Goal: Communication & Community: Answer question/provide support

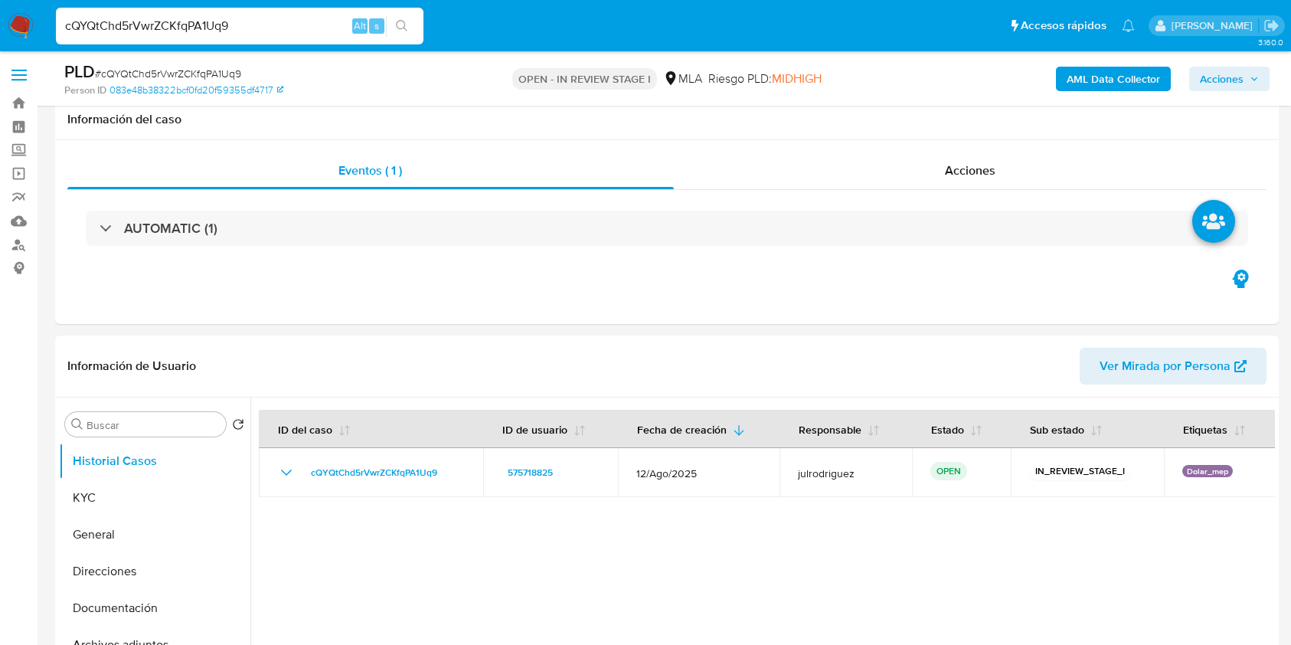
select select "10"
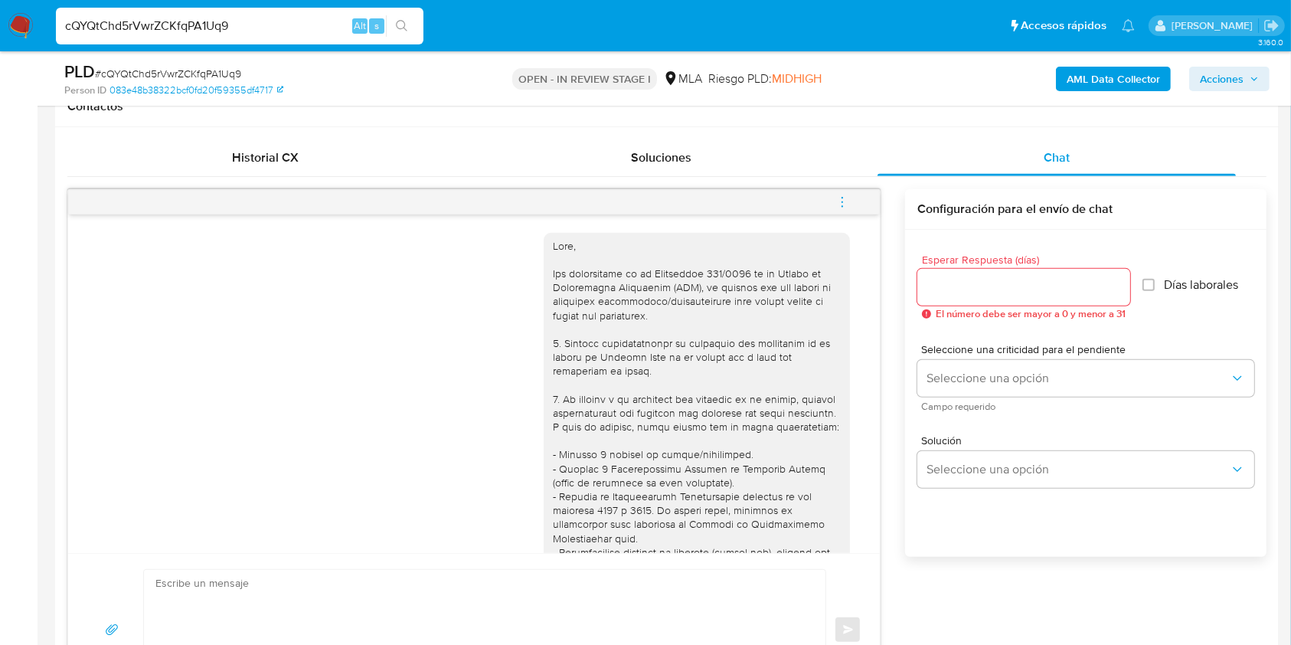
scroll to position [1312, 0]
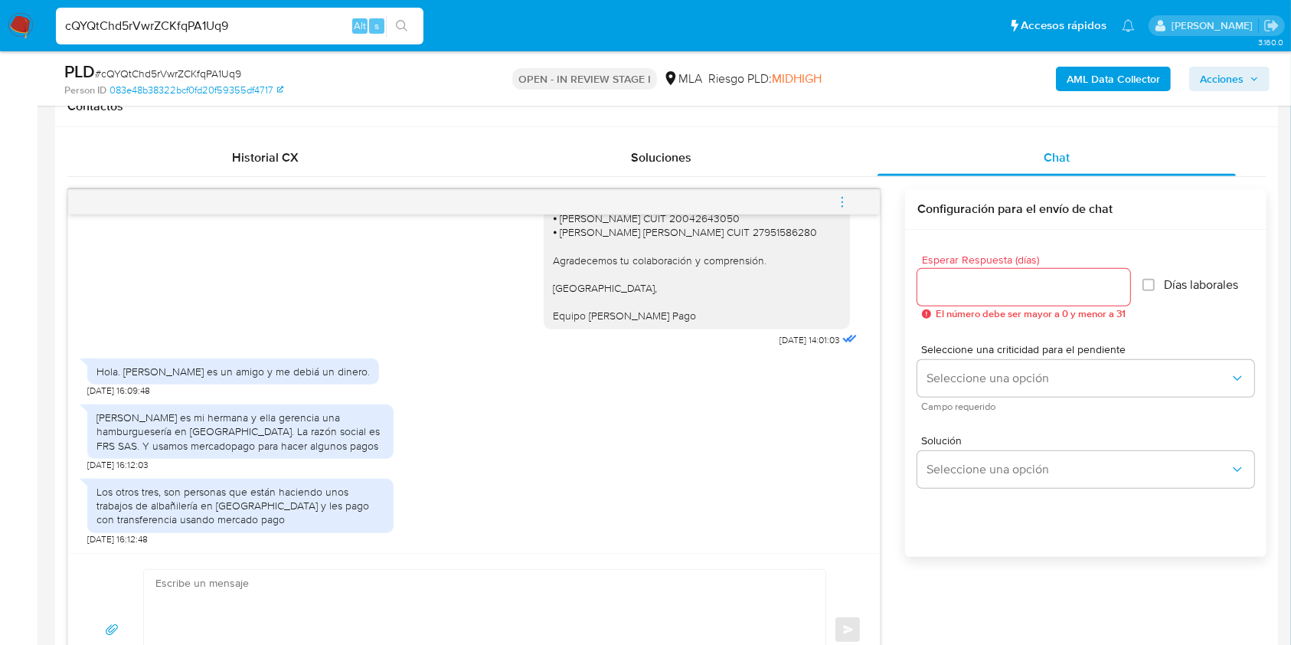
click at [225, 21] on input "cQYQtChd5rVwrZCKfqPA1Uq9" at bounding box center [240, 26] width 368 height 20
click at [196, 21] on input "cQYQtChd5rVwrZCKfqPA1Uq9" at bounding box center [240, 26] width 368 height 20
paste input "HFh8ocIbl8V8hVrYcrmXfCow"
type input "HFh8ocIbl8V8hVrYcrmXfCow"
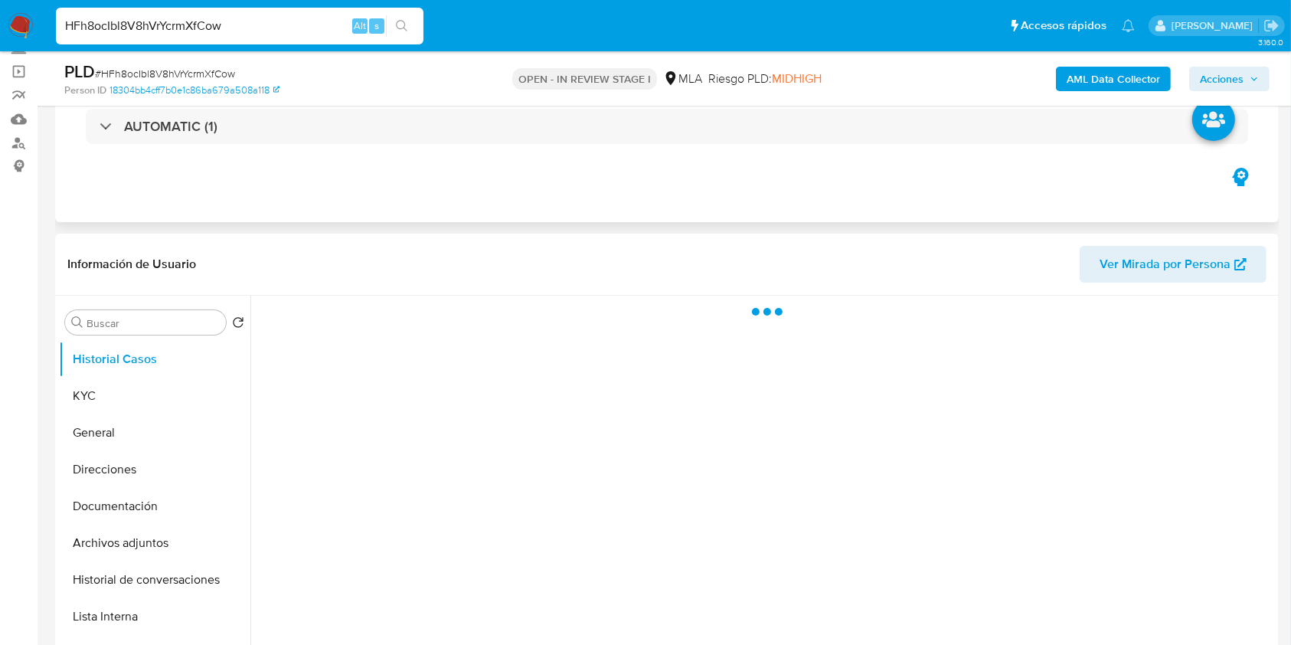
select select "10"
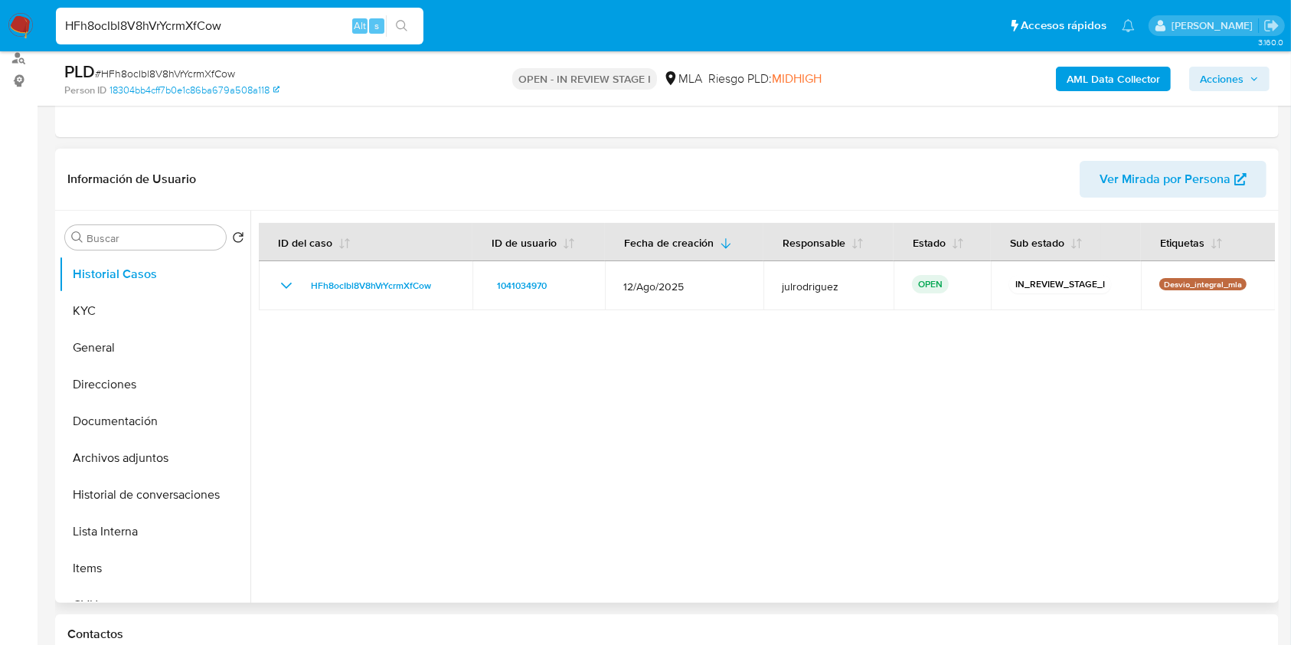
scroll to position [306, 0]
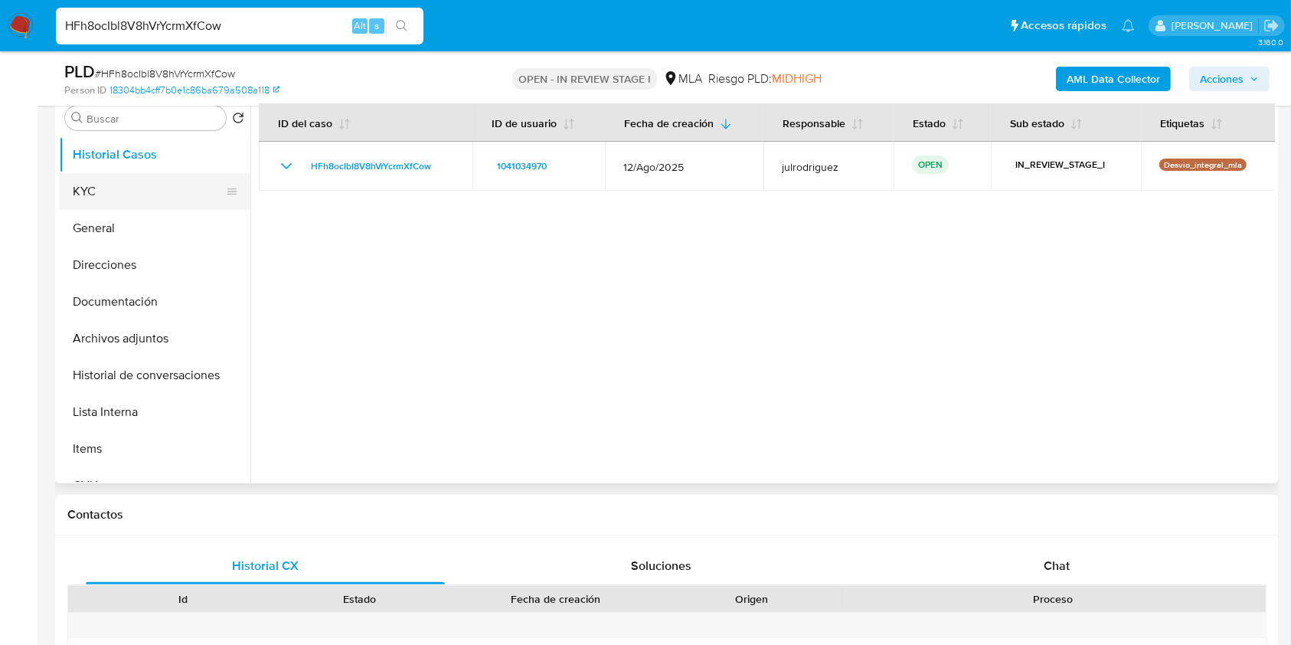
click at [60, 201] on button "KYC" at bounding box center [148, 191] width 179 height 37
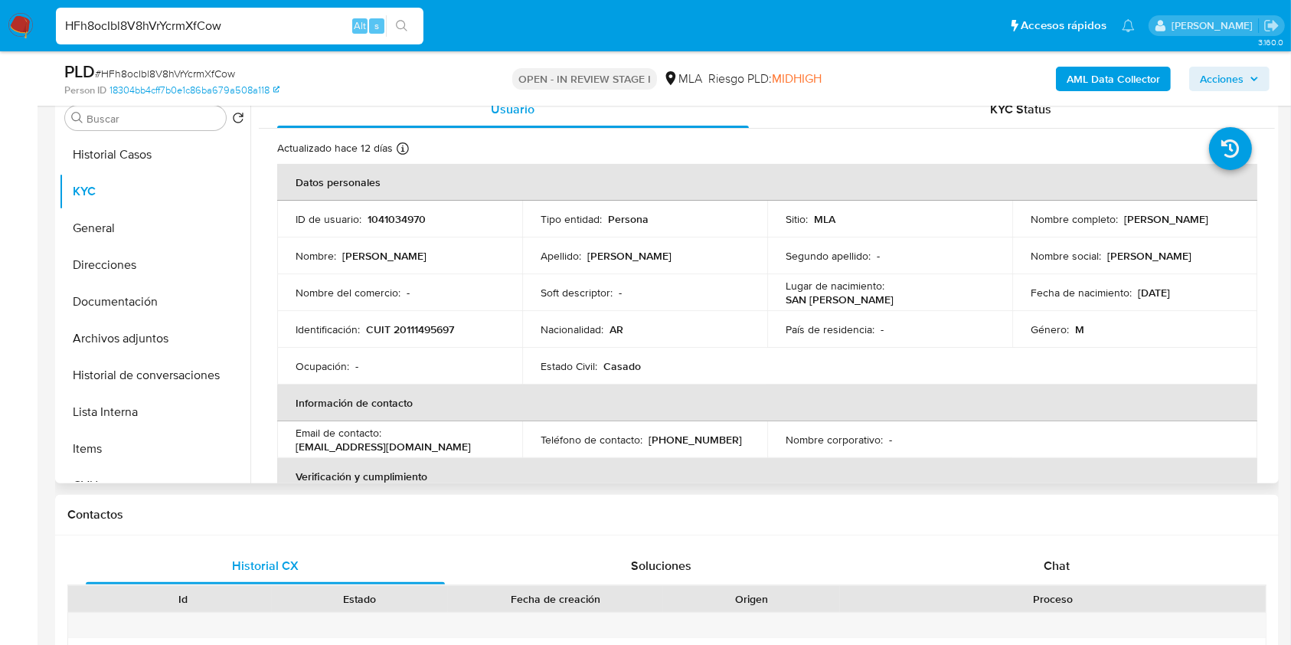
drag, startPoint x: 1121, startPoint y: 217, endPoint x: 1224, endPoint y: 217, distance: 102.6
click at [1224, 217] on div "Nombre completo : Luis Alberto Macias" at bounding box center [1135, 219] width 208 height 14
copy p "Luis Alberto Macias"
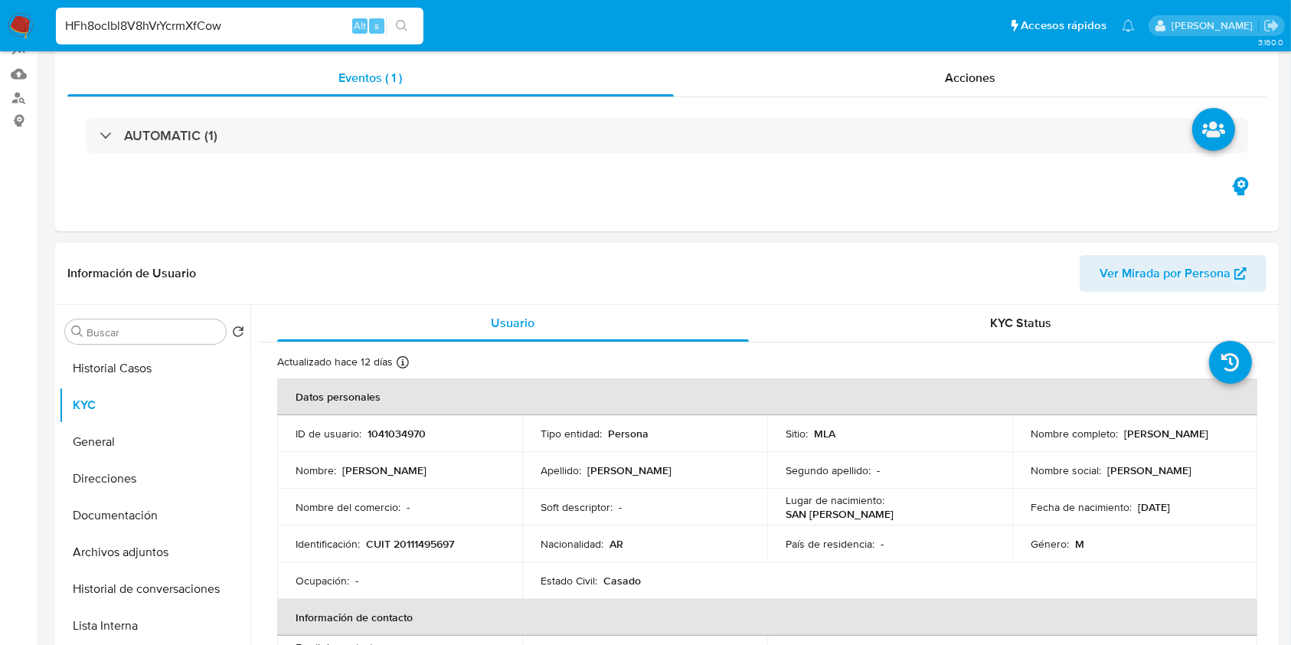
scroll to position [204, 0]
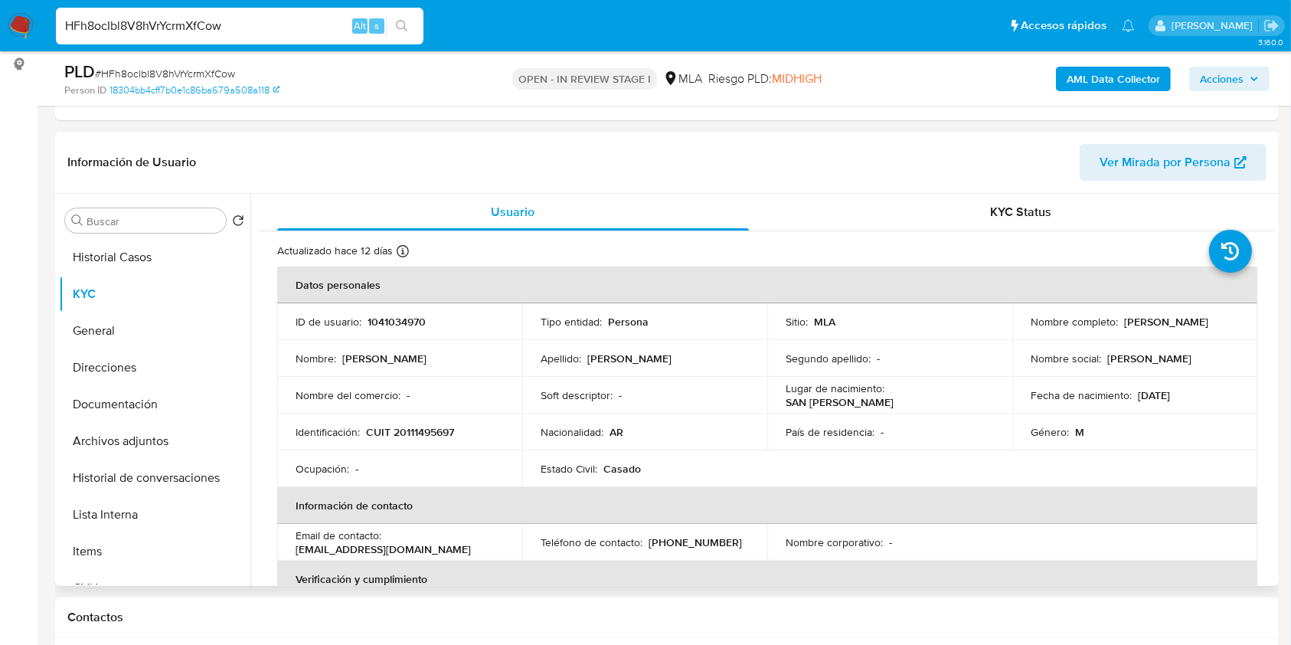
click at [386, 318] on p "1041034970" at bounding box center [397, 322] width 58 height 14
copy p "1041034970"
click at [220, 77] on span "# HFh8ocIbl8V8hVrYcrmXfCow" at bounding box center [165, 73] width 140 height 15
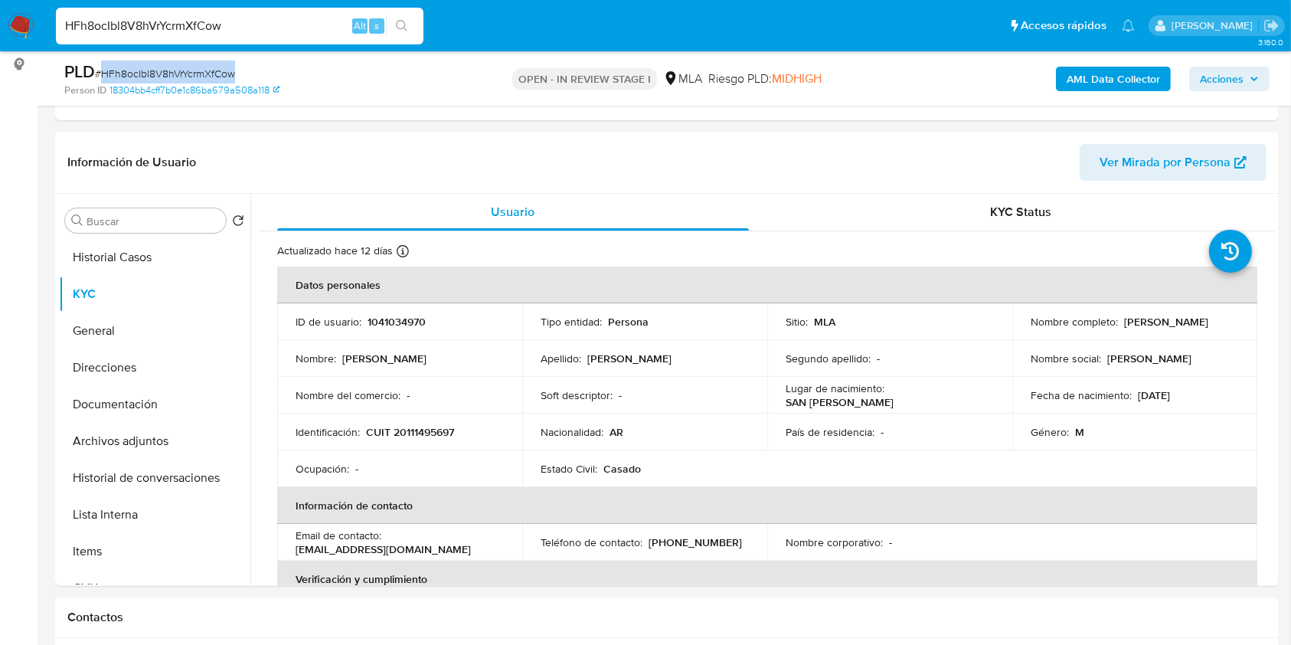
copy span "HFh8ocIbl8V8hVrYcrmXfCow"
click at [146, 400] on button "Documentación" at bounding box center [148, 404] width 179 height 37
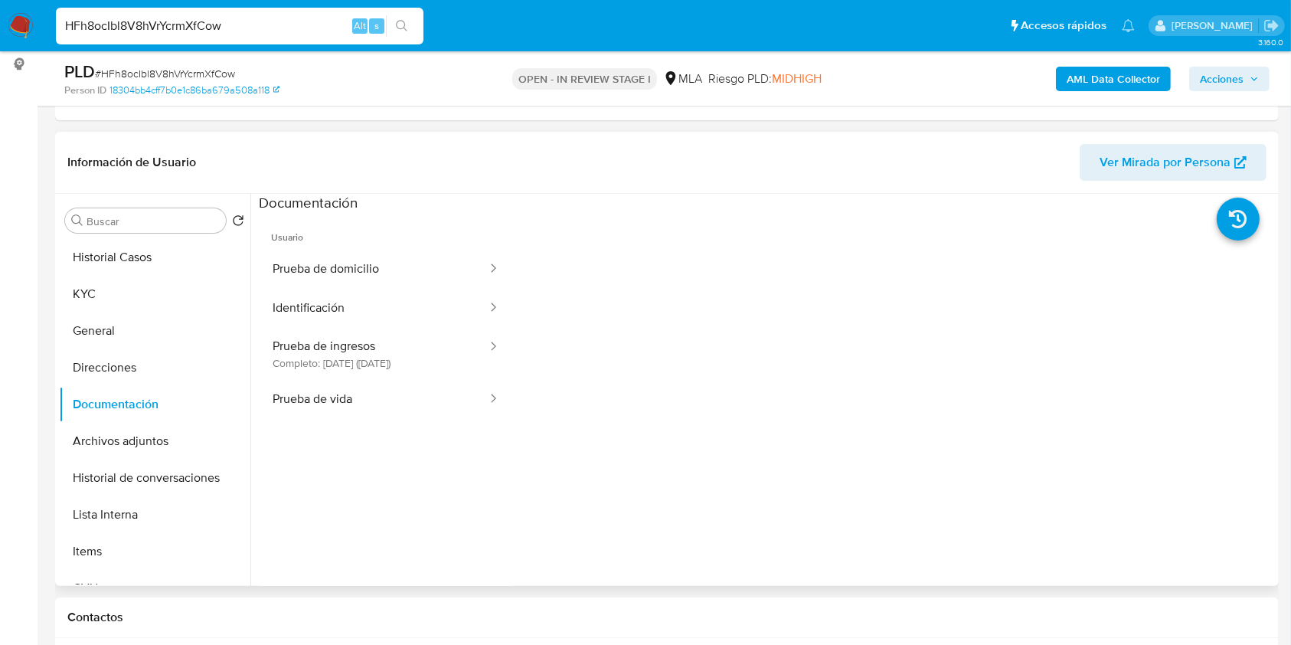
scroll to position [124, 0]
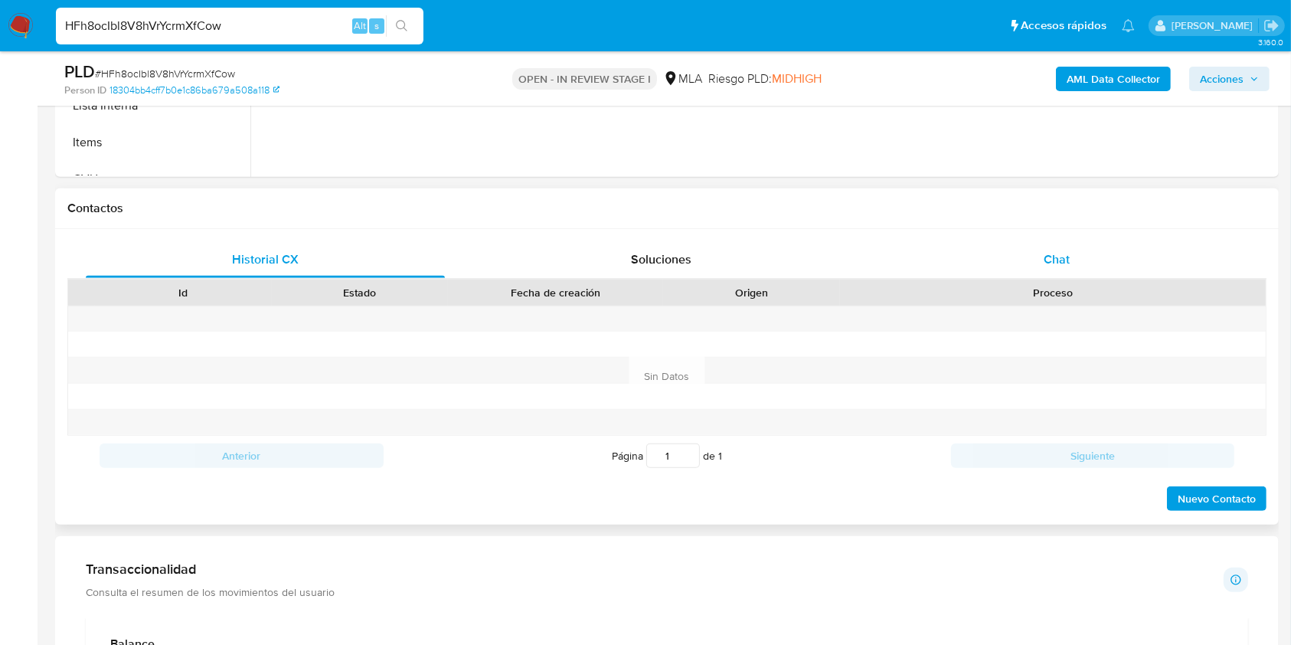
click at [1049, 273] on div "Chat" at bounding box center [1057, 259] width 359 height 37
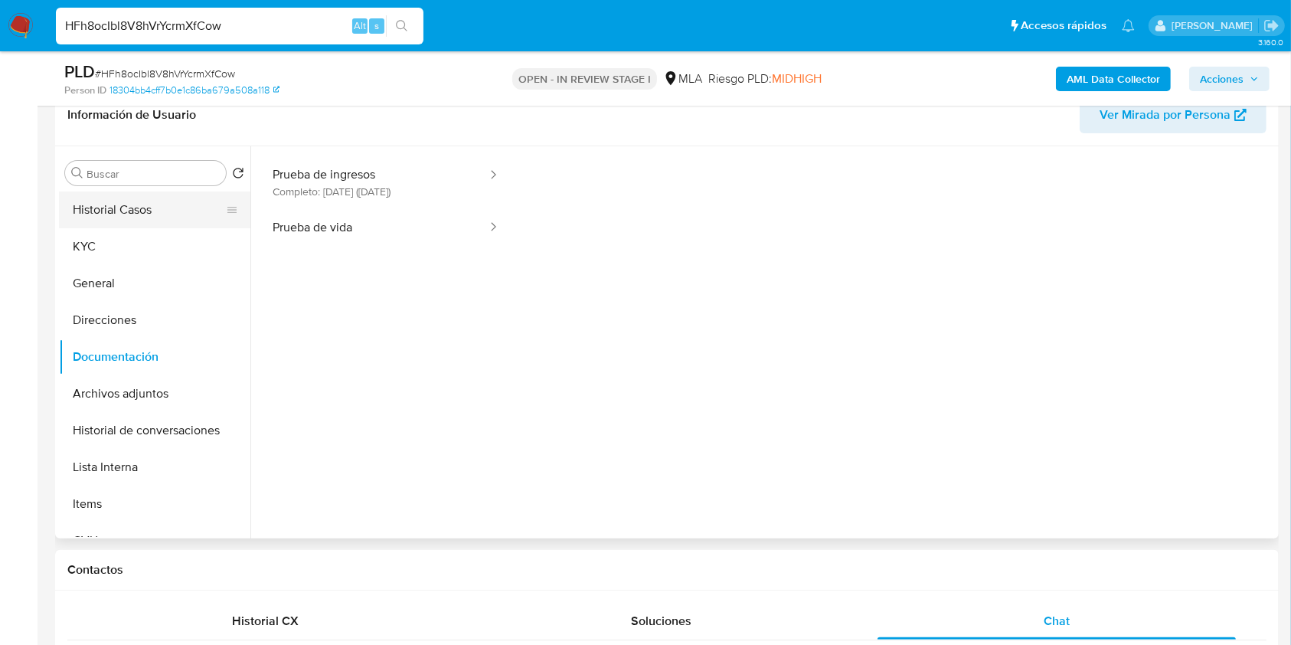
scroll to position [204, 0]
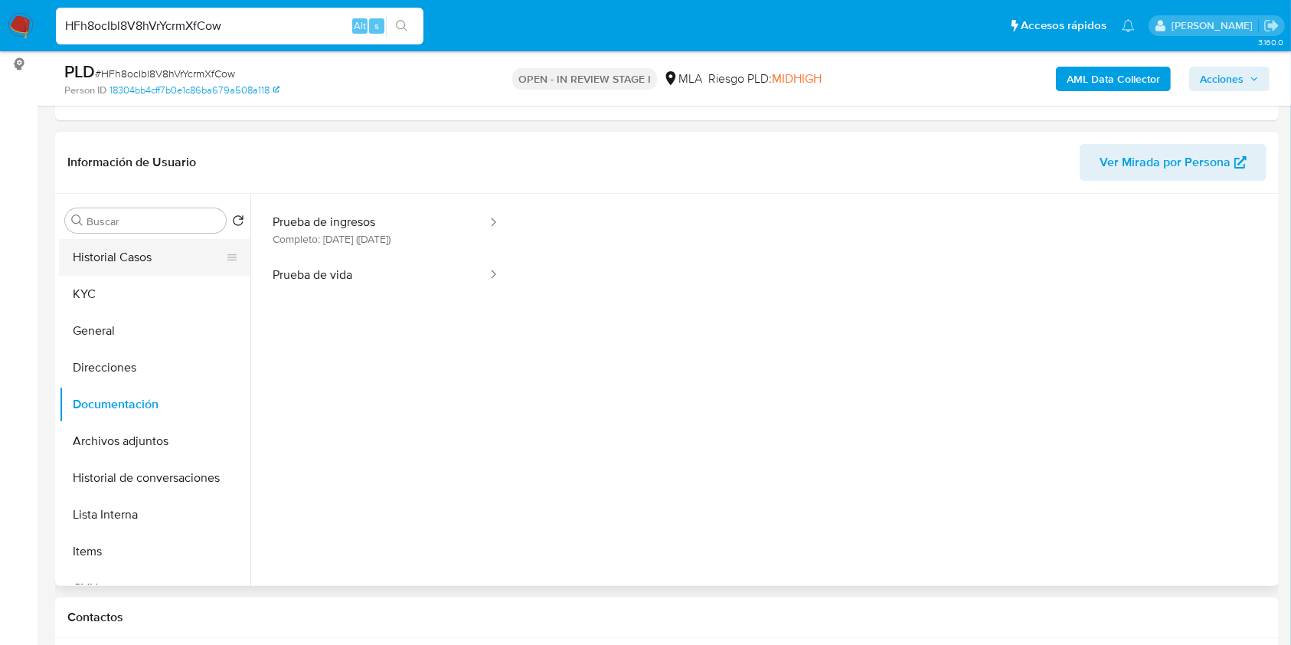
click at [122, 273] on button "Historial Casos" at bounding box center [148, 257] width 179 height 37
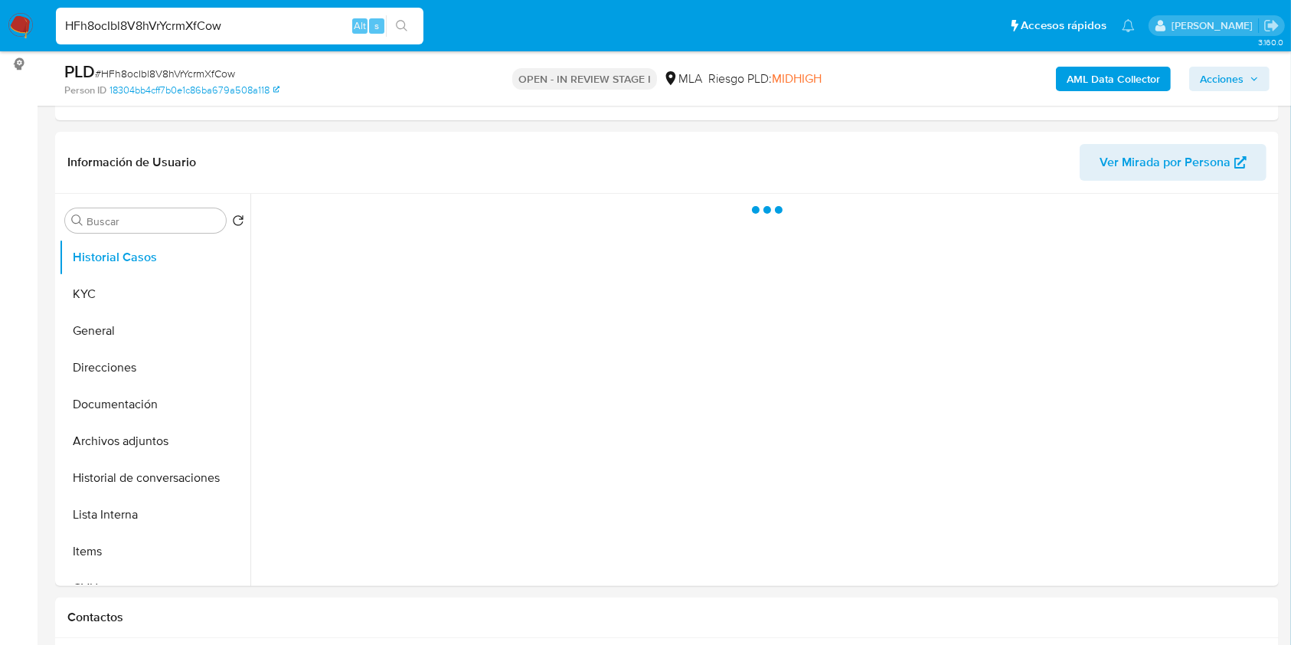
scroll to position [0, 0]
drag, startPoint x: 131, startPoint y: 304, endPoint x: 325, endPoint y: 51, distance: 319.0
click at [131, 304] on button "KYC" at bounding box center [154, 294] width 191 height 37
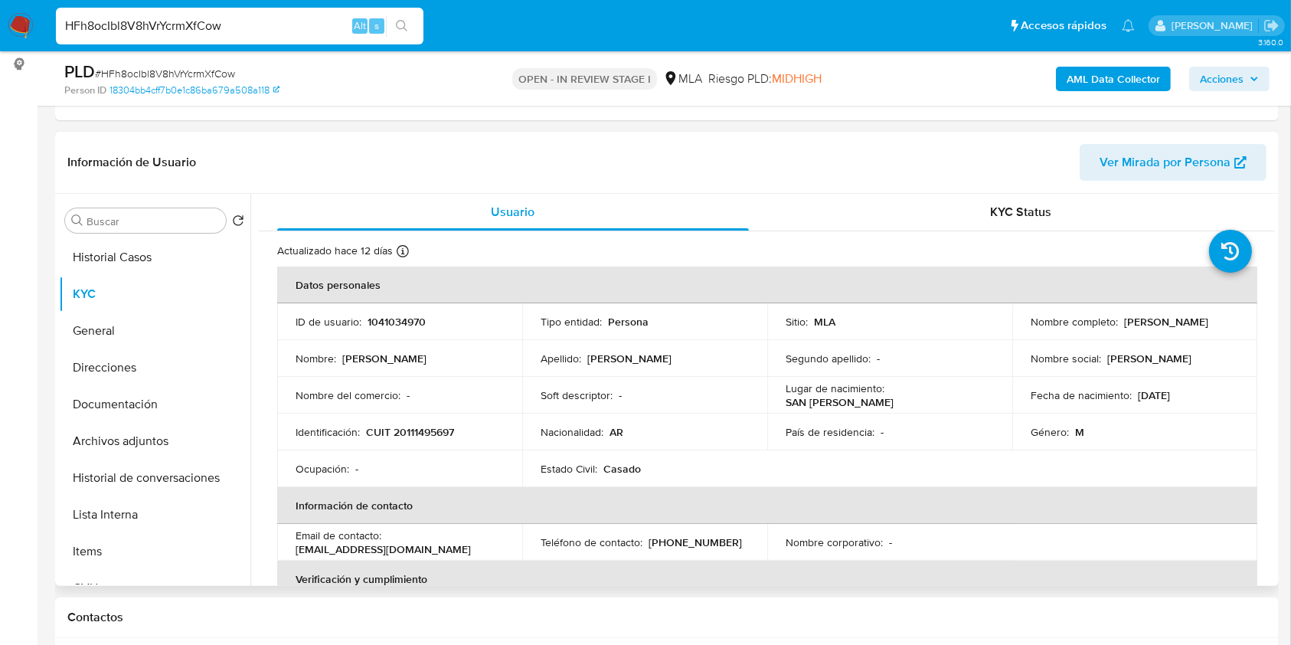
click at [436, 427] on p "CUIT 20111495697" at bounding box center [410, 432] width 88 height 14
click at [436, 426] on p "CUIT 20111495697" at bounding box center [410, 432] width 88 height 14
copy p "20111495697"
click at [404, 315] on p "1041034970" at bounding box center [397, 322] width 58 height 14
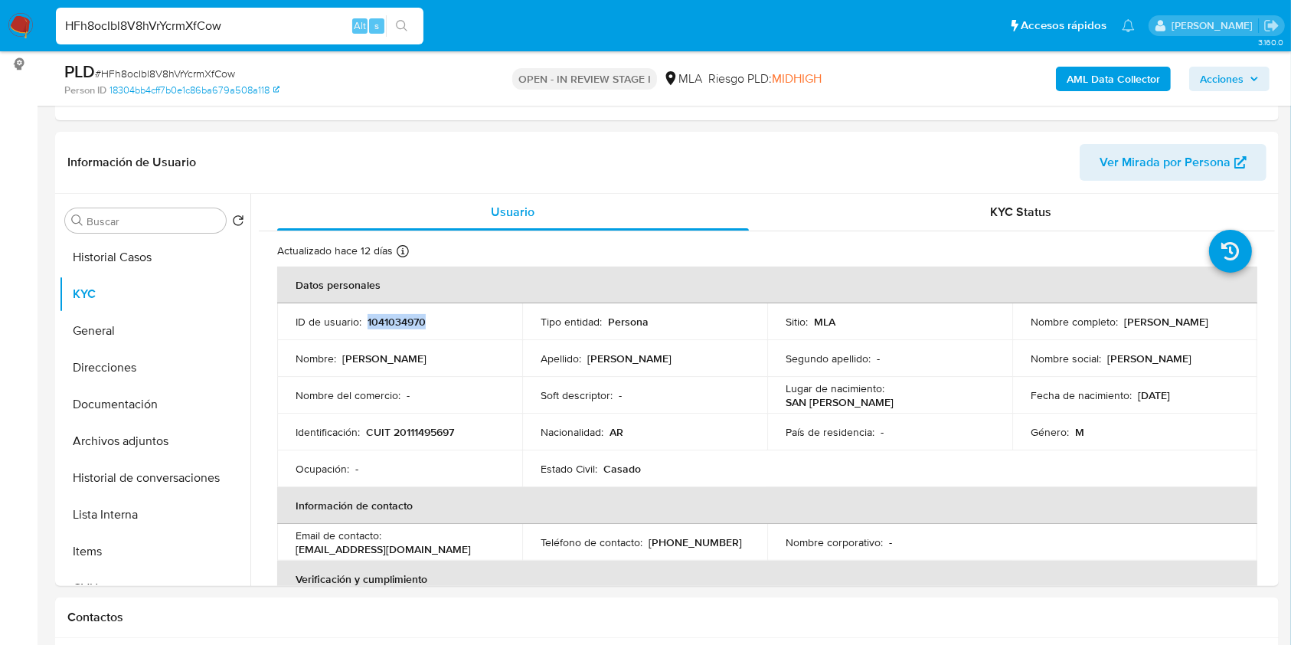
copy p "1041034970"
drag, startPoint x: 1121, startPoint y: 318, endPoint x: 1212, endPoint y: 325, distance: 91.4
click at [1208, 325] on p "Luis Alberto Macias" at bounding box center [1166, 322] width 84 height 14
copy p "Luis Alberto Macias"
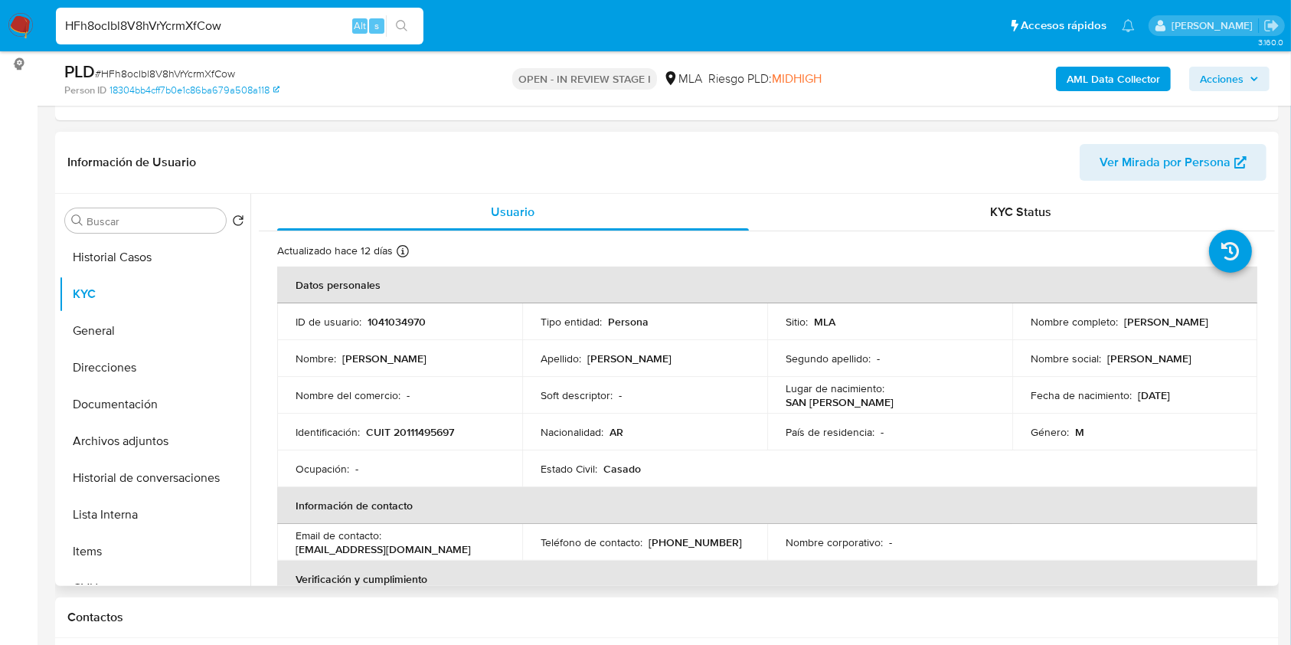
click at [430, 438] on p "CUIT 20111495697" at bounding box center [410, 432] width 88 height 14
copy p "20111495697"
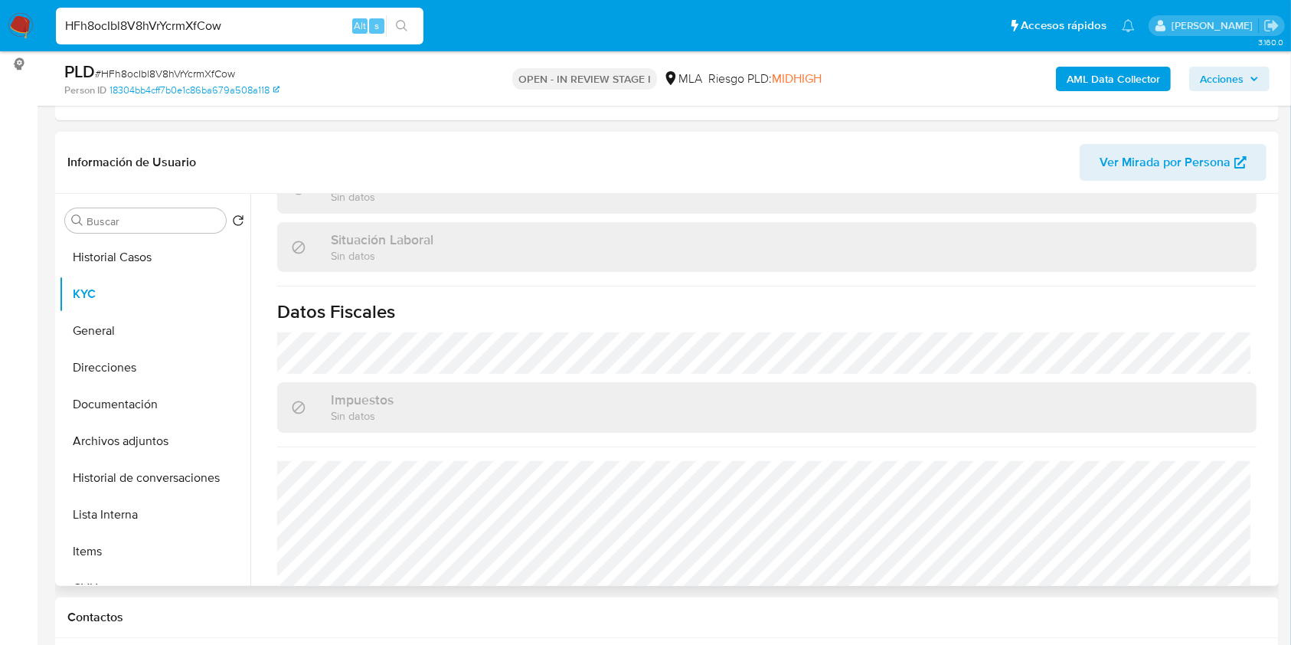
scroll to position [791, 0]
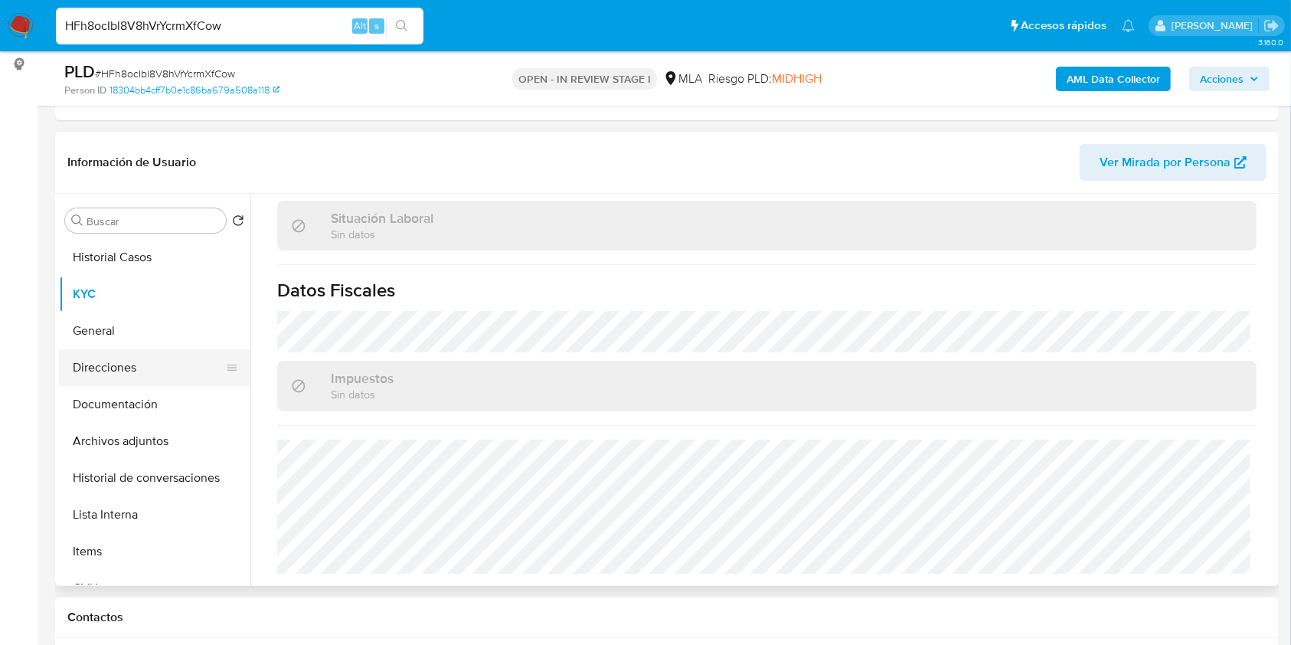
click at [142, 358] on button "Direcciones" at bounding box center [148, 367] width 179 height 37
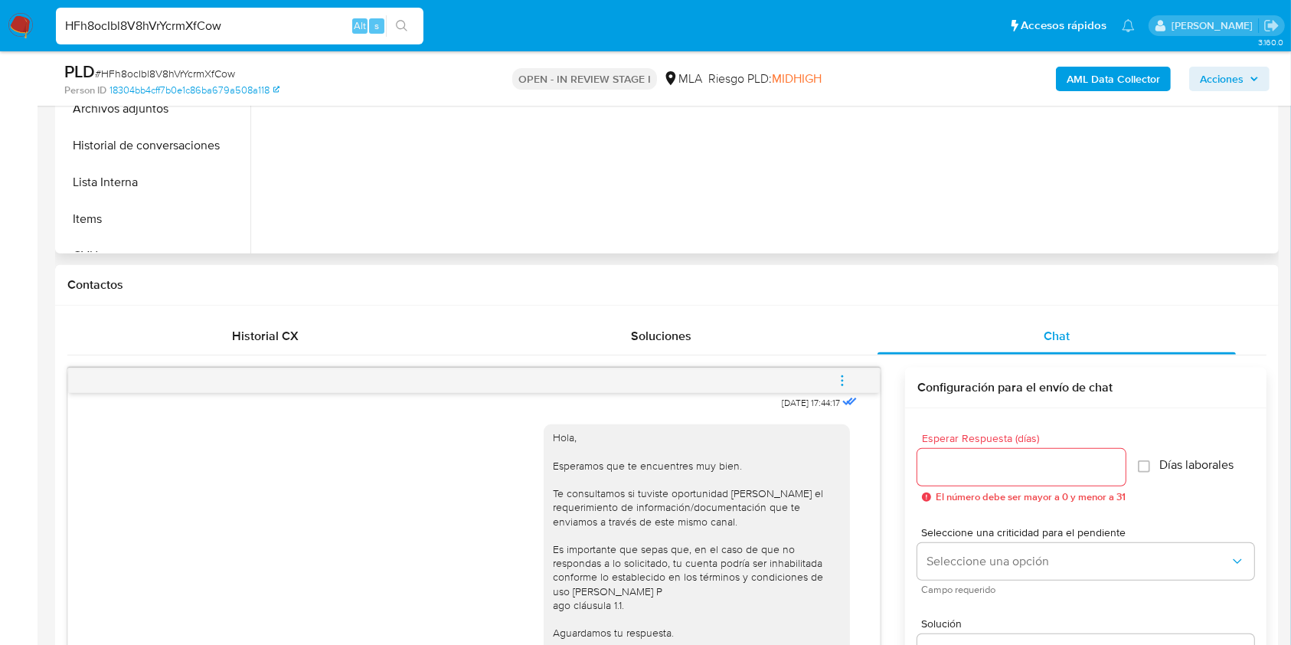
scroll to position [408, 0]
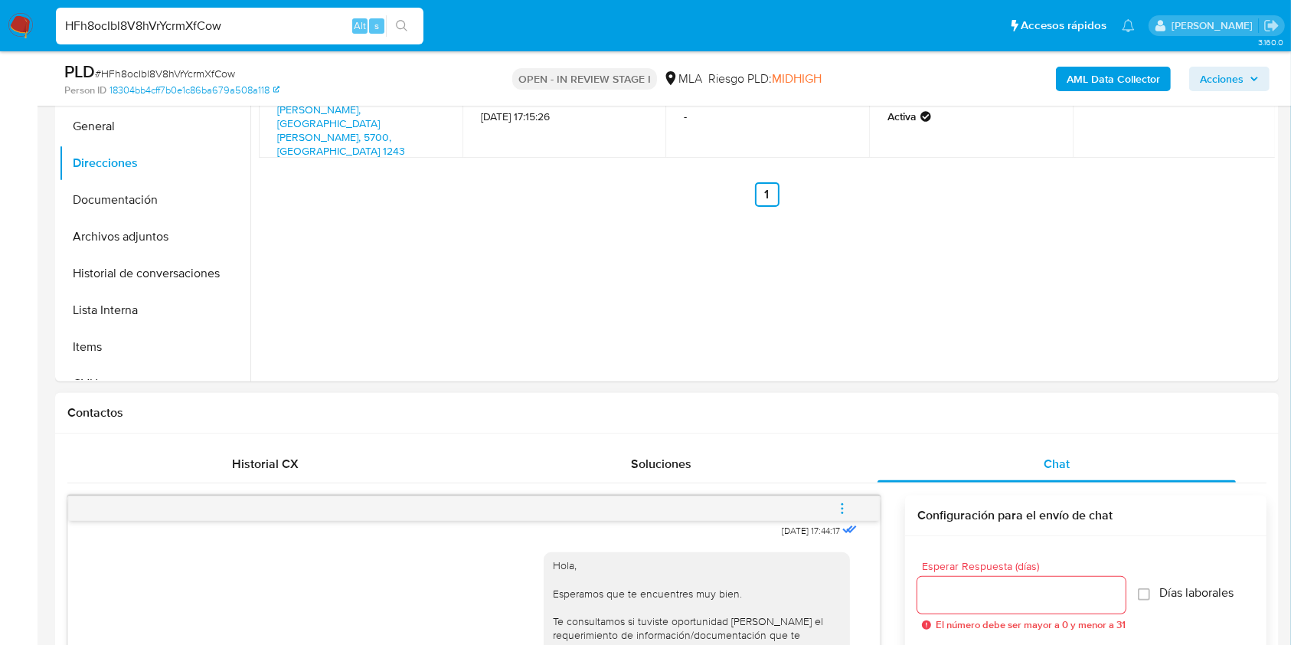
click at [847, 494] on span "menu-action" at bounding box center [842, 508] width 14 height 37
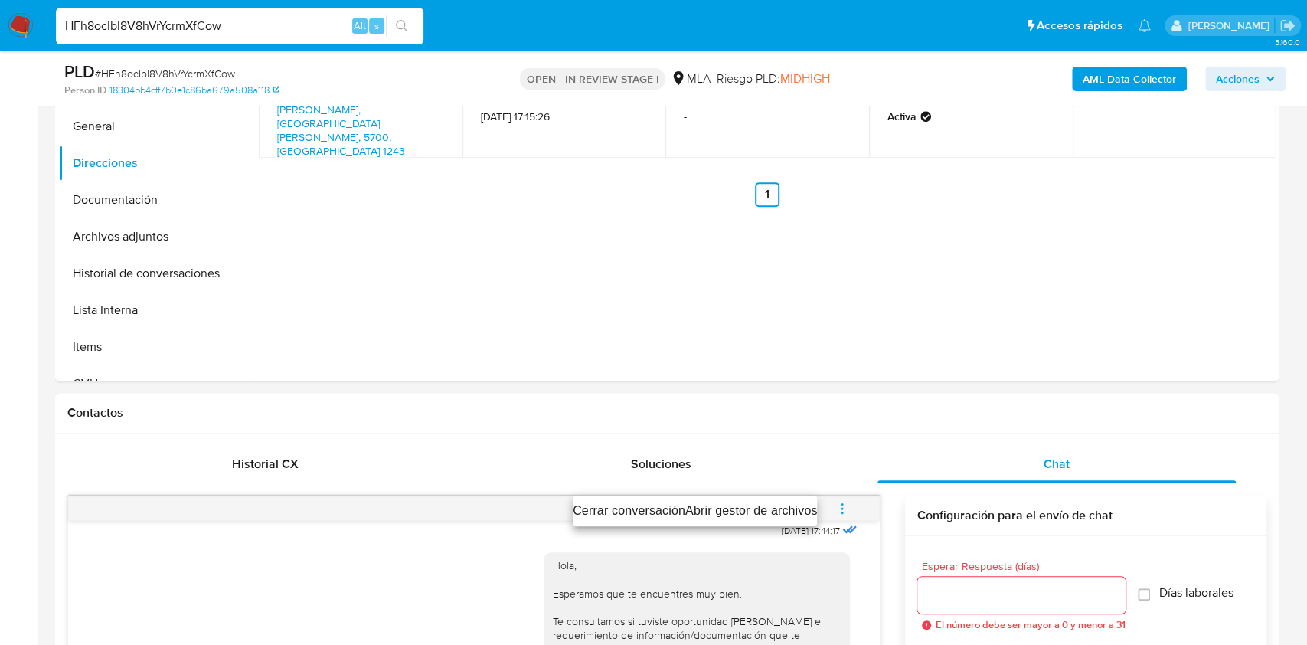
click at [611, 516] on li "Cerrar conversación" at bounding box center [629, 511] width 113 height 18
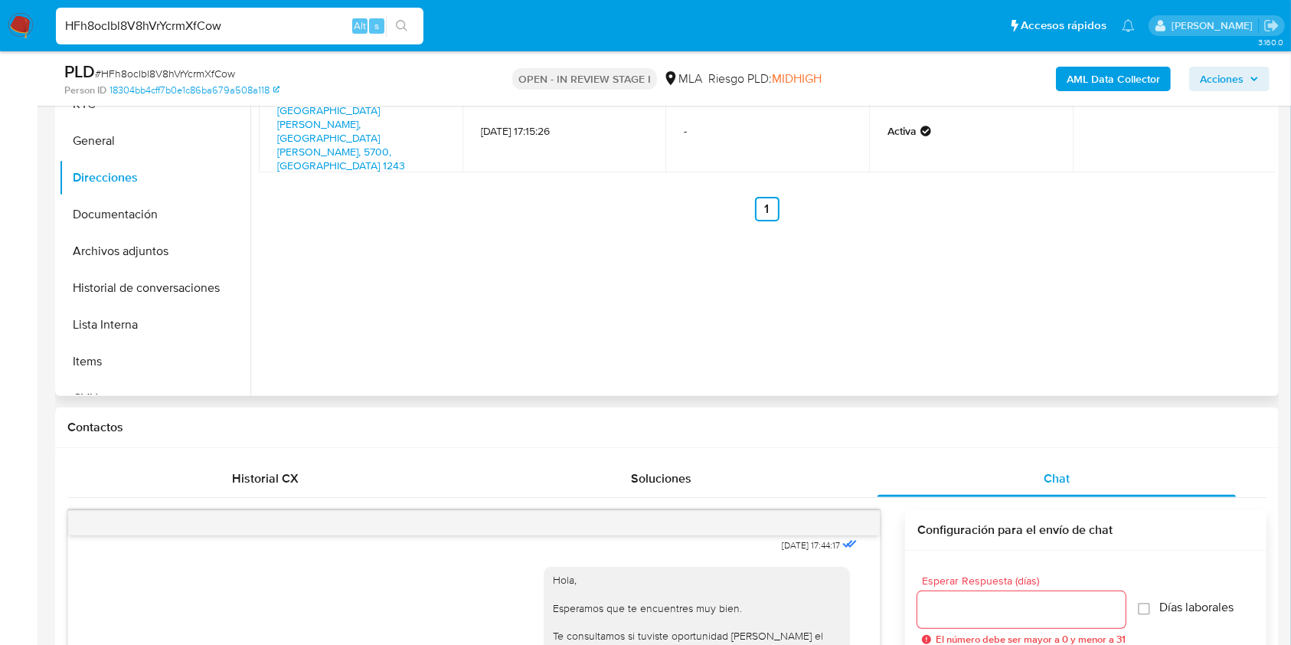
scroll to position [332, 0]
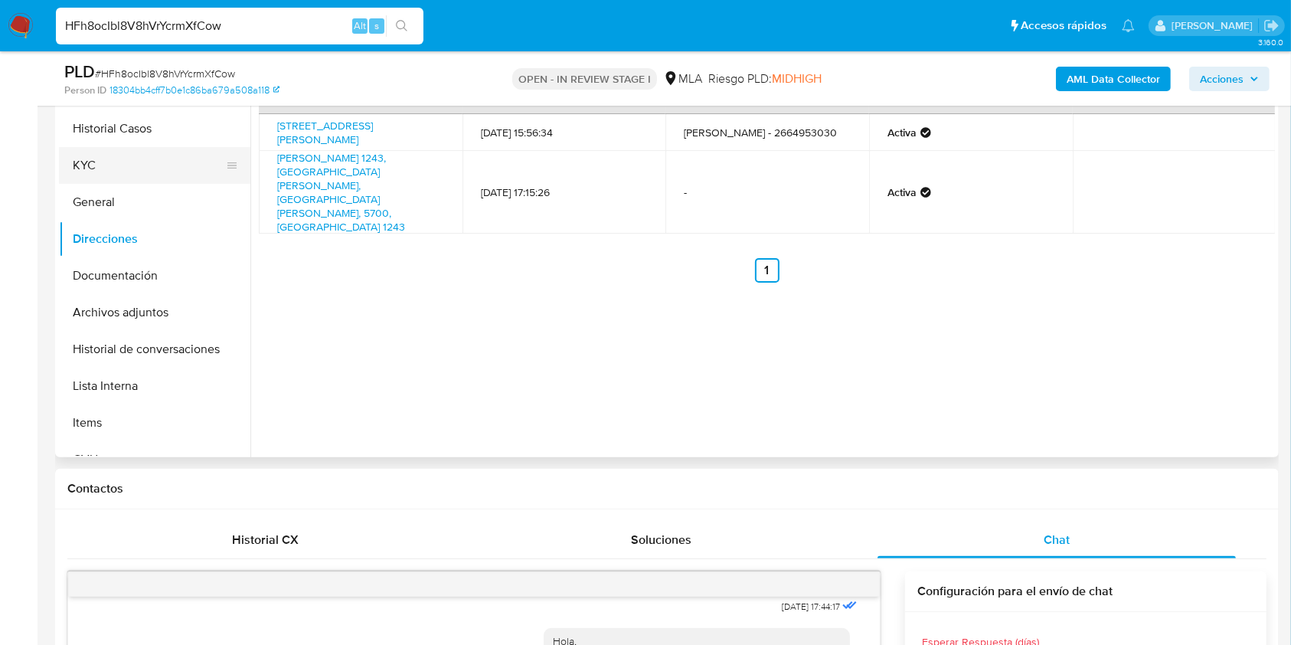
click at [92, 181] on button "KYC" at bounding box center [148, 165] width 179 height 37
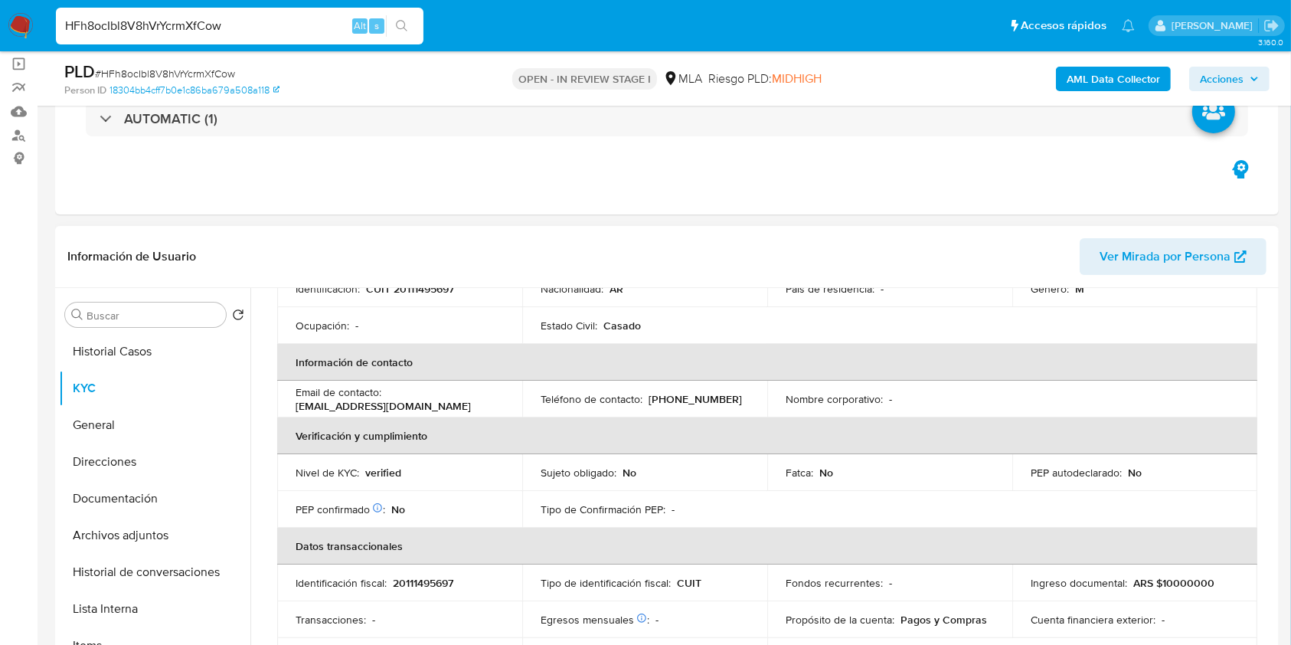
scroll to position [77, 0]
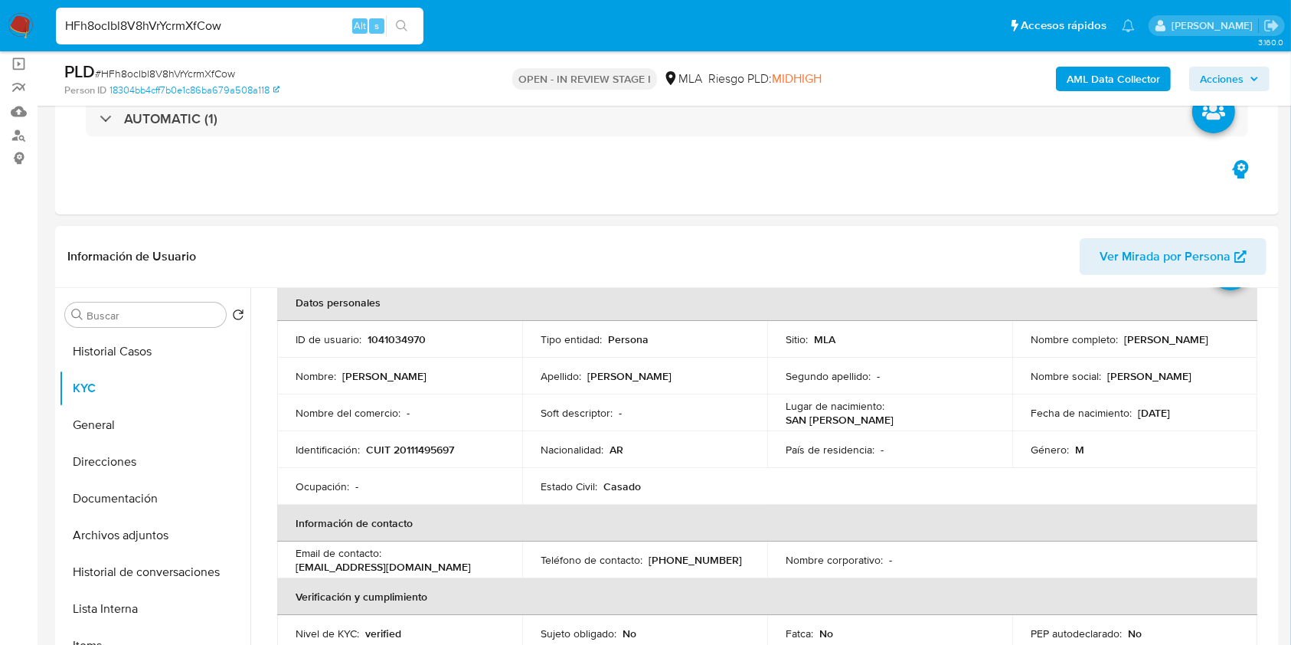
click at [395, 325] on td "ID de usuario : 1041034970" at bounding box center [399, 339] width 245 height 37
copy p "1041034970"
click at [215, 67] on span "# HFh8ocIbl8V8hVrYcrmXfCow" at bounding box center [165, 73] width 140 height 15
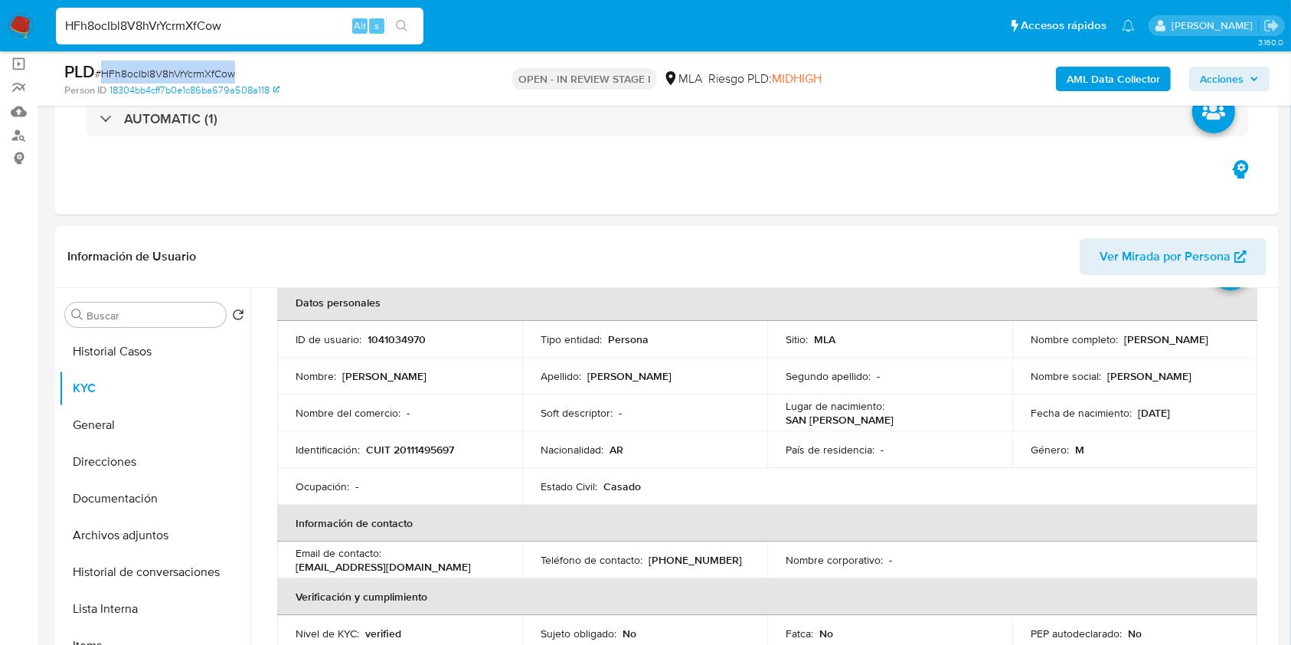
copy span "HFh8ocIbl8V8hVrYcrmXfCow"
click at [175, 567] on button "Historial de conversaciones" at bounding box center [148, 572] width 179 height 37
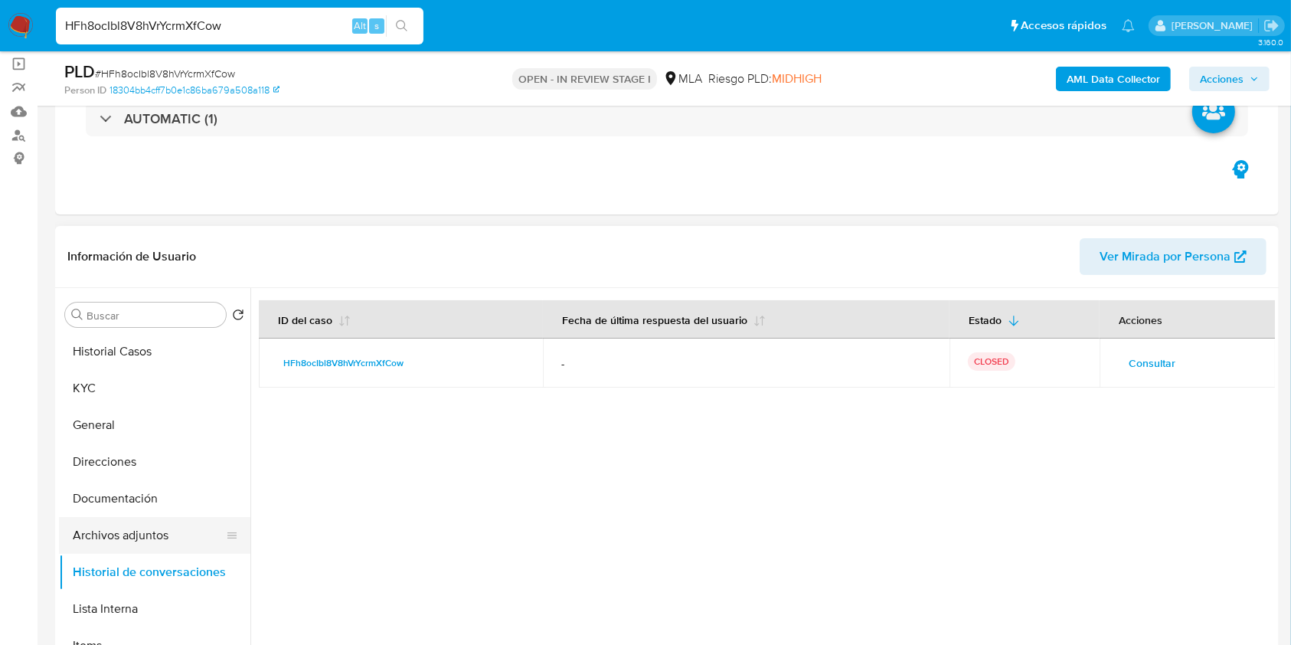
click at [104, 530] on button "Archivos adjuntos" at bounding box center [148, 535] width 179 height 37
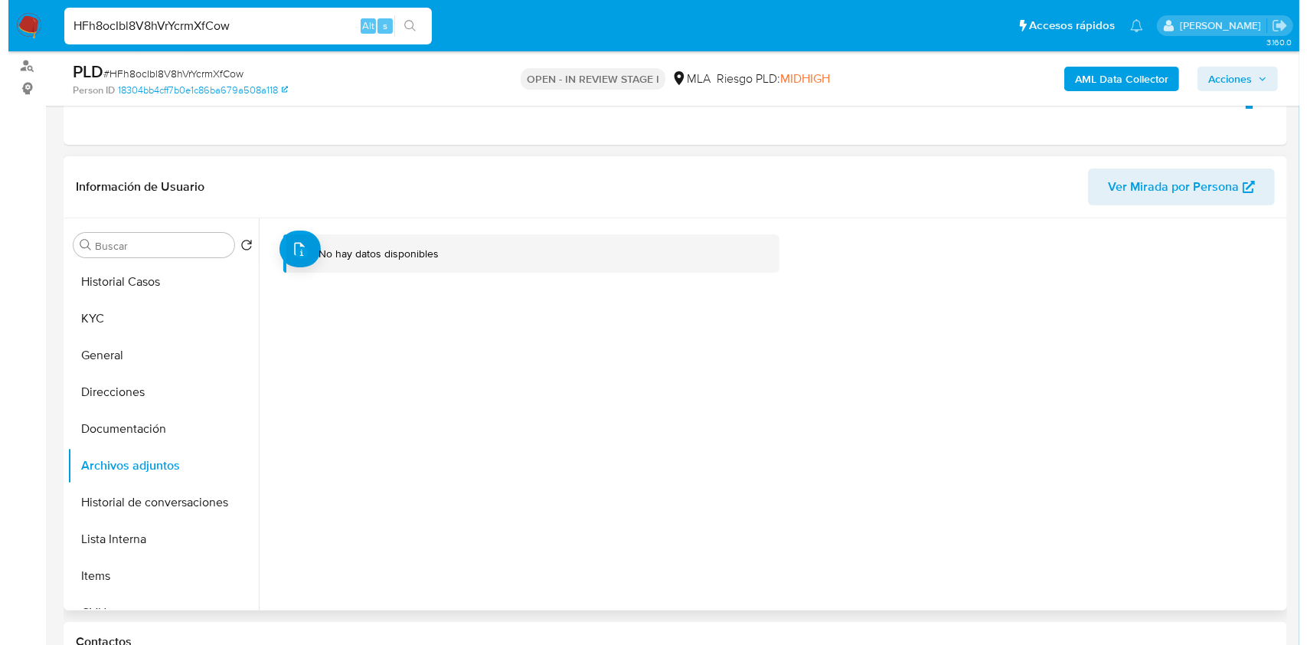
scroll to position [211, 0]
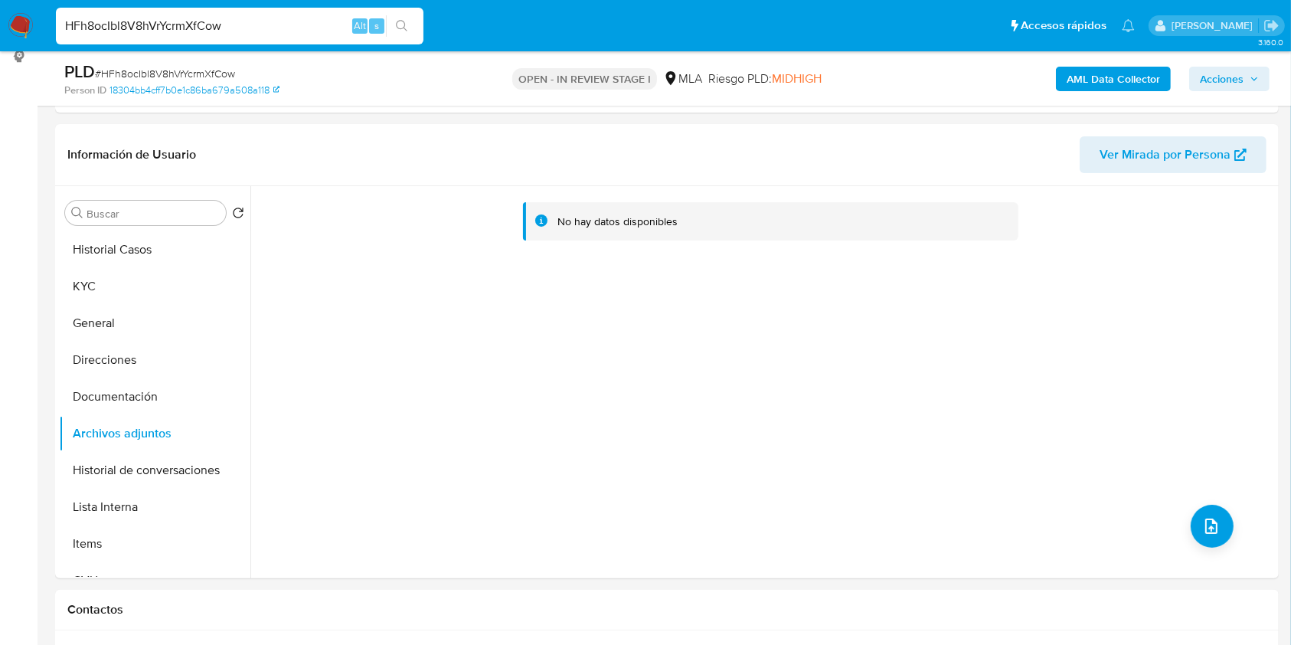
click at [1078, 83] on b "AML Data Collector" at bounding box center [1113, 79] width 93 height 25
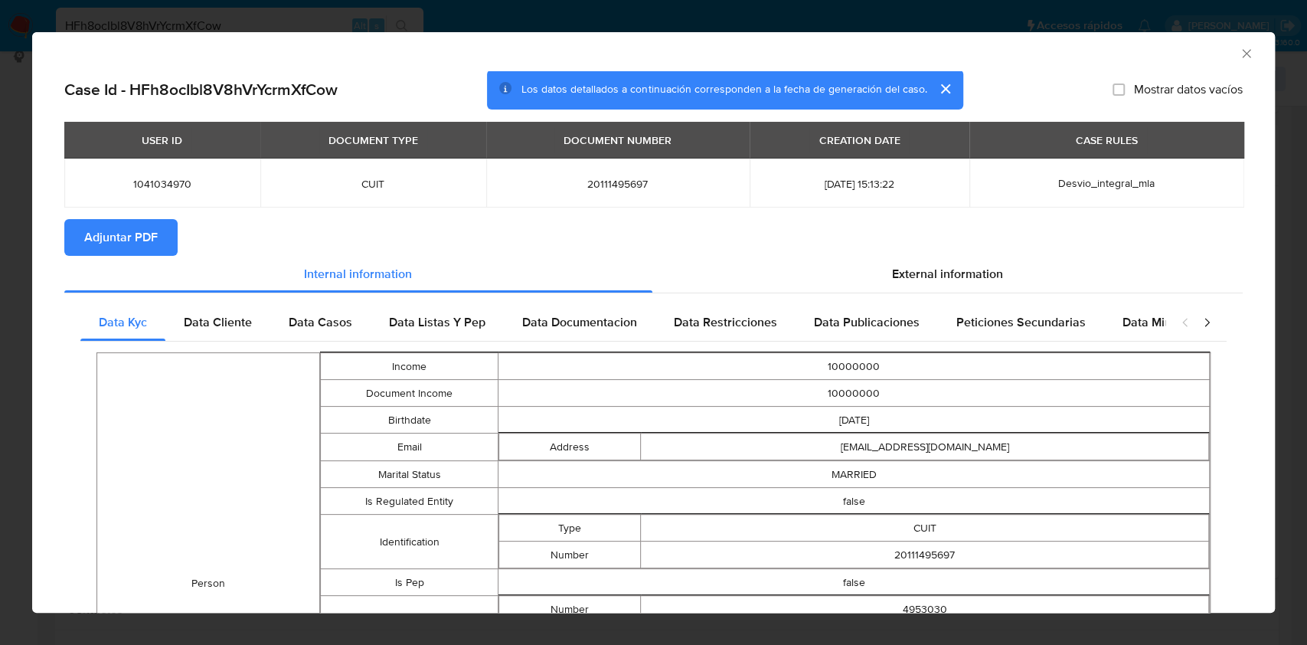
click at [129, 252] on span "Adjuntar PDF" at bounding box center [121, 238] width 74 height 34
click at [1242, 56] on icon "Cerrar ventana" at bounding box center [1246, 53] width 8 height 8
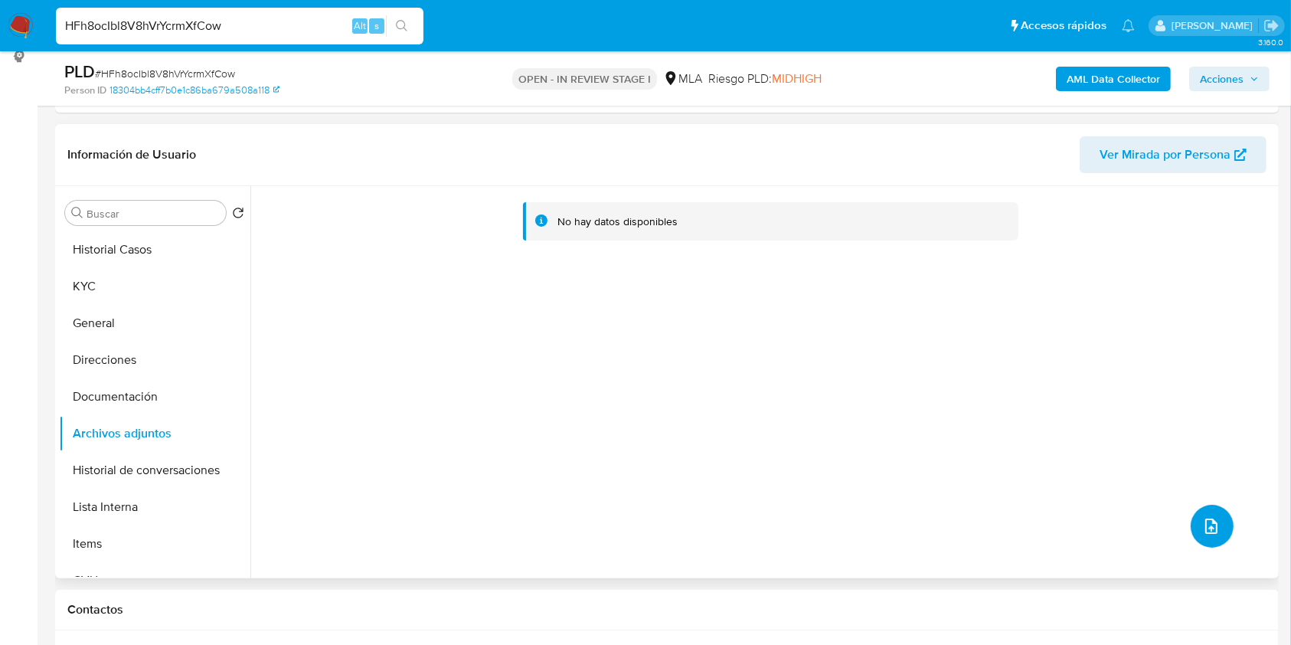
click at [1202, 521] on icon "upload-file" at bounding box center [1211, 526] width 18 height 18
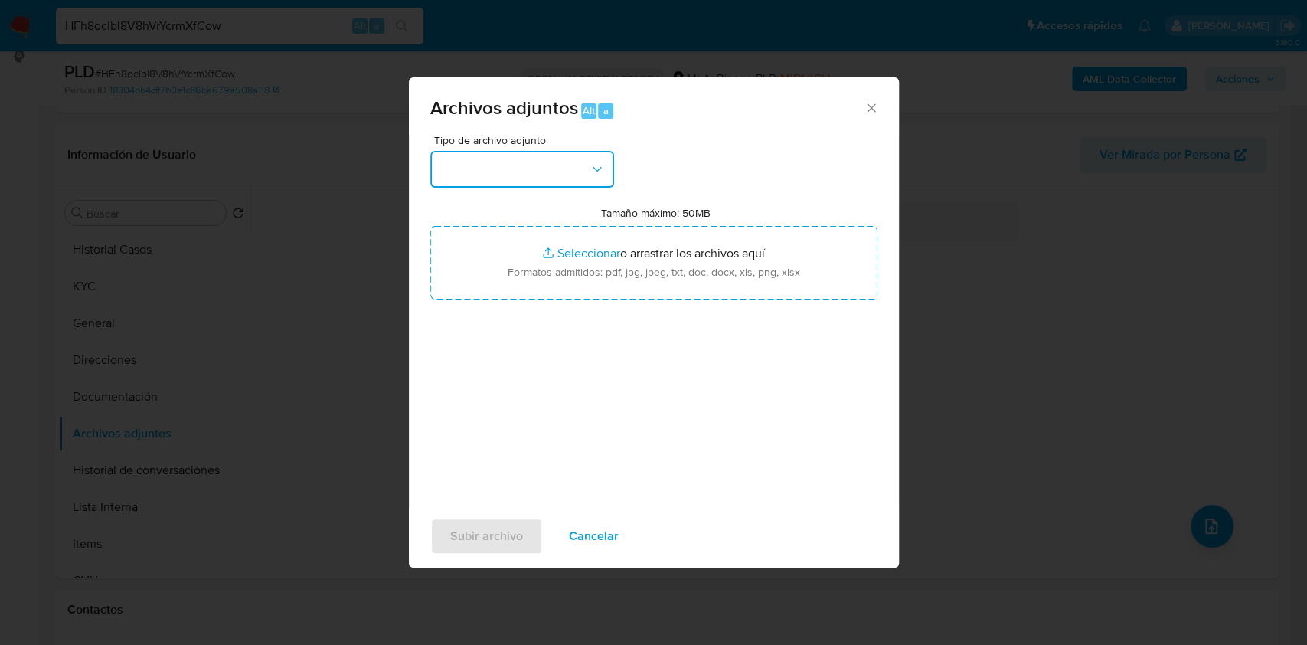
click at [474, 162] on button "button" at bounding box center [522, 169] width 184 height 37
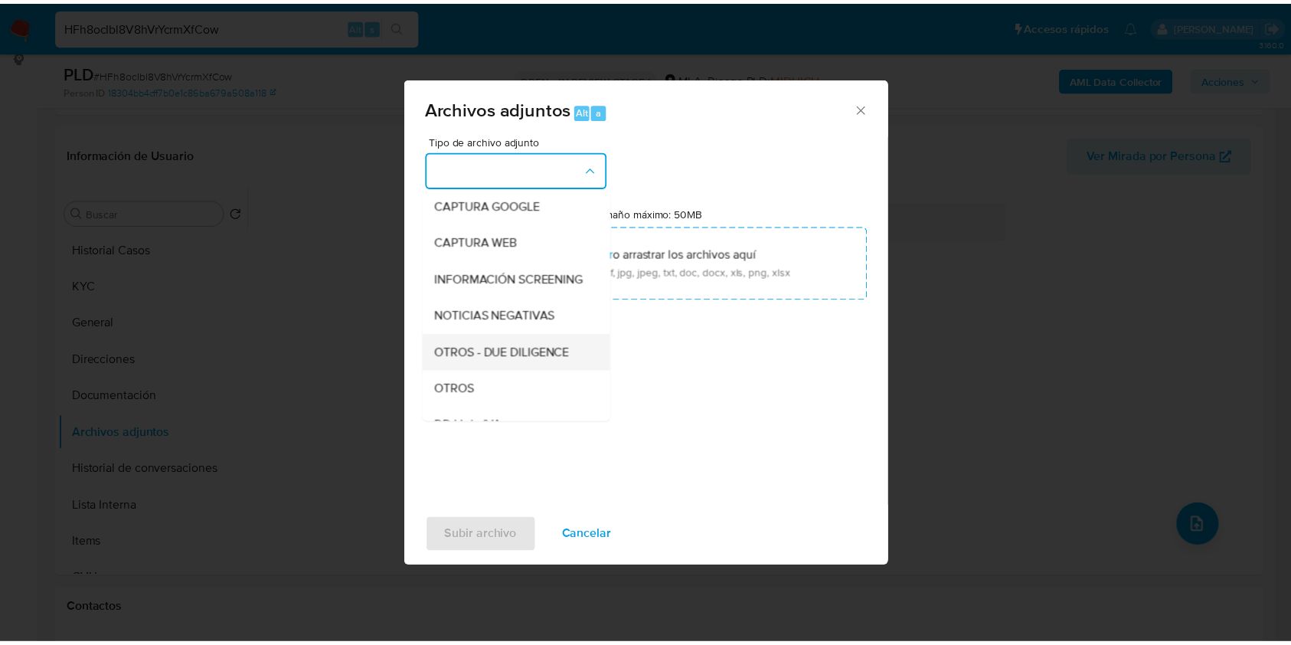
scroll to position [204, 0]
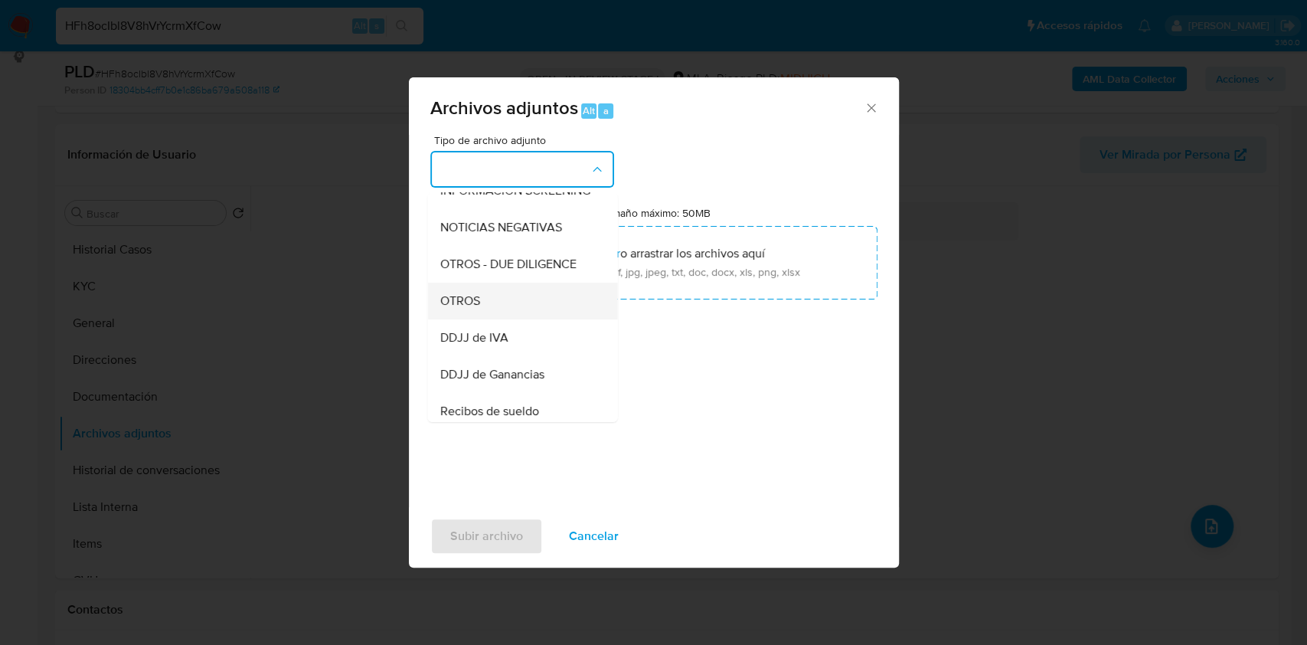
click at [483, 309] on div "OTROS" at bounding box center [518, 301] width 156 height 37
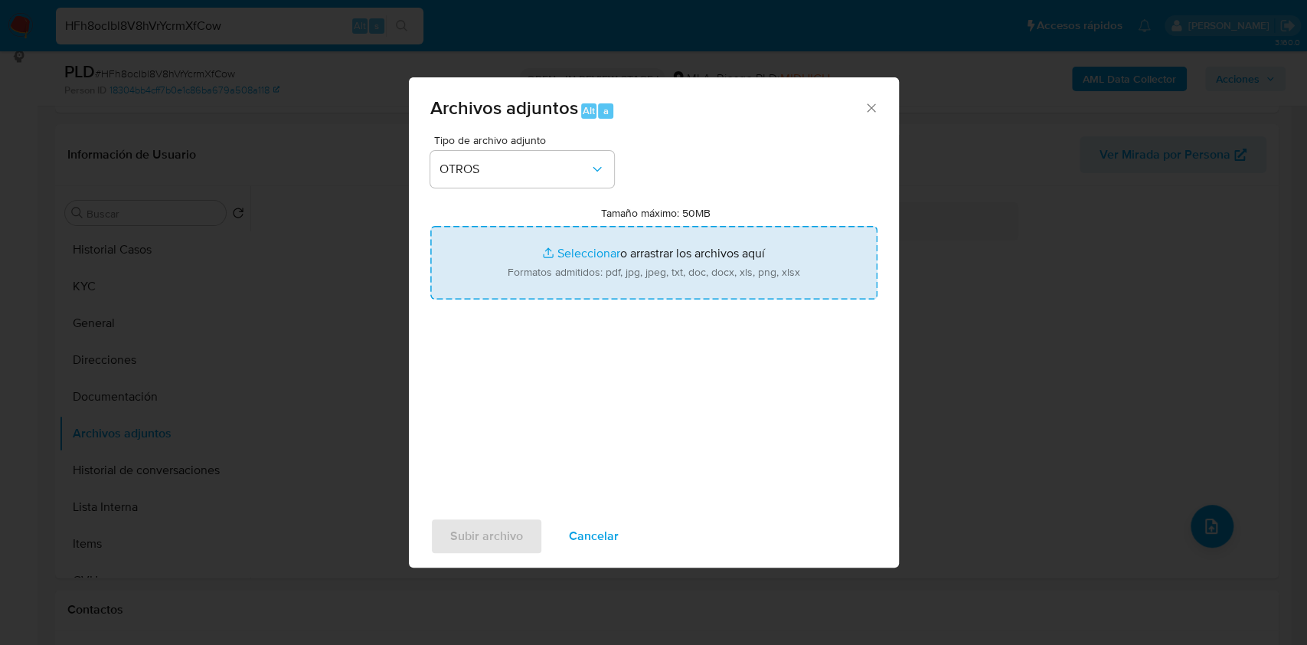
click at [654, 245] on input "Tamaño máximo: 50MB Seleccionar archivos" at bounding box center [653, 263] width 447 height 74
type input "C:\fakepath\Luis Alberto Macias - NOSIS - AGOSTO 2025.pdf"
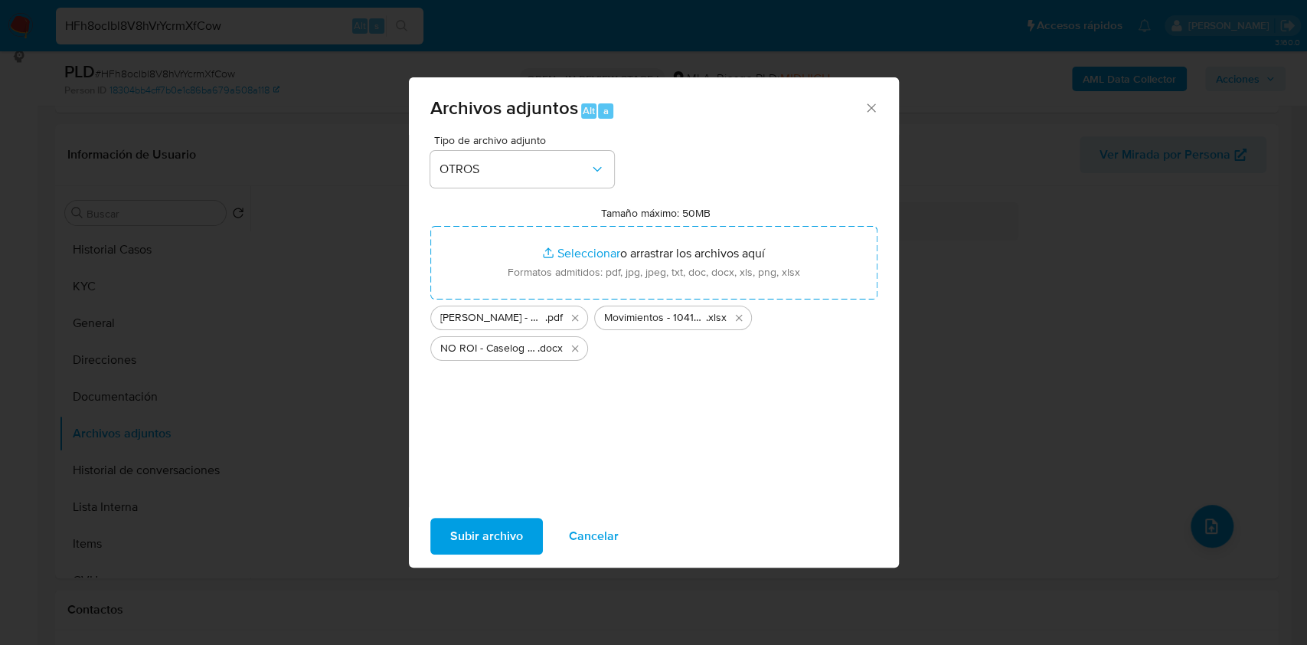
click at [506, 551] on span "Subir archivo" at bounding box center [486, 536] width 73 height 34
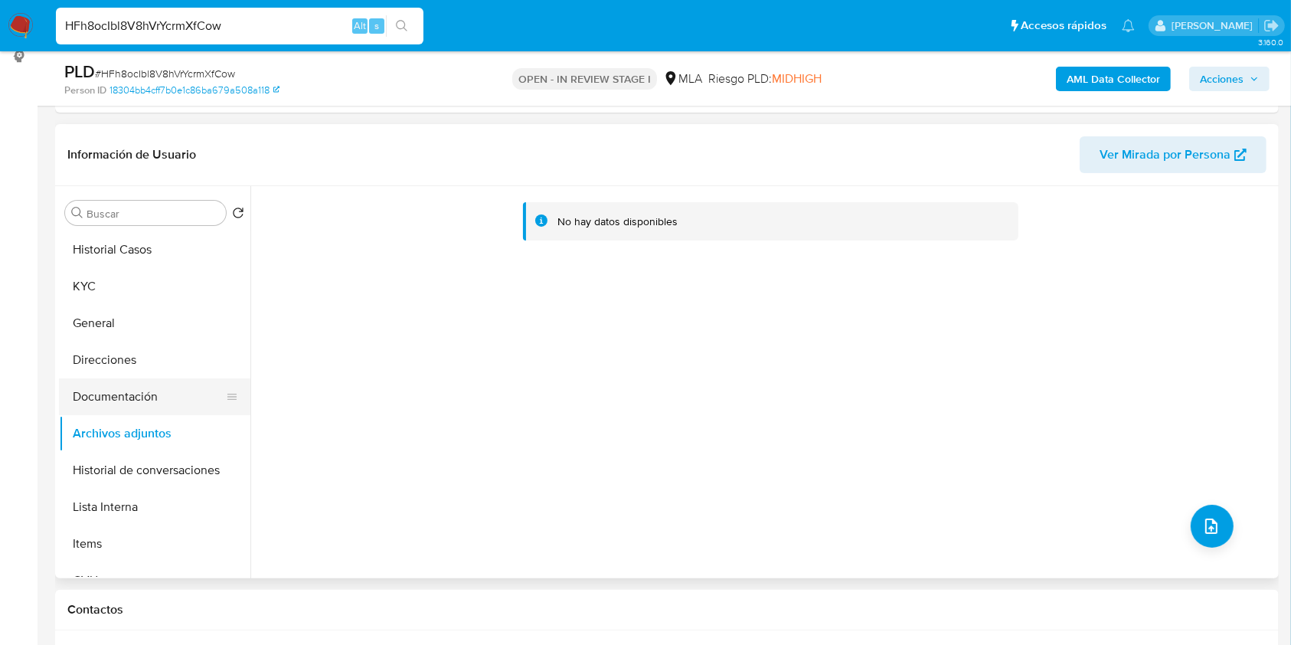
click at [147, 401] on button "Documentación" at bounding box center [148, 396] width 179 height 37
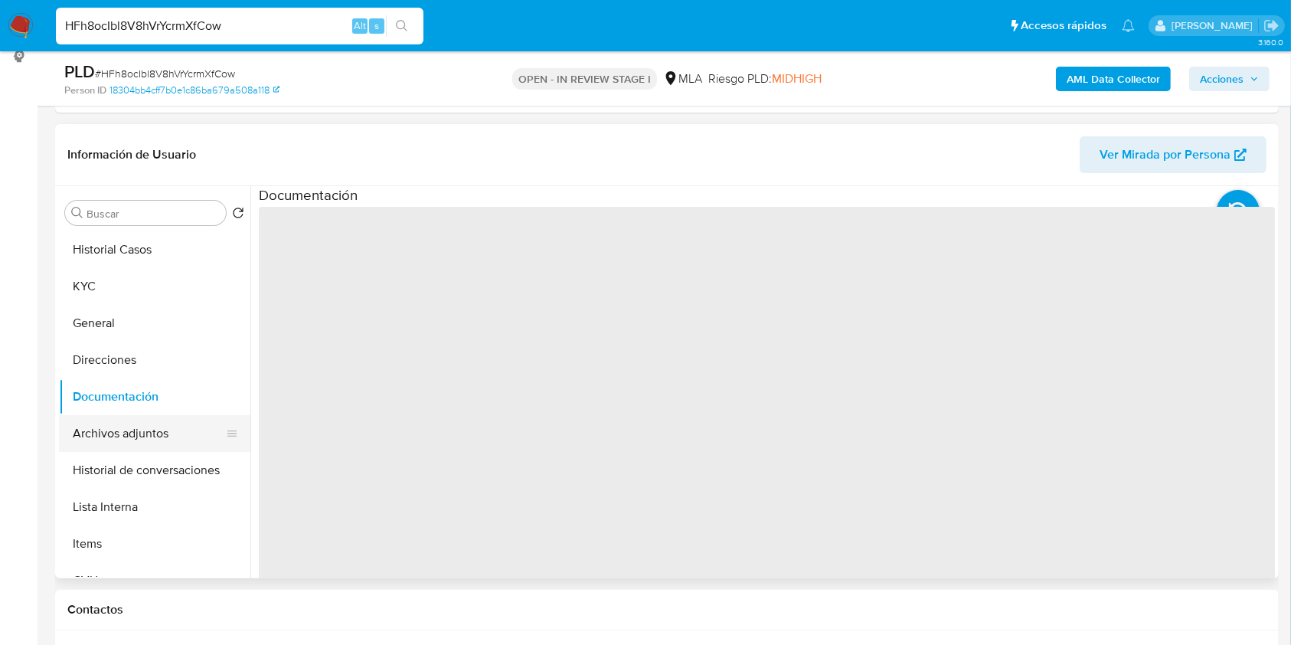
click at [152, 423] on button "Archivos adjuntos" at bounding box center [148, 433] width 179 height 37
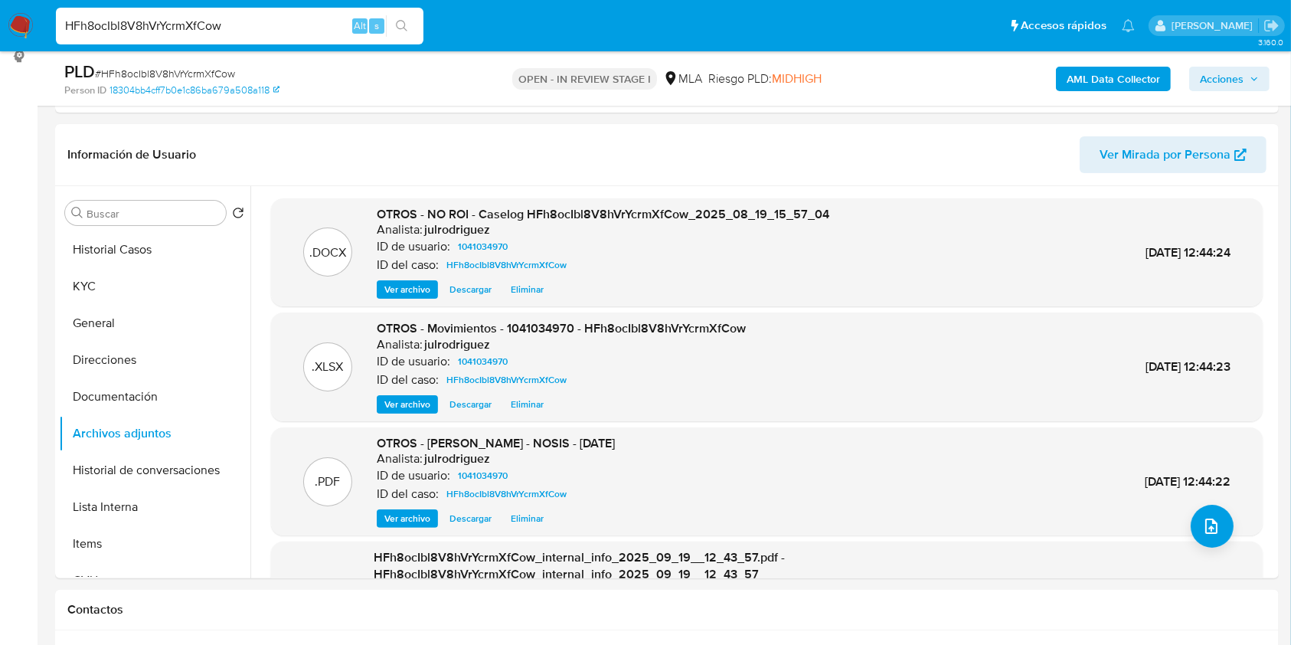
click at [1215, 80] on span "Acciones" at bounding box center [1222, 79] width 44 height 25
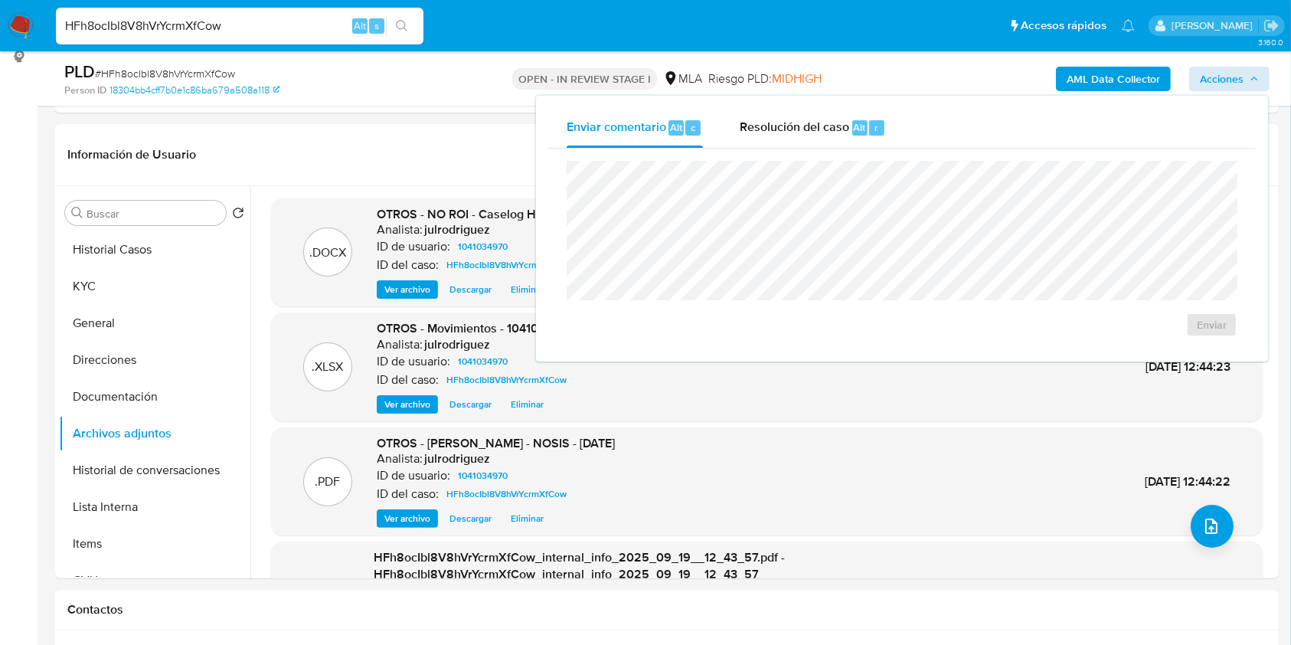
click at [840, 132] on span "Resolución del caso" at bounding box center [795, 127] width 110 height 18
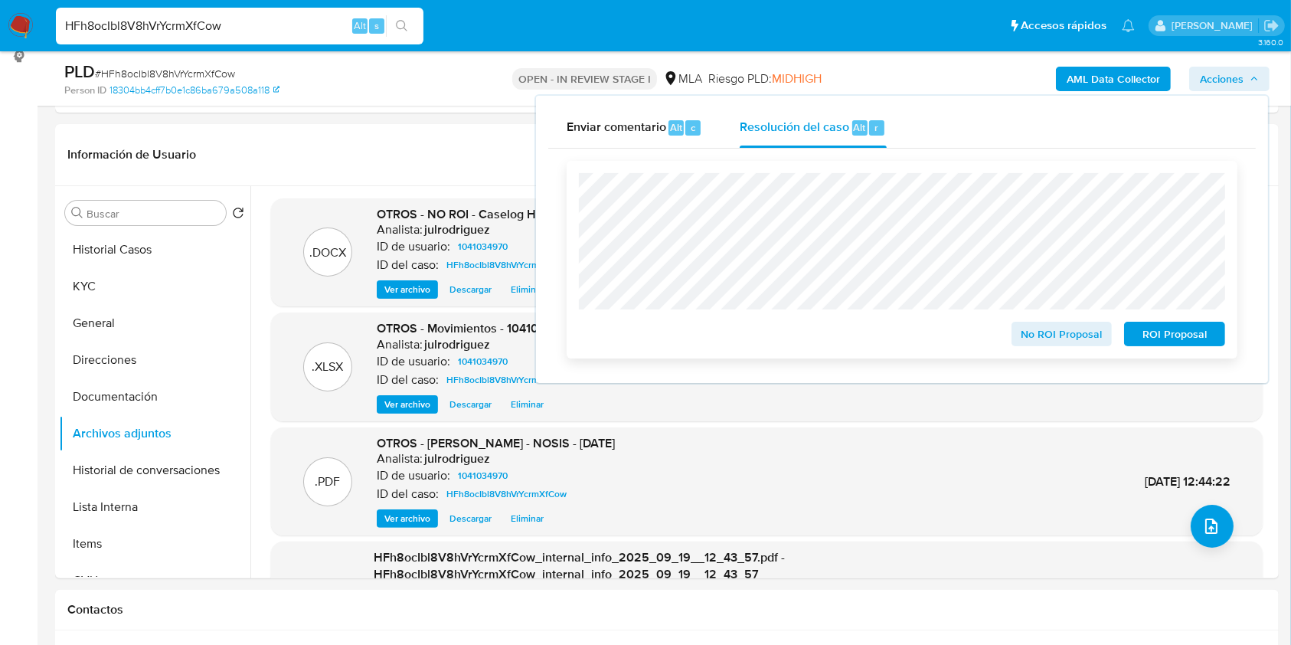
click at [1035, 333] on span "No ROI Proposal" at bounding box center [1062, 333] width 80 height 21
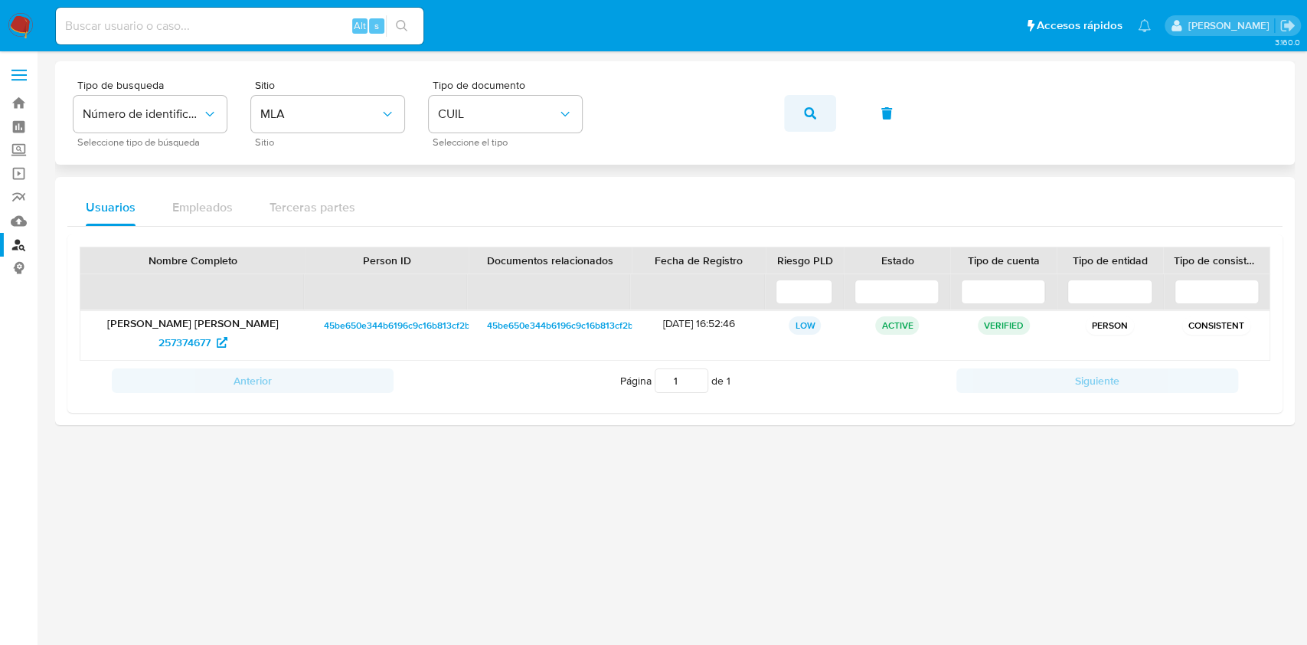
click at [823, 111] on button "button" at bounding box center [810, 113] width 52 height 37
click at [221, 343] on icon at bounding box center [216, 342] width 11 height 11
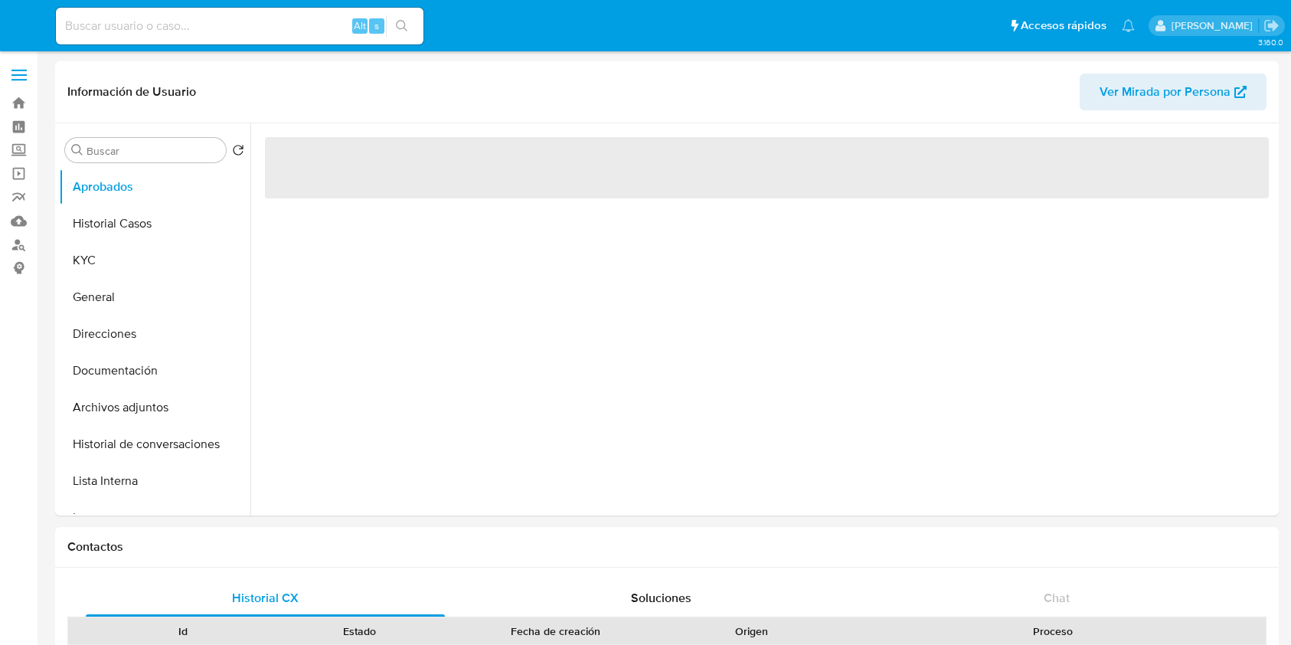
select select "10"
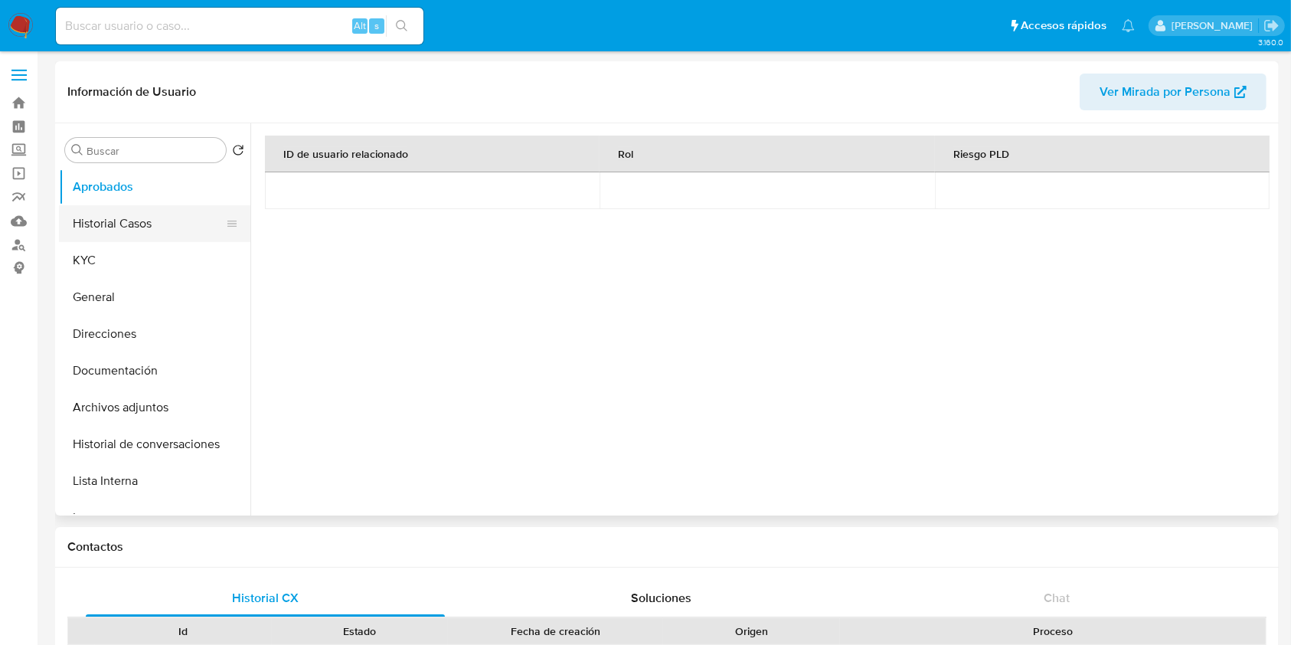
click at [135, 228] on button "Historial Casos" at bounding box center [148, 223] width 179 height 37
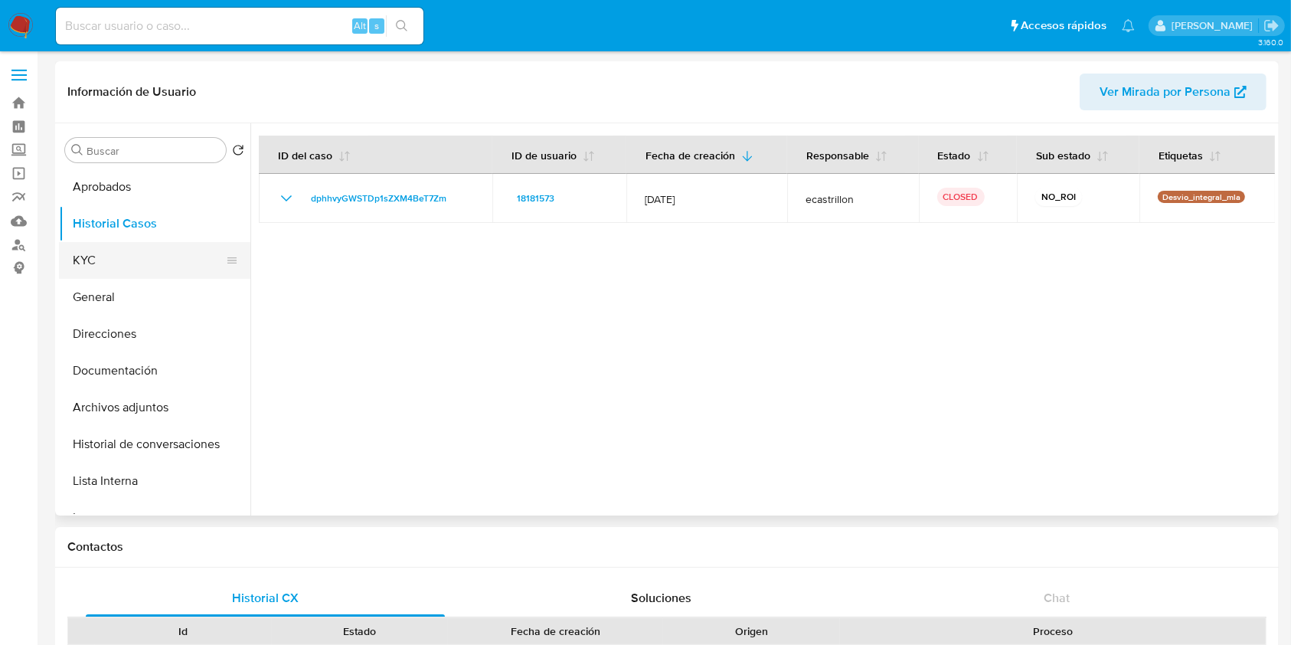
click at [127, 263] on button "KYC" at bounding box center [148, 260] width 179 height 37
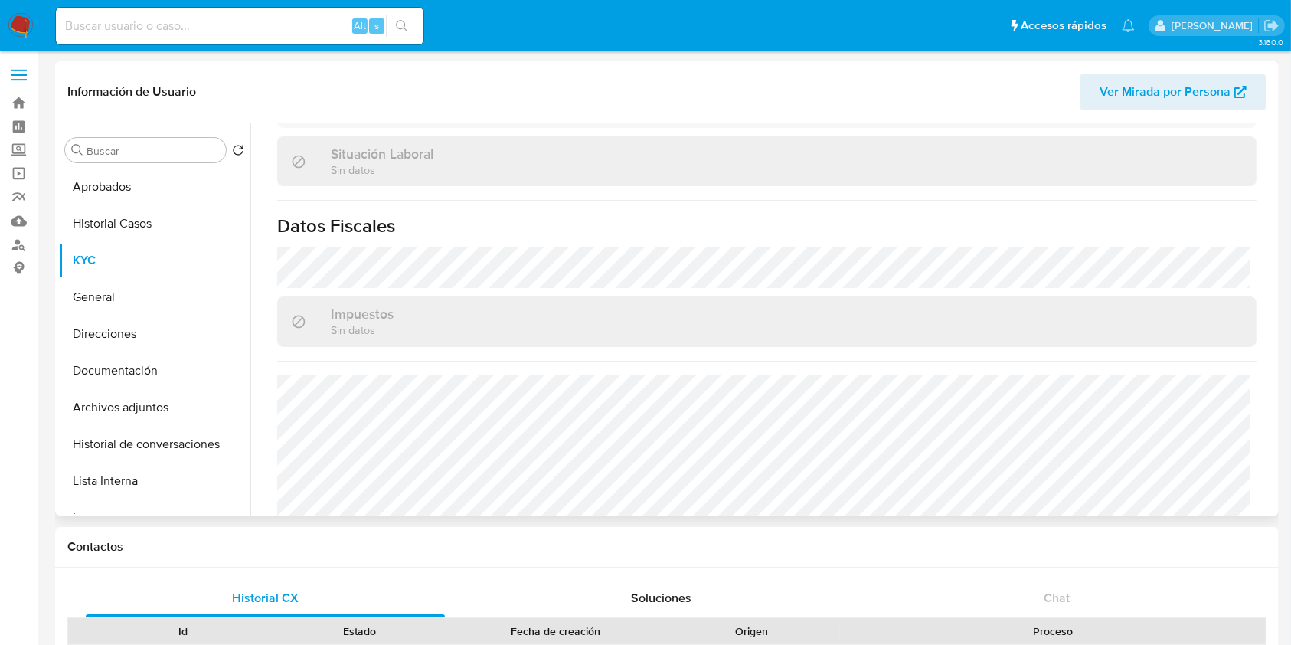
scroll to position [770, 0]
click at [150, 285] on button "General" at bounding box center [148, 297] width 179 height 37
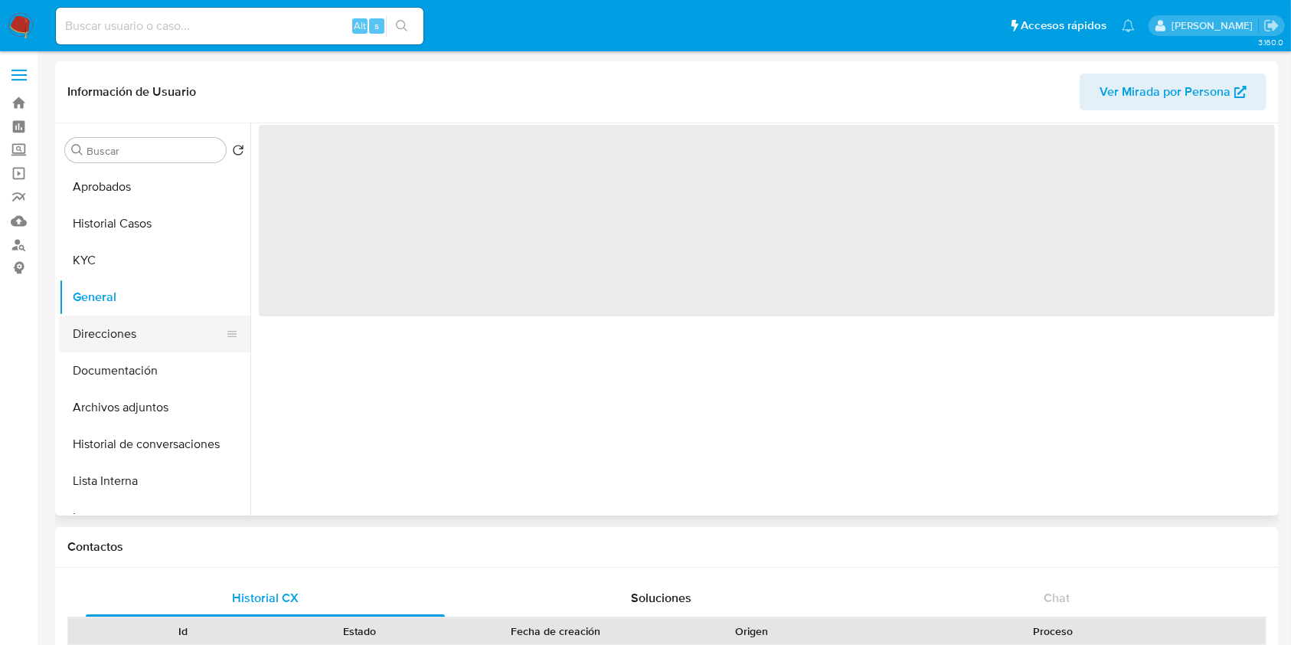
click at [157, 322] on button "Direcciones" at bounding box center [148, 333] width 179 height 37
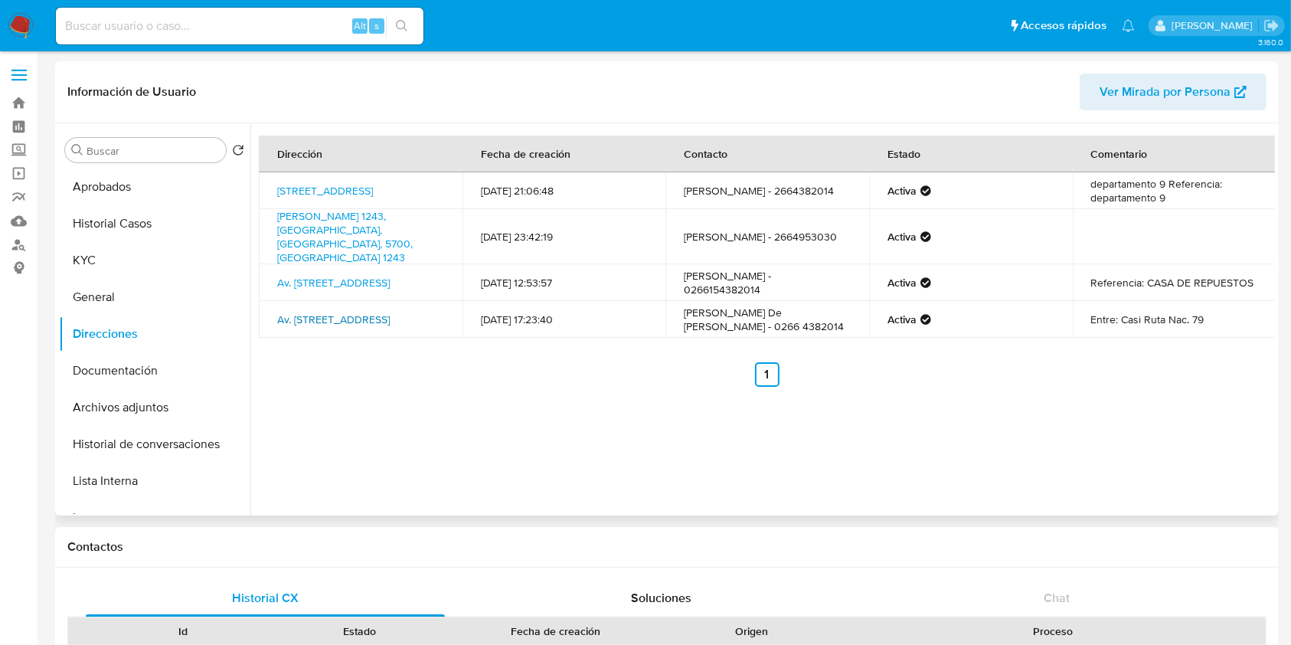
drag, startPoint x: 391, startPoint y: 276, endPoint x: 315, endPoint y: 319, distance: 87.8
click at [278, 264] on td "Av. Cordoba 495, Quines, San Luis, 5711, Argentina 495" at bounding box center [361, 282] width 204 height 37
copy link "Av. Cordoba 495, Quines, San Luis, 5711, Argentina 495"
click at [152, 209] on button "Historial Casos" at bounding box center [148, 223] width 179 height 37
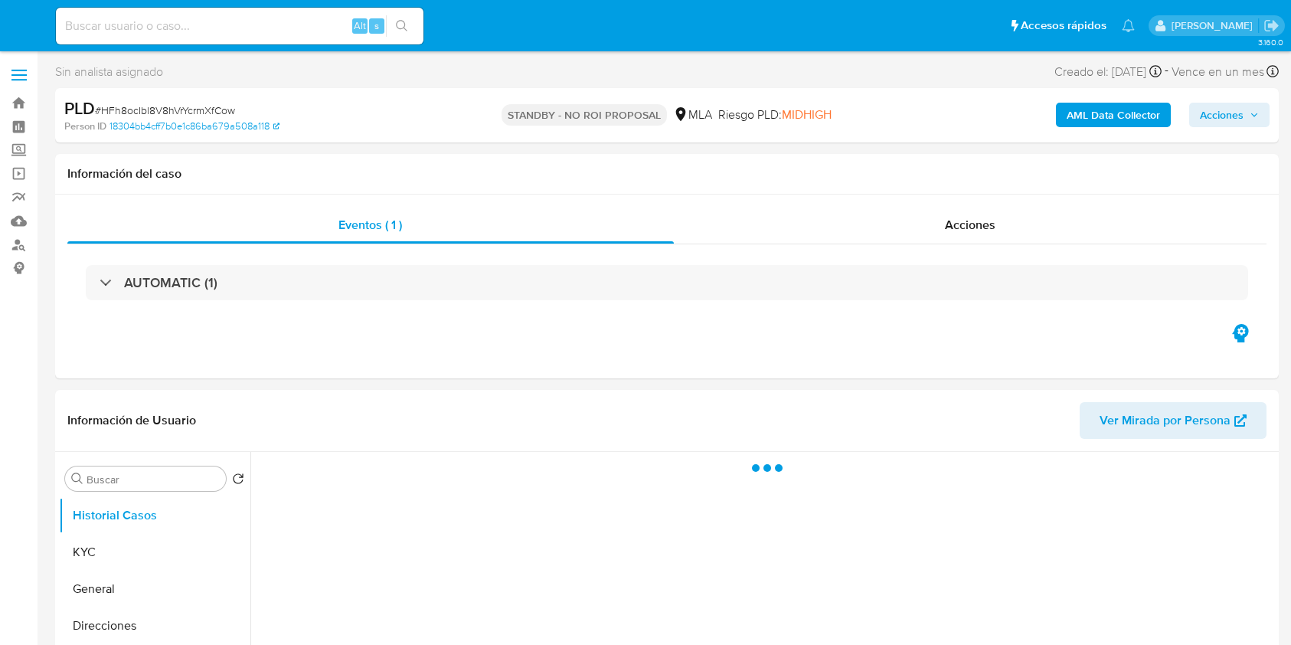
select select "10"
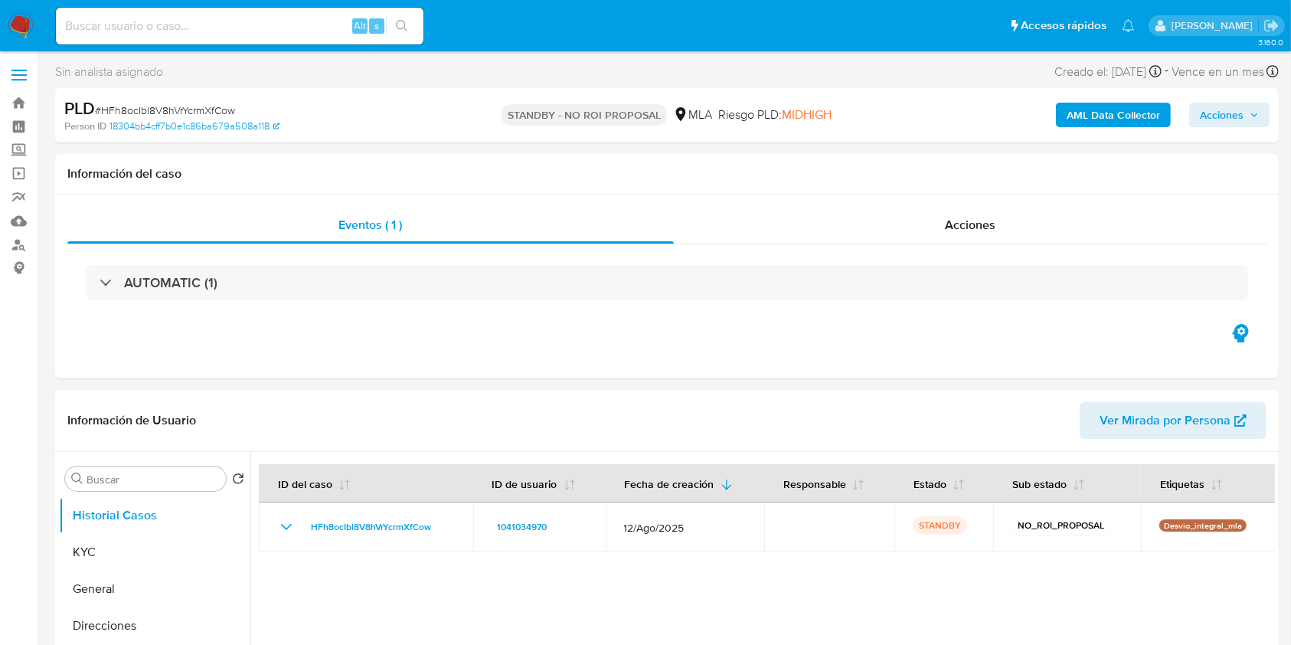
click at [224, 21] on input at bounding box center [240, 26] width 368 height 20
paste input "TmSyTLA7enNTeTOe6yHWy5ZZ"
type input "TmSyTLA7enNTeTOe6yHWy5ZZ"
drag, startPoint x: 250, startPoint y: 28, endPoint x: 0, endPoint y: 26, distance: 249.6
click at [0, 26] on nav "Pausado Ver notificaciones TmSyTLA7enNTeTOe6yHWy5ZZ Alt s Accesos rápidos Presi…" at bounding box center [645, 25] width 1291 height 51
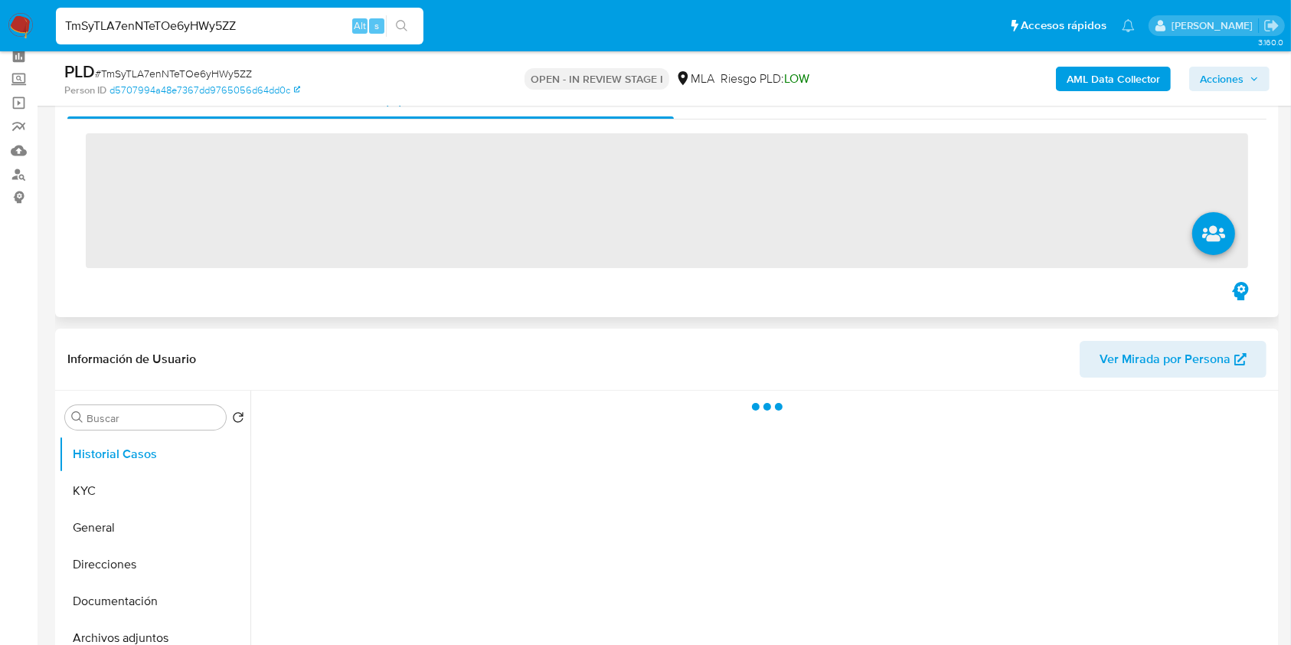
scroll to position [102, 0]
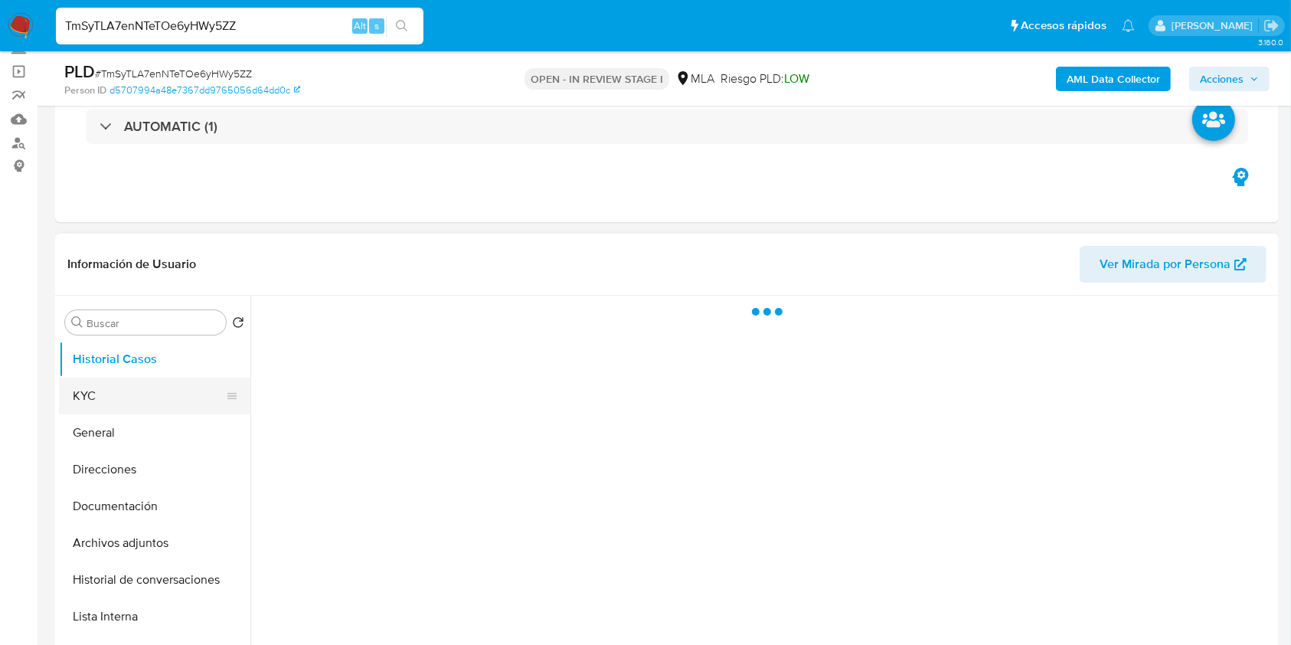
click at [126, 402] on button "KYC" at bounding box center [148, 396] width 179 height 37
select select "10"
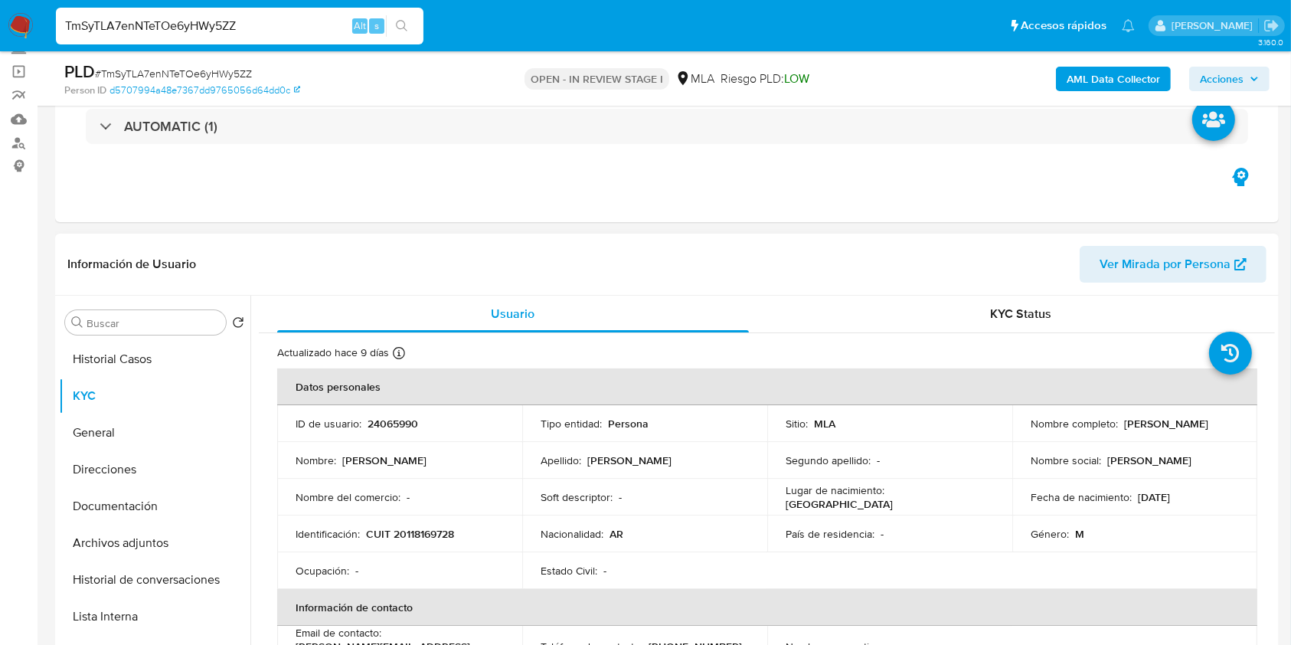
drag, startPoint x: 1133, startPoint y: 424, endPoint x: 1222, endPoint y: 428, distance: 89.7
click at [1224, 427] on div "Nombre completo : Hugo Cesar Pezzoni" at bounding box center [1135, 424] width 208 height 14
copy p "Hugo Cesar Pezzoni"
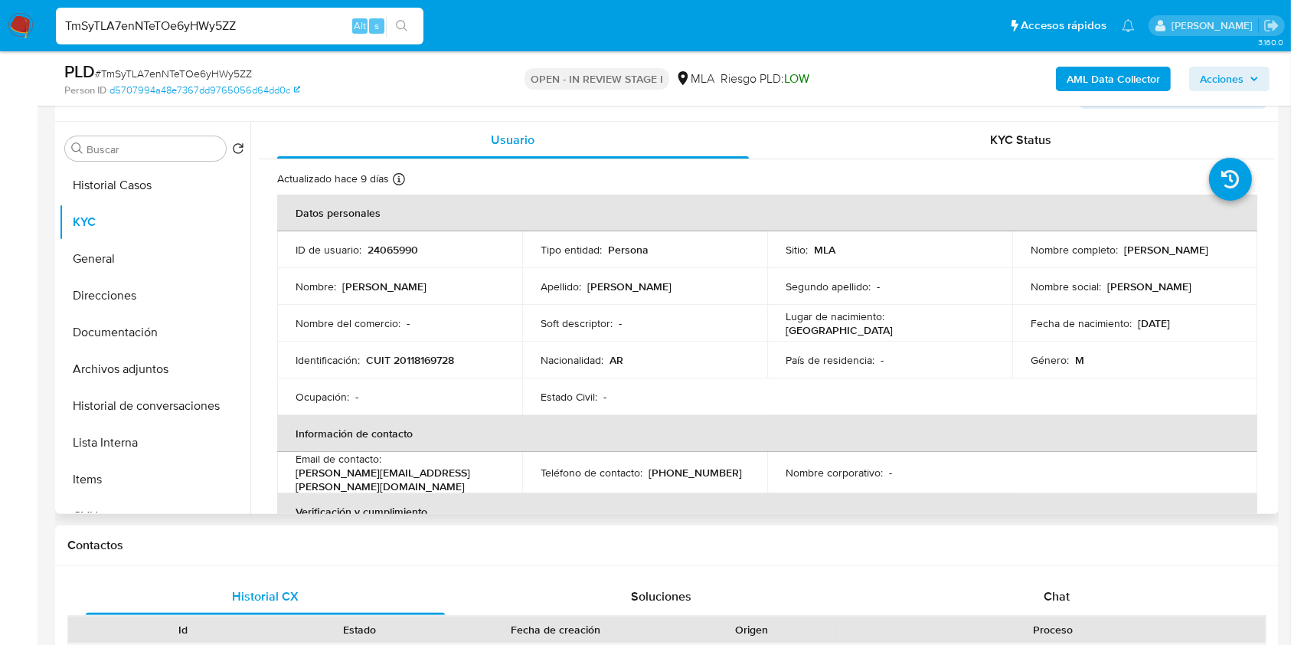
scroll to position [306, 0]
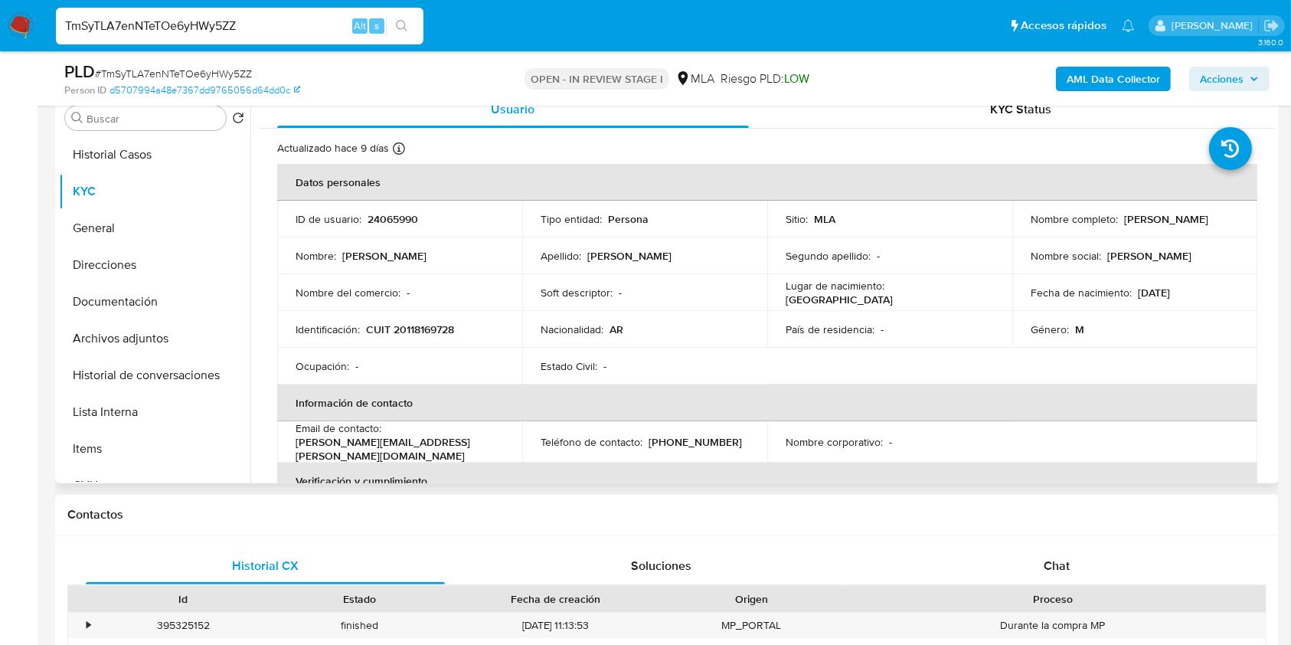
click at [405, 214] on p "24065990" at bounding box center [393, 219] width 51 height 14
copy p "24065990"
click at [244, 72] on span "# TmSyTLA7enNTeTOe6yHWy5ZZ" at bounding box center [173, 73] width 157 height 15
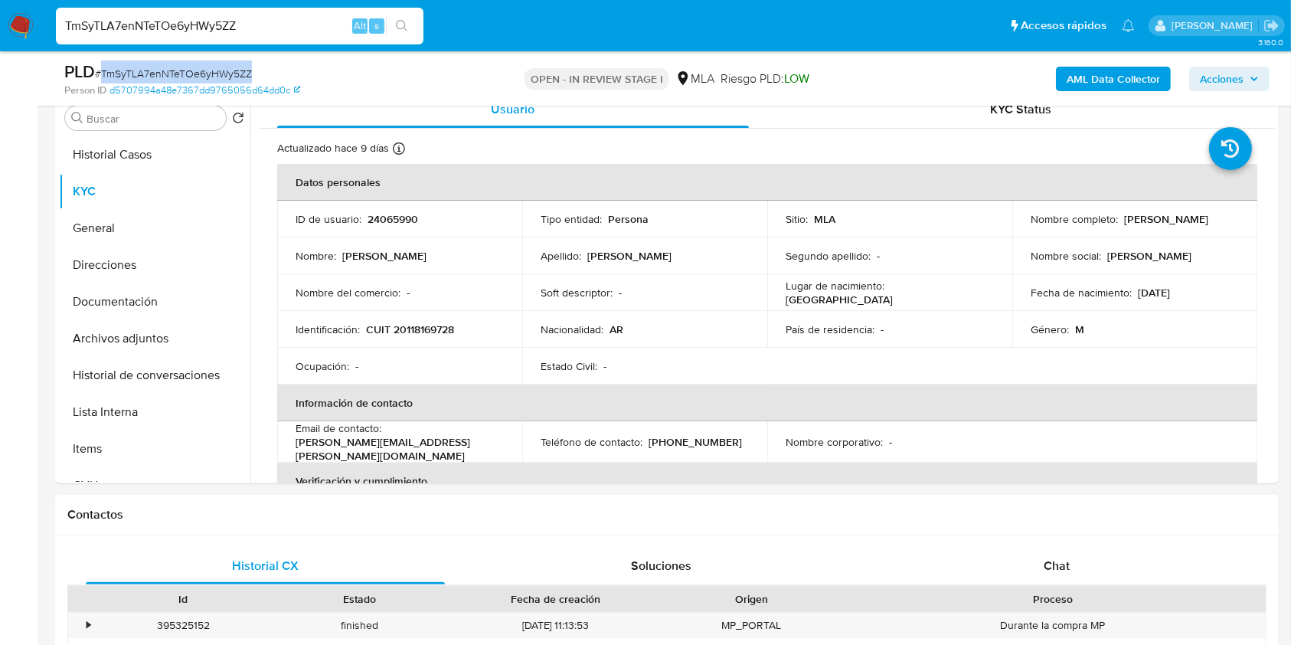
copy span "TmSyTLA7enNTeTOe6yHWy5ZZ"
click at [417, 315] on td "Identificación : CUIT 20118169728" at bounding box center [399, 329] width 245 height 37
click at [422, 325] on p "CUIT 20118169728" at bounding box center [410, 329] width 88 height 14
copy p "20118169728"
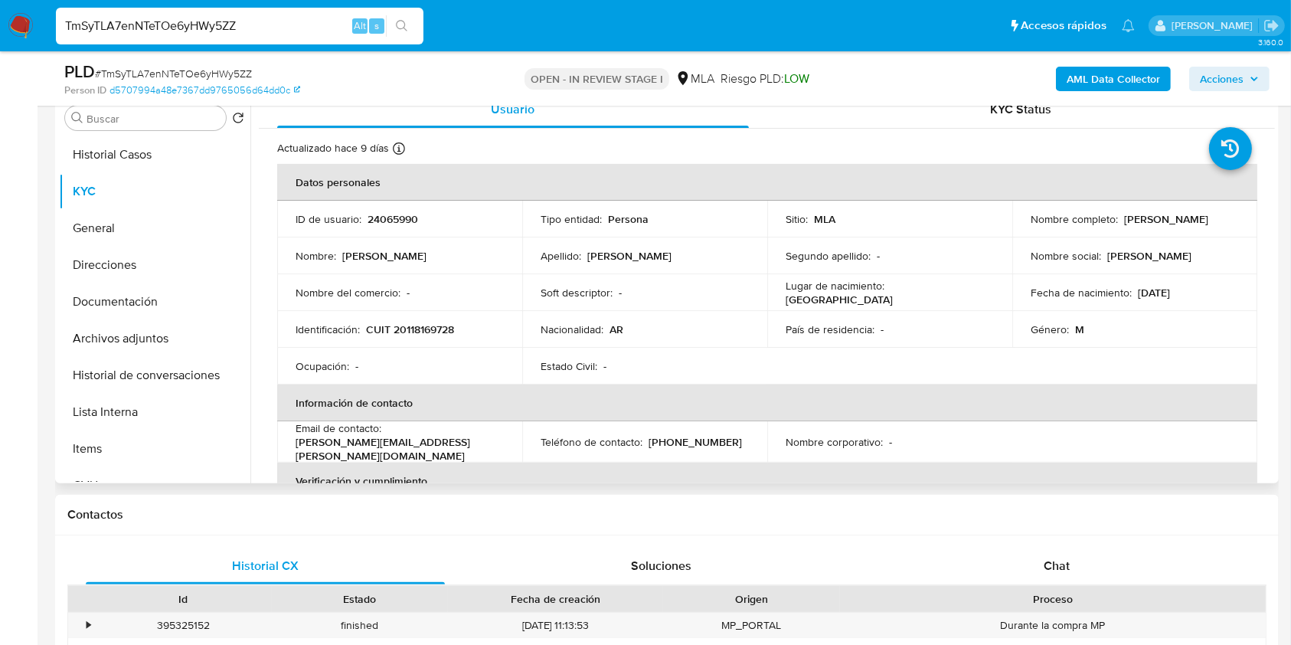
click at [403, 213] on p "24065990" at bounding box center [393, 219] width 51 height 14
copy p "24065990"
drag, startPoint x: 1119, startPoint y: 217, endPoint x: 1224, endPoint y: 223, distance: 105.8
click at [1224, 223] on div "Nombre completo : Hugo Cesar Pezzoni" at bounding box center [1135, 219] width 208 height 14
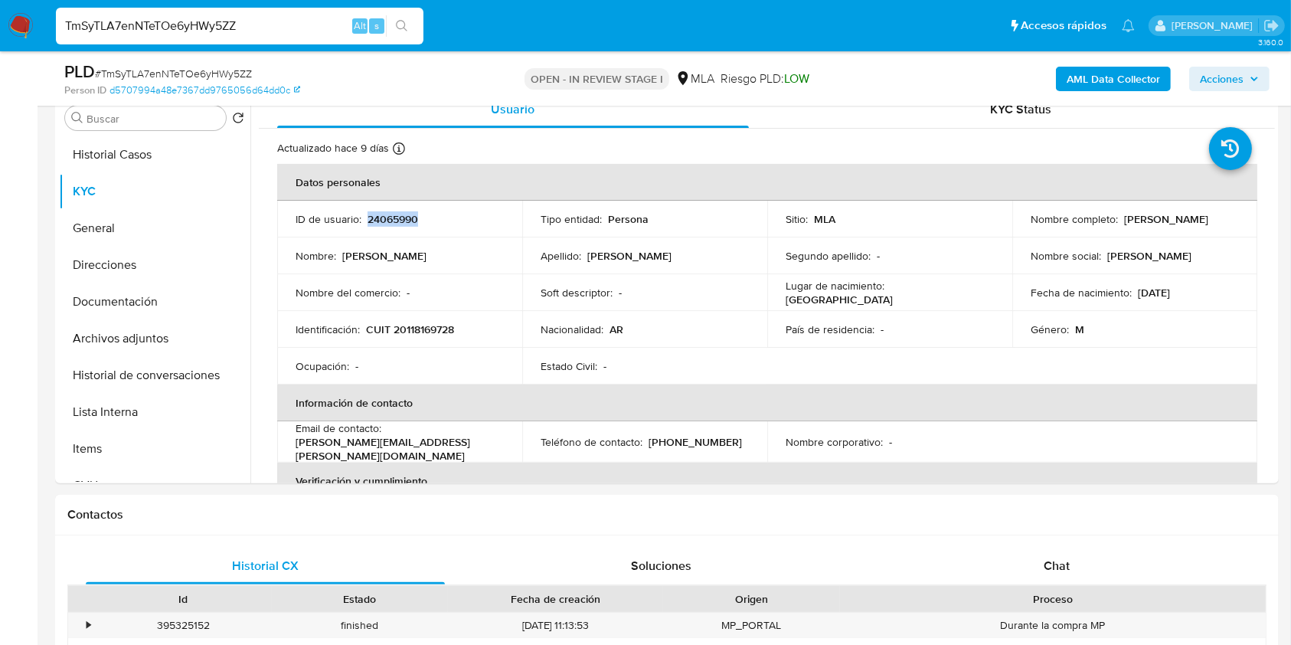
copy p "Hugo Cesar Pezzoni"
click at [421, 325] on p "CUIT 20118169728" at bounding box center [410, 329] width 88 height 14
copy p "20118169728"
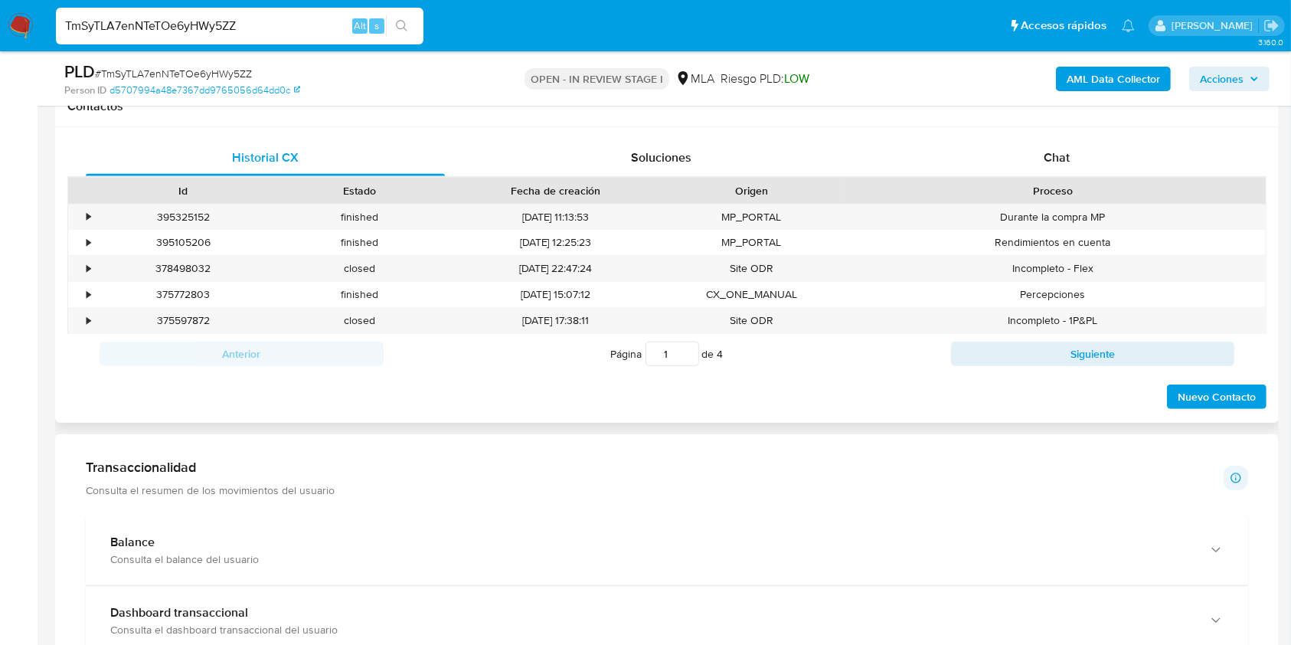
scroll to position [408, 0]
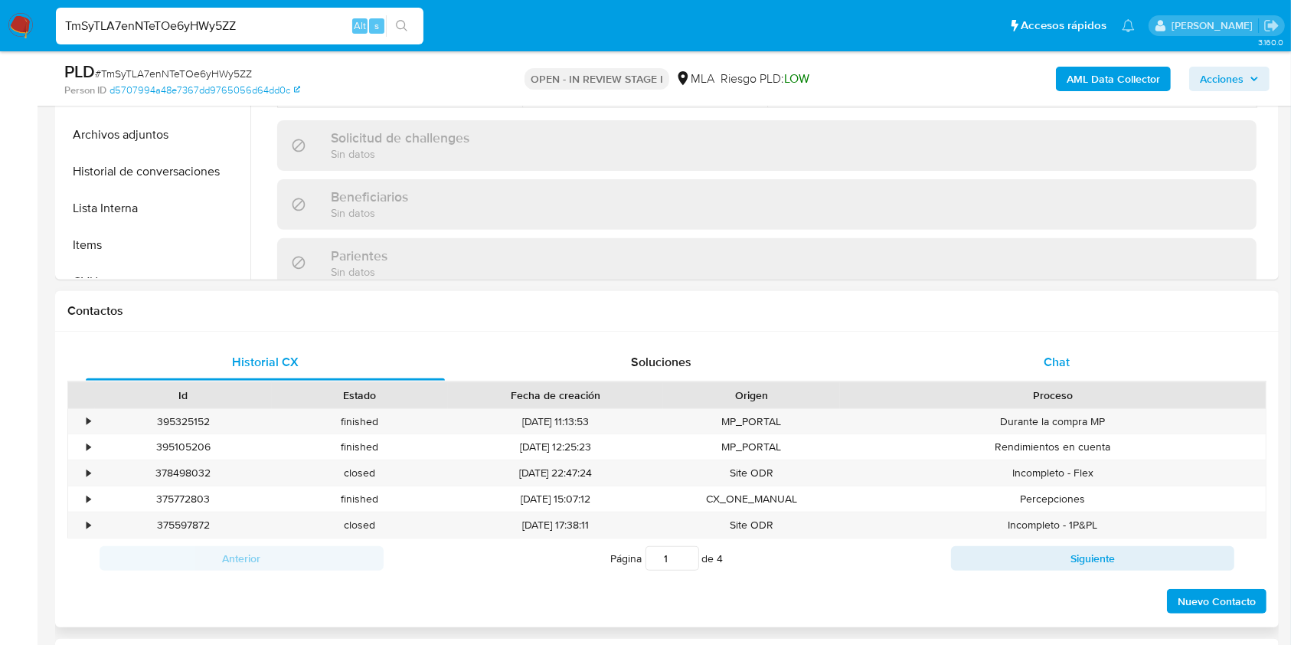
click at [1034, 364] on div "Chat" at bounding box center [1057, 362] width 359 height 37
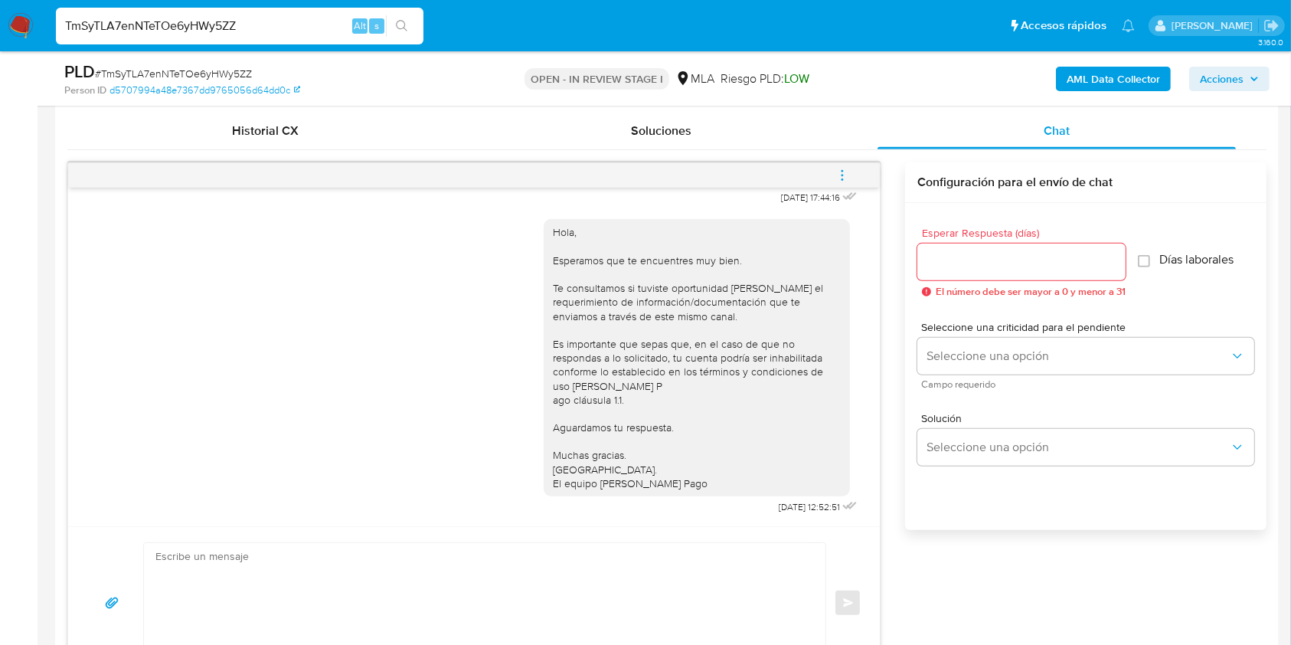
scroll to position [613, 0]
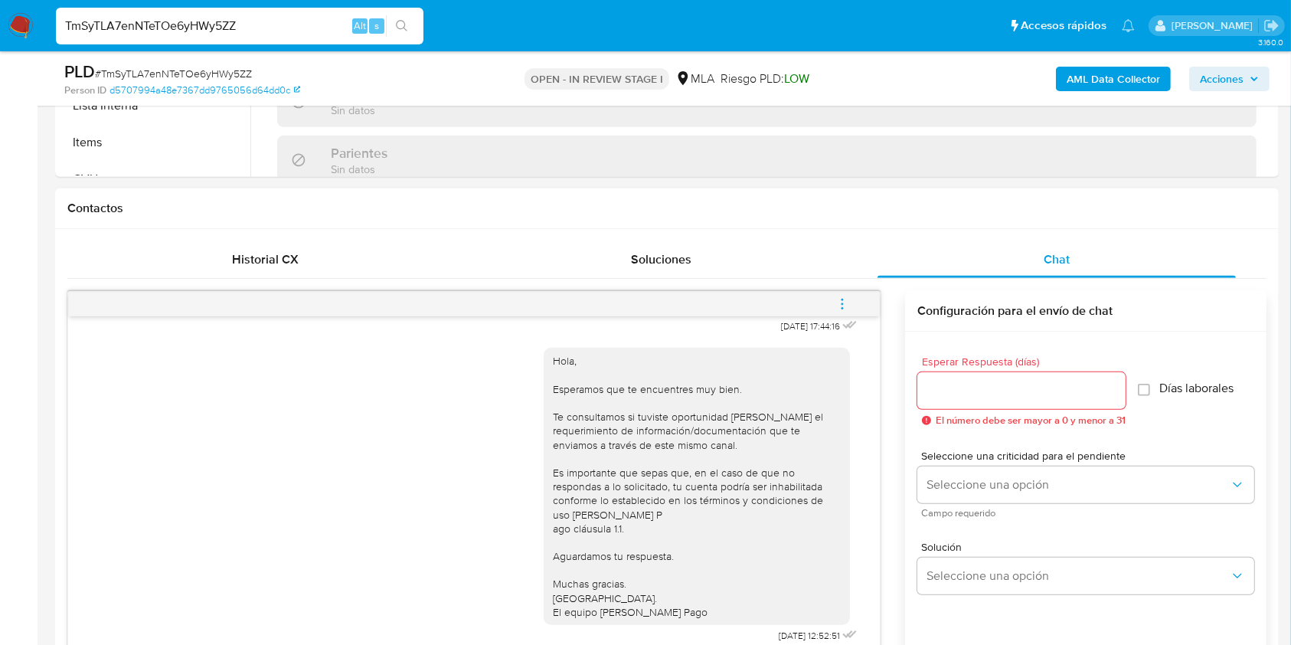
click at [973, 399] on input "Esperar Respuesta (días)" at bounding box center [1021, 391] width 208 height 20
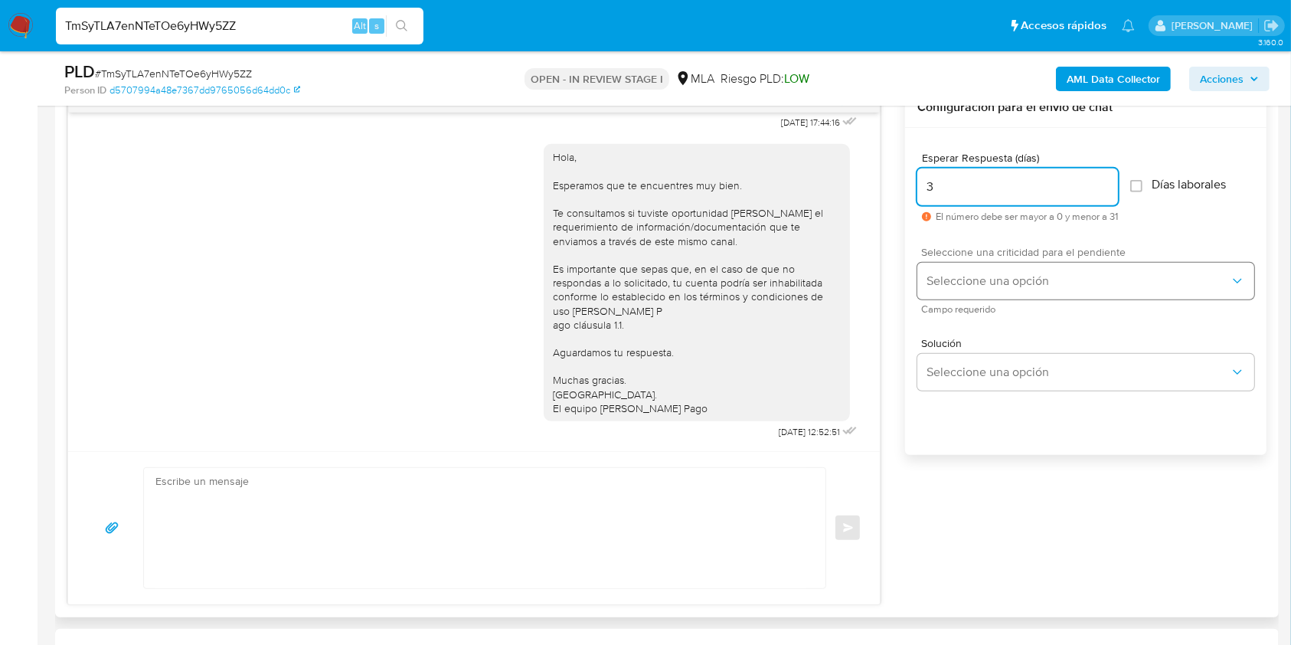
type input "3"
click at [968, 280] on span "Seleccione una opción" at bounding box center [1078, 280] width 303 height 15
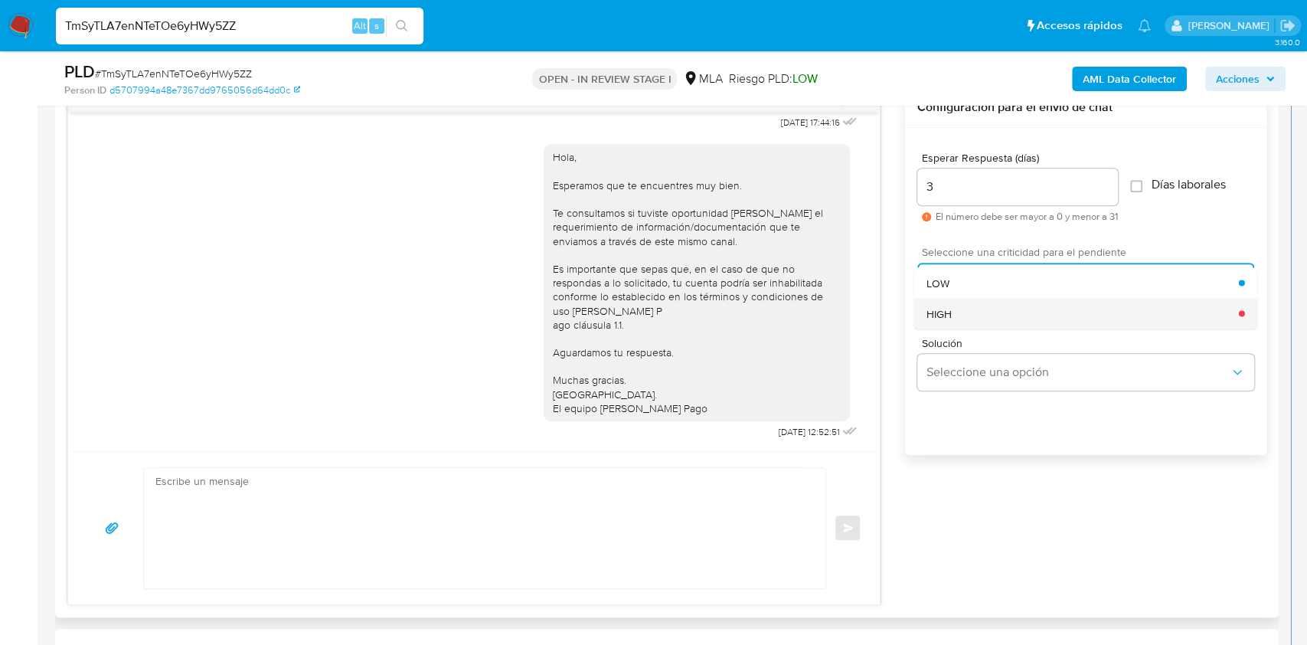
click at [962, 311] on div "HIGH" at bounding box center [1083, 313] width 312 height 31
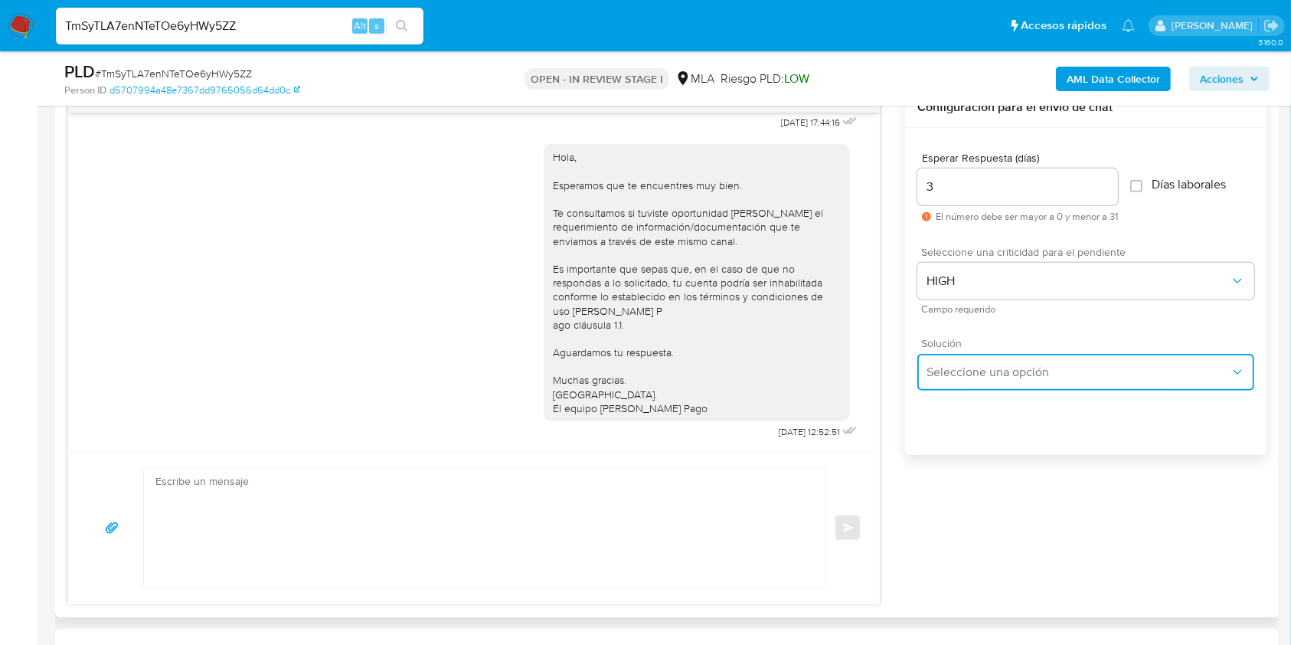
click at [979, 370] on span "Seleccione una opción" at bounding box center [1078, 371] width 303 height 15
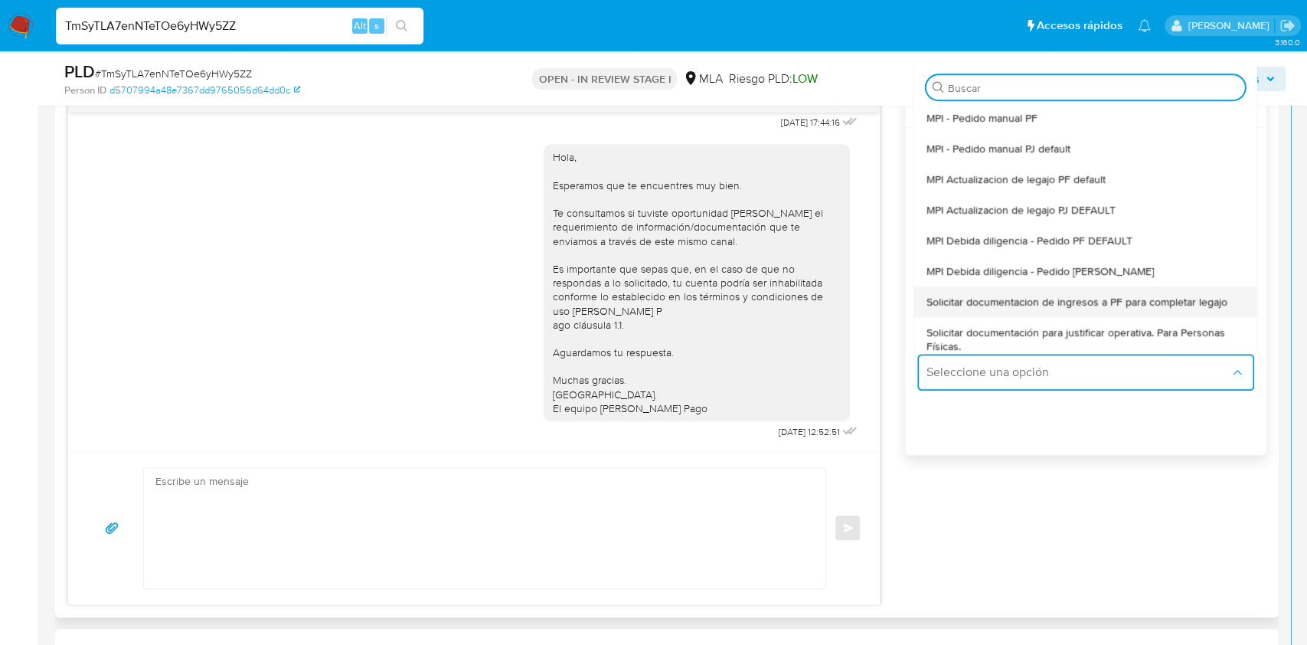
click at [1063, 299] on span "Solicitar documentacion de ingresos a PF para completar legajo" at bounding box center [1077, 302] width 301 height 14
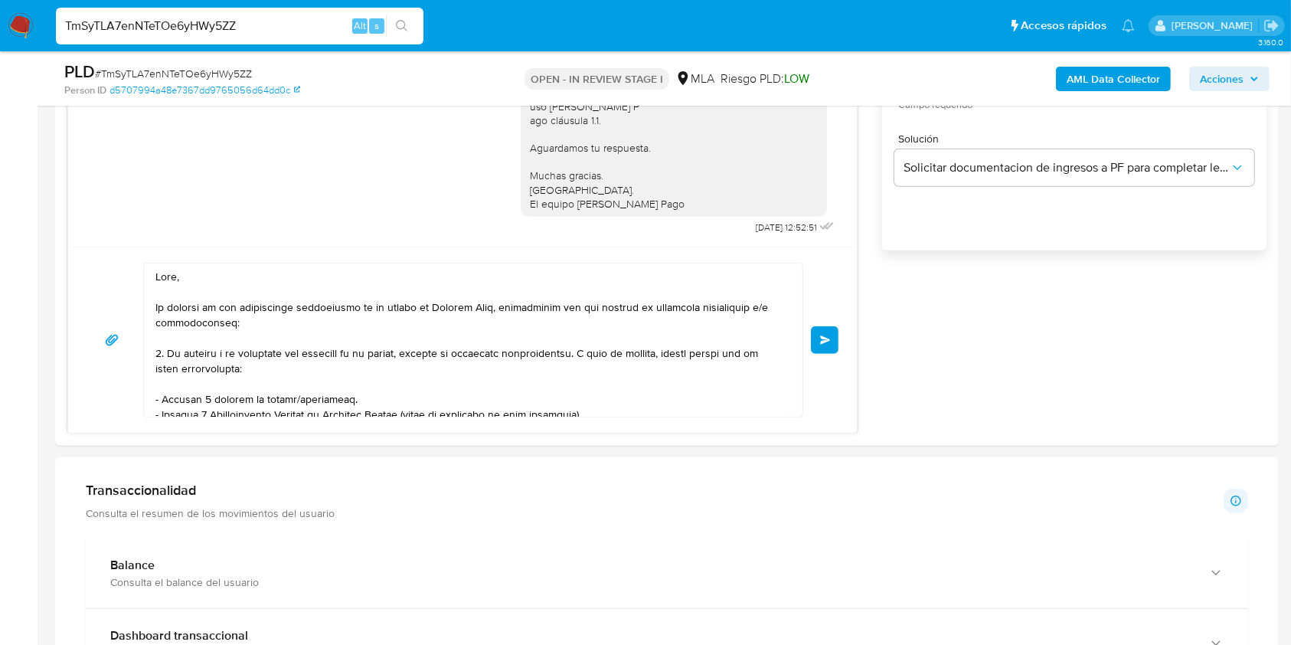
scroll to position [312, 0]
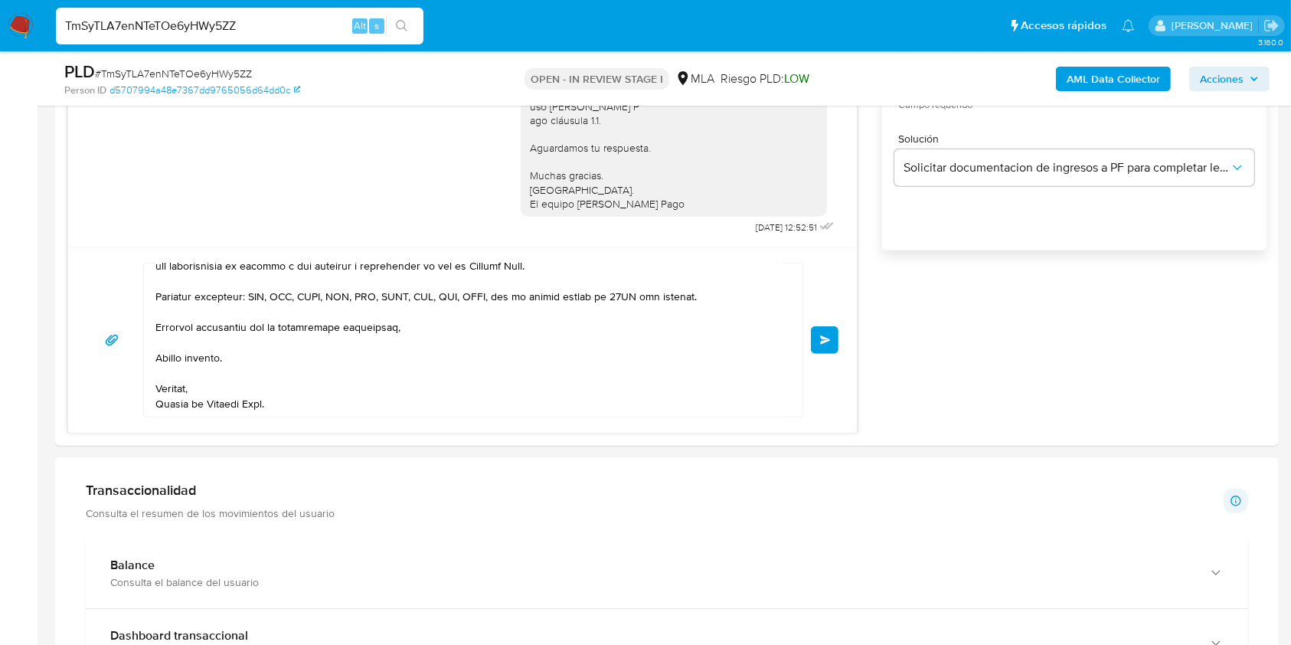
drag, startPoint x: 234, startPoint y: 332, endPoint x: 674, endPoint y: 685, distance: 564.3
click at [674, 644] on html "Pausado Ver notificaciones TmSyTLA7enNTeTOe6yHWy5ZZ Alt s Accesos rápidos Presi…" at bounding box center [645, 539] width 1291 height 3121
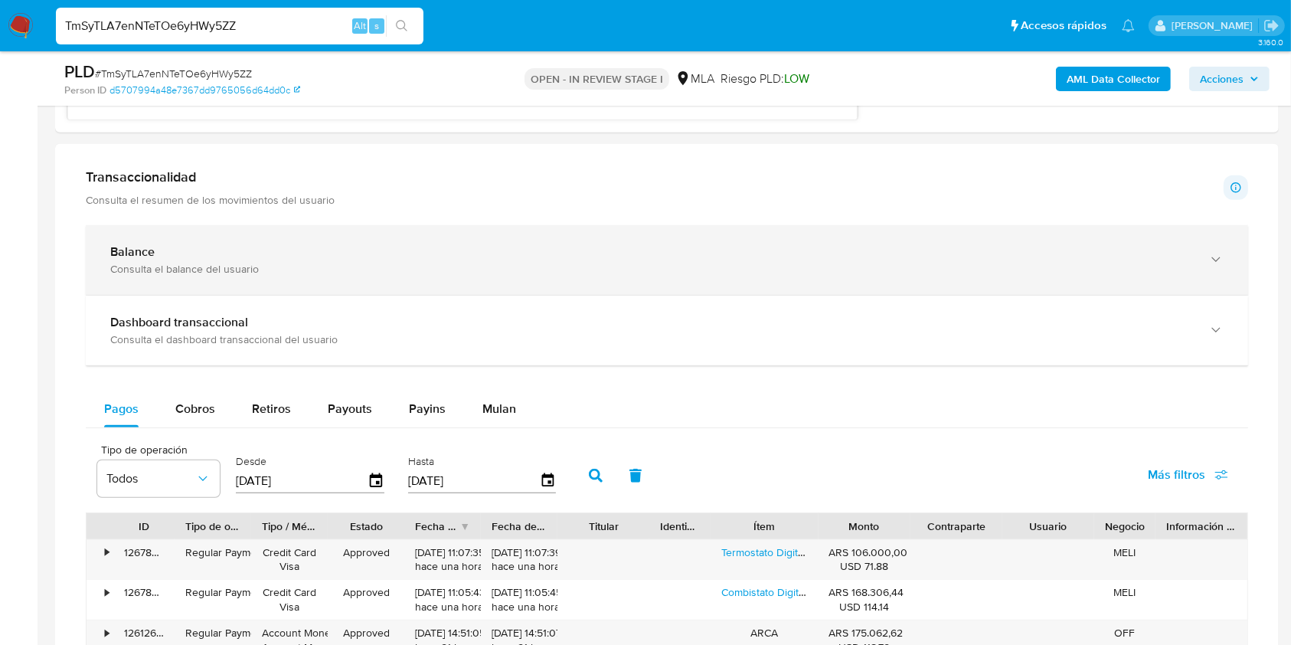
type textarea "Hola, En función de las operaciones registradas en tu cuenta de Mercado Pago, n…"
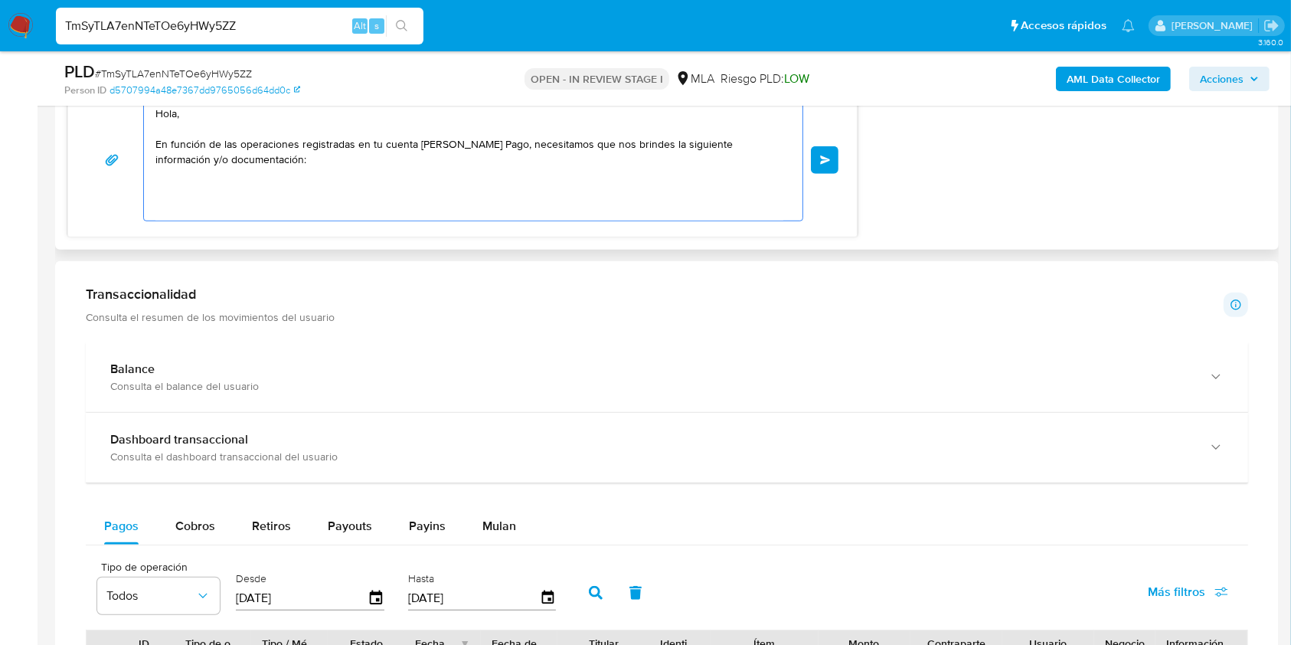
scroll to position [1028, 0]
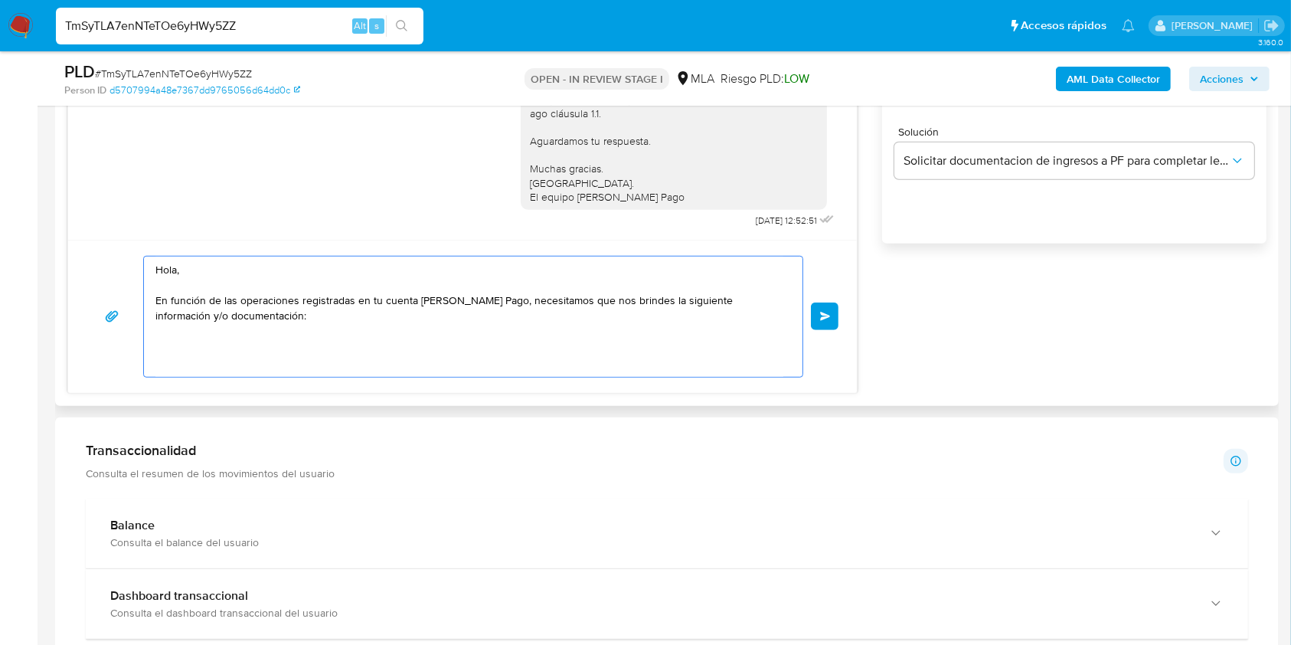
drag, startPoint x: 281, startPoint y: 353, endPoint x: 70, endPoint y: 199, distance: 261.5
click at [68, 194] on div "18/08/2025 17:44:16 Hola, Esperamos que te encuentres muy bien. Te consultamos …" at bounding box center [462, 135] width 790 height 518
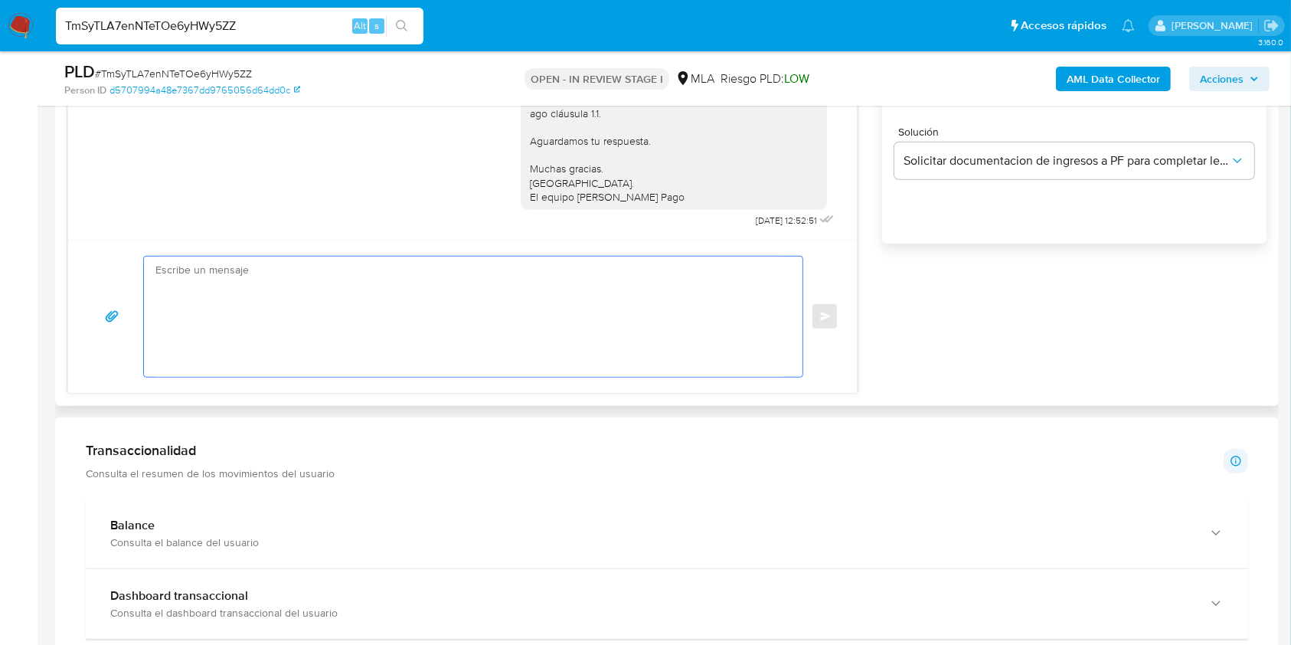
paste textarea "Buenas tardes, Te agradeceríamos si pudieras brindarnos el vínculo con la sigui…"
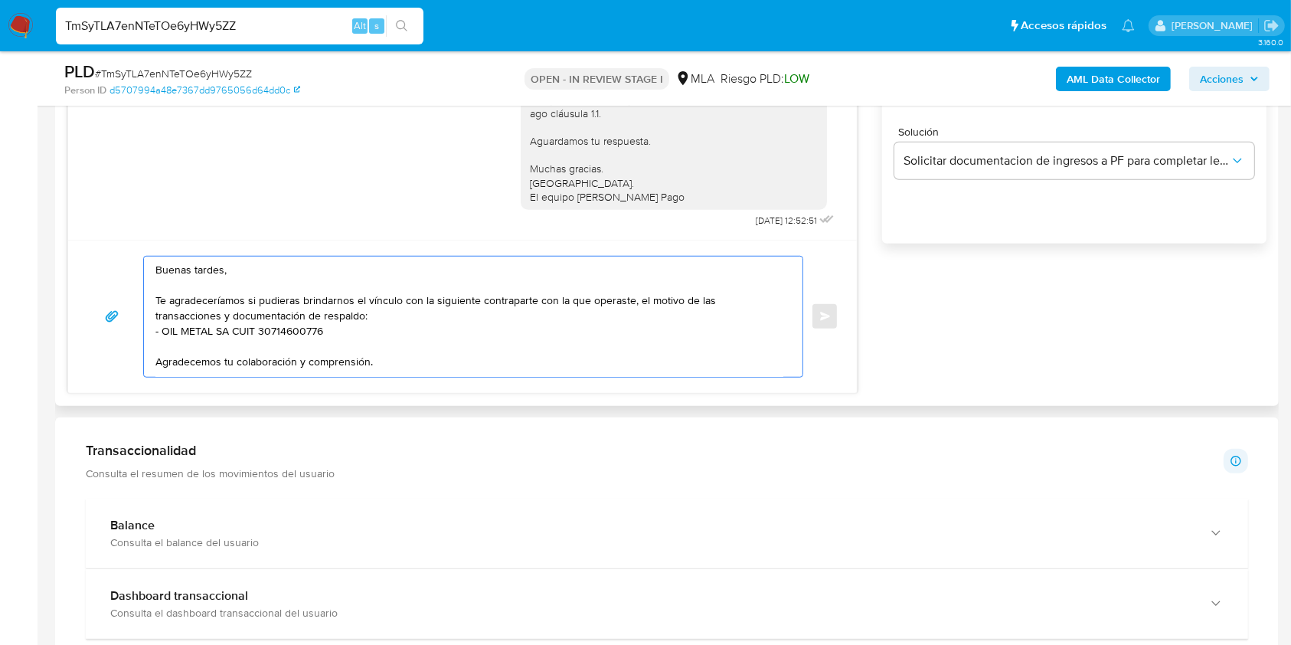
scroll to position [40, 0]
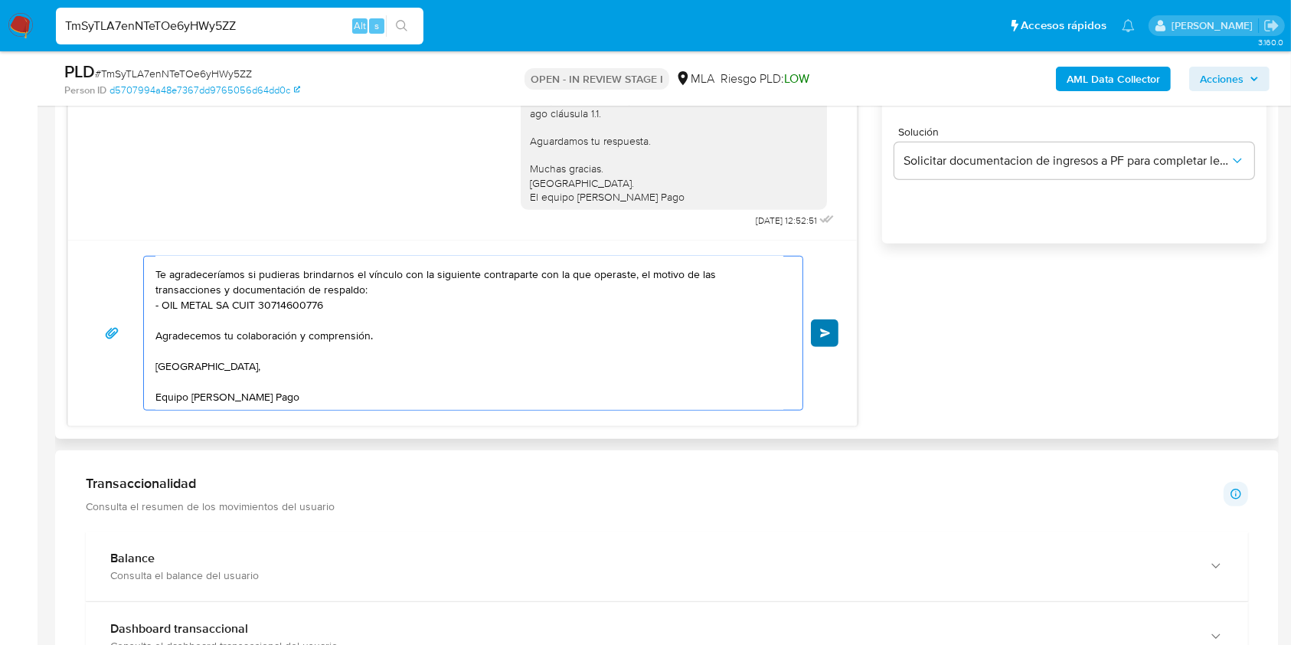
type textarea "Buenas tardes, Te agradeceríamos si pudieras brindarnos el vínculo con la sigui…"
click at [831, 334] on button "Enviar" at bounding box center [825, 333] width 28 height 28
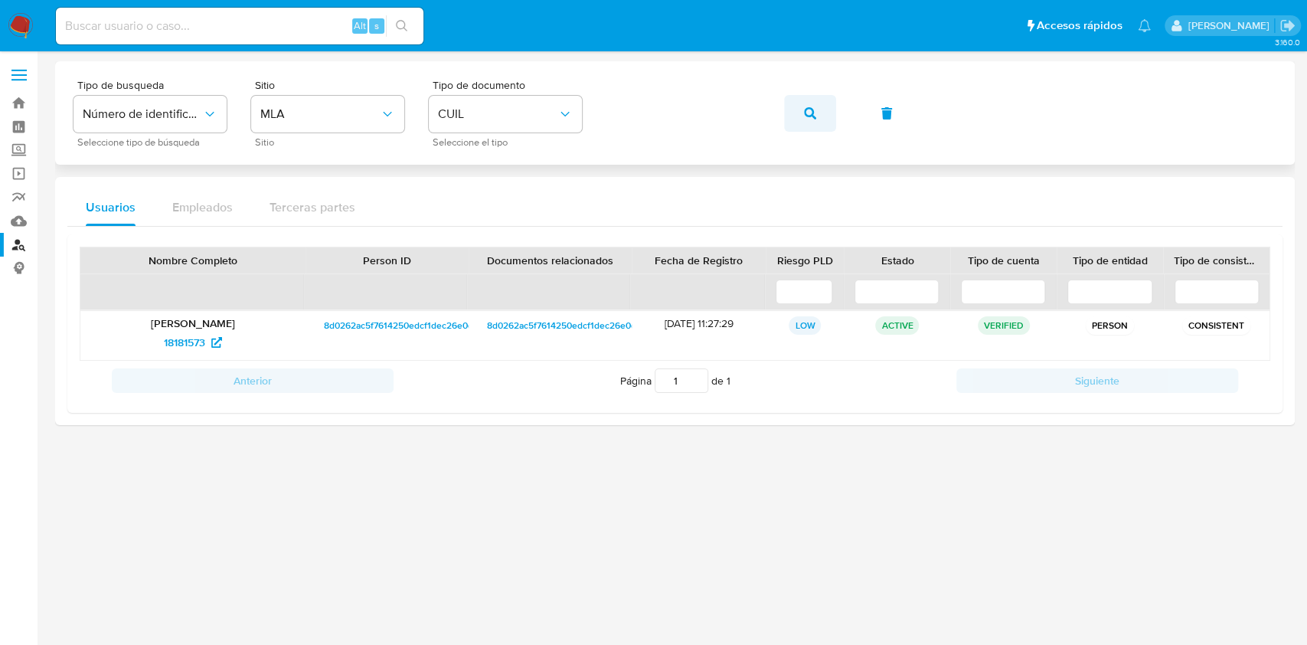
click at [814, 120] on span "button" at bounding box center [810, 113] width 12 height 34
click at [170, 332] on span "85560378" at bounding box center [184, 342] width 49 height 25
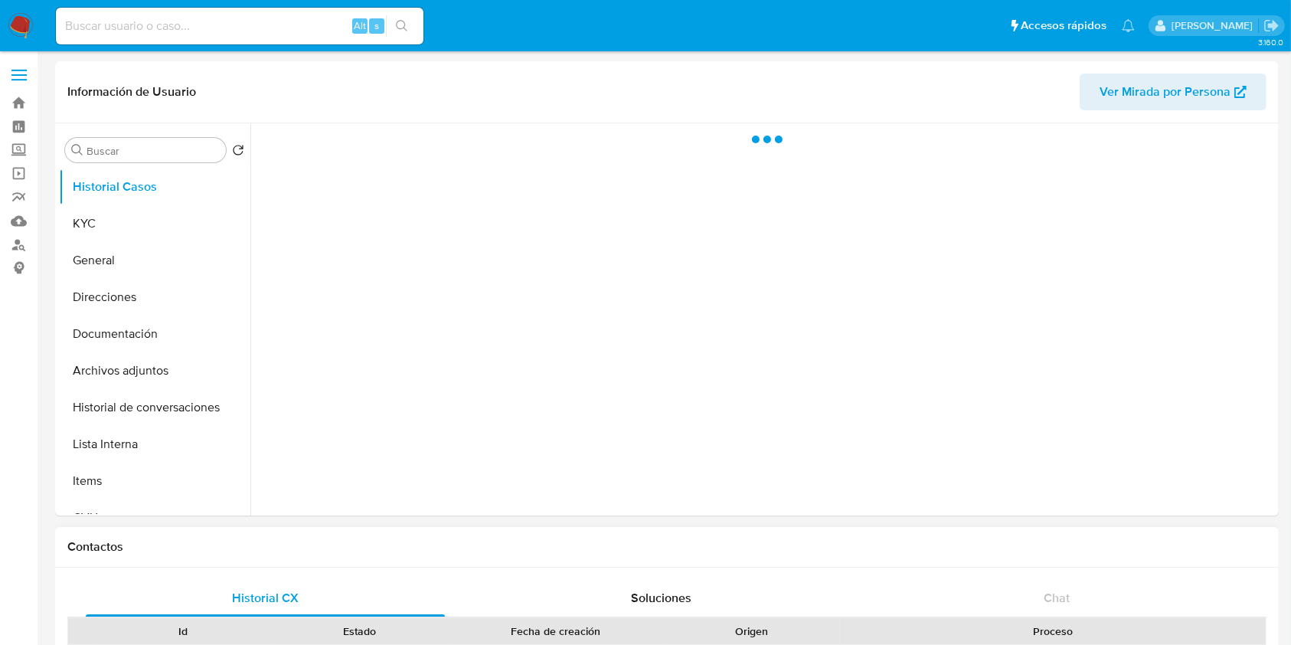
select select "10"
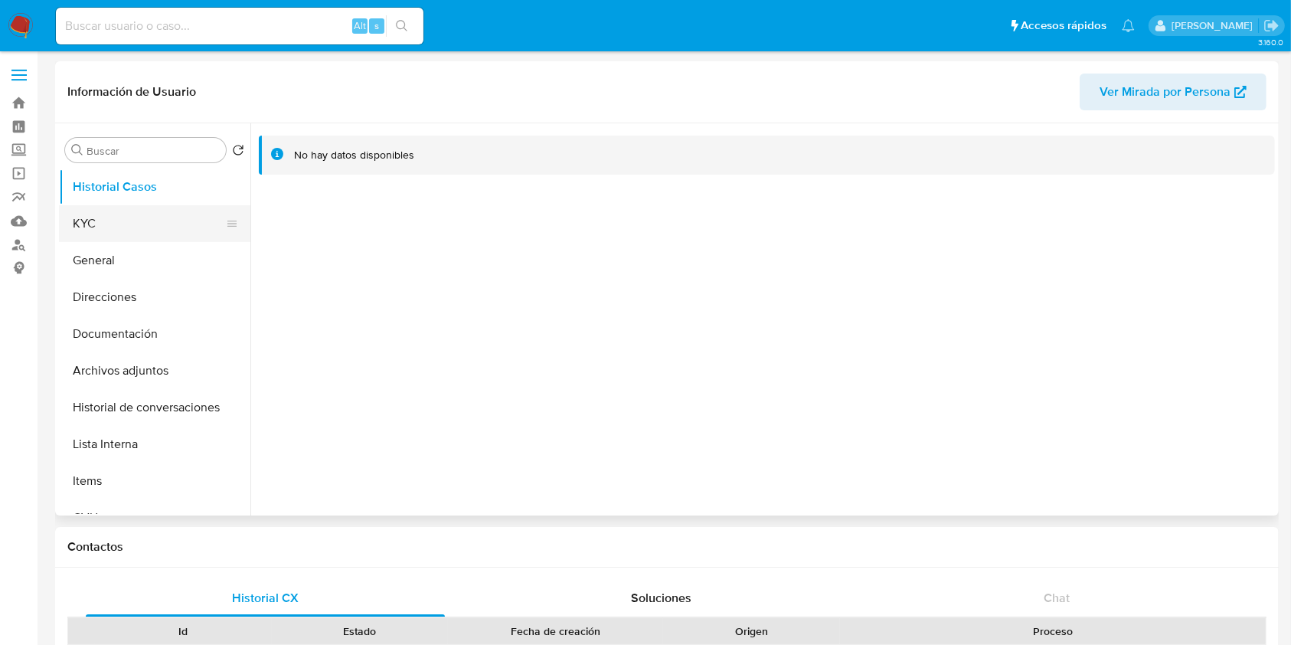
click at [113, 208] on button "KYC" at bounding box center [148, 223] width 179 height 37
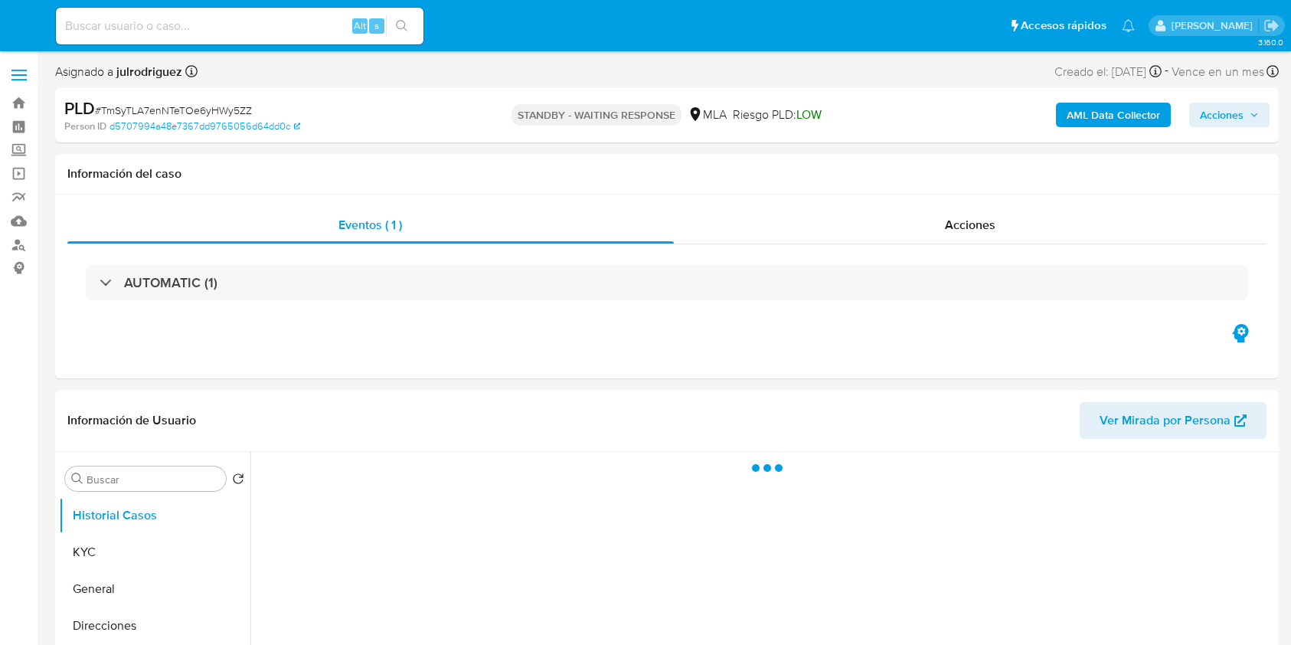
select select "10"
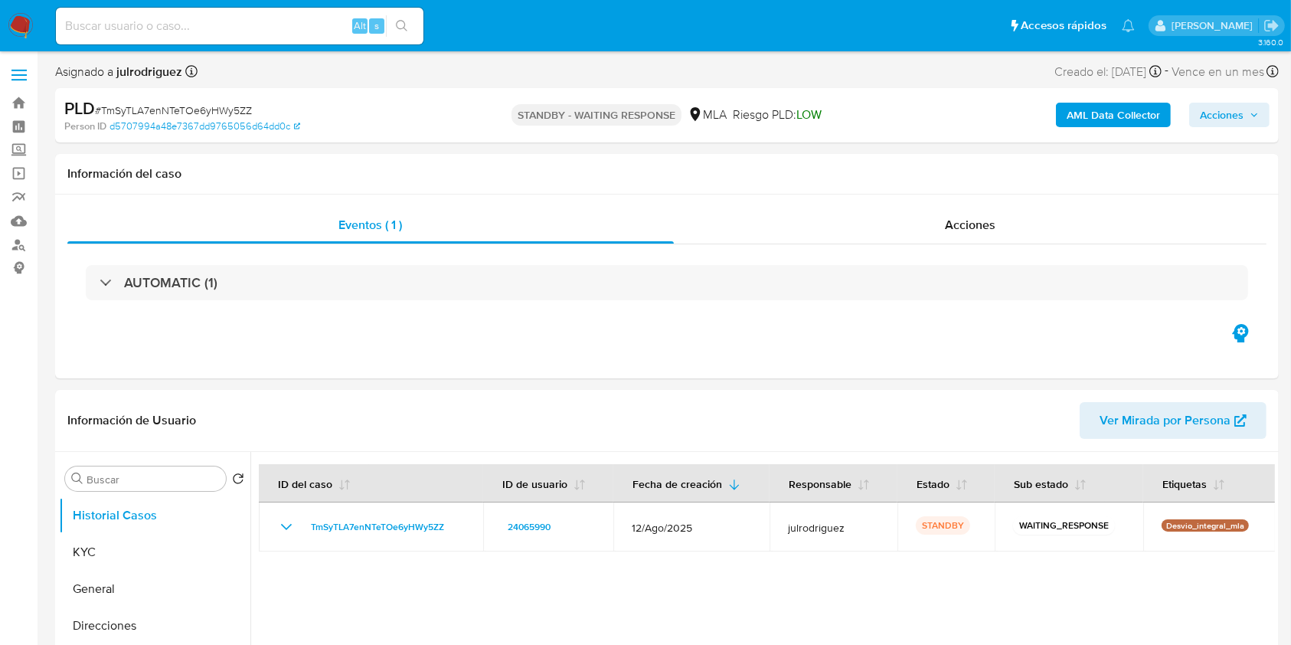
click at [214, 20] on input at bounding box center [240, 26] width 368 height 20
paste input "HrVdGvOr5ndmWkLgp307HEol"
type input "HrVdGvOr5ndmWkLgp307HEol"
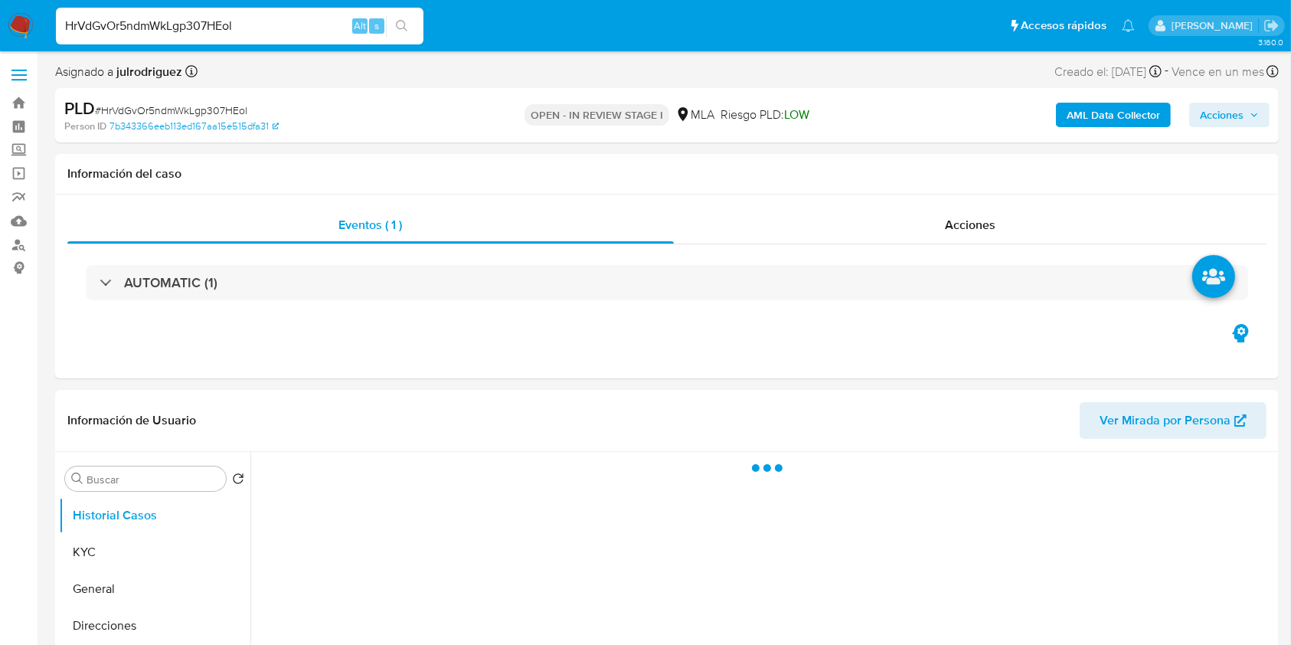
select select "10"
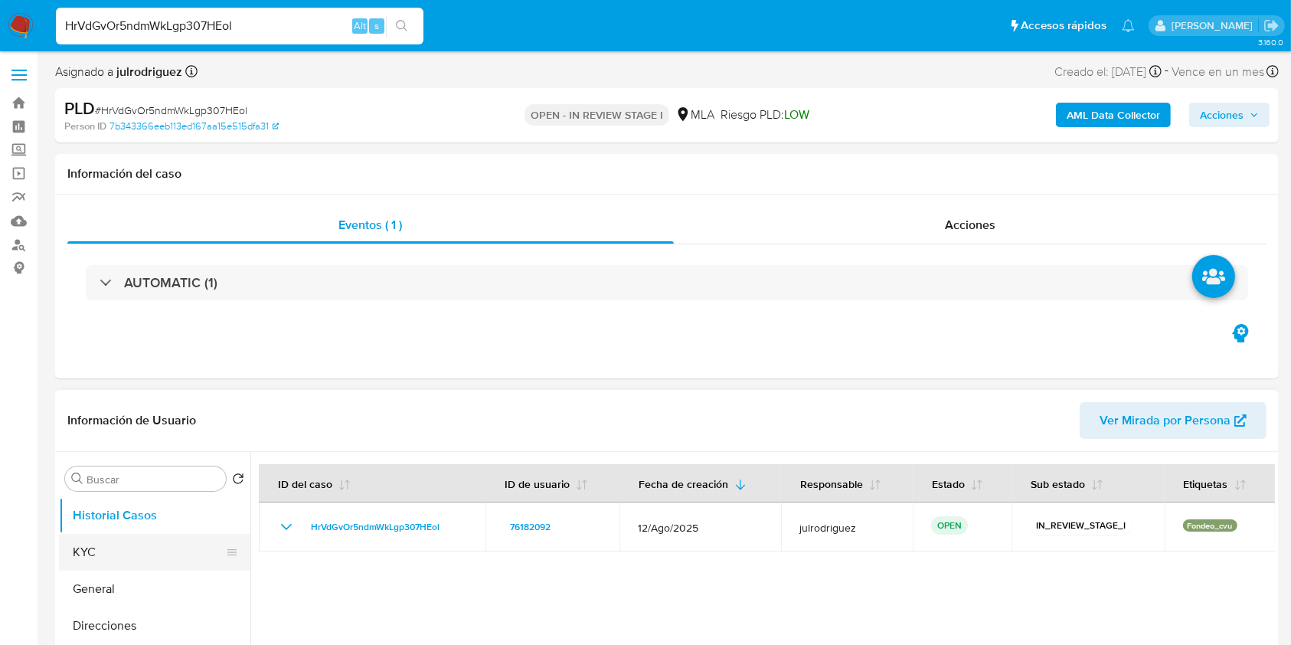
click at [146, 554] on button "KYC" at bounding box center [148, 552] width 179 height 37
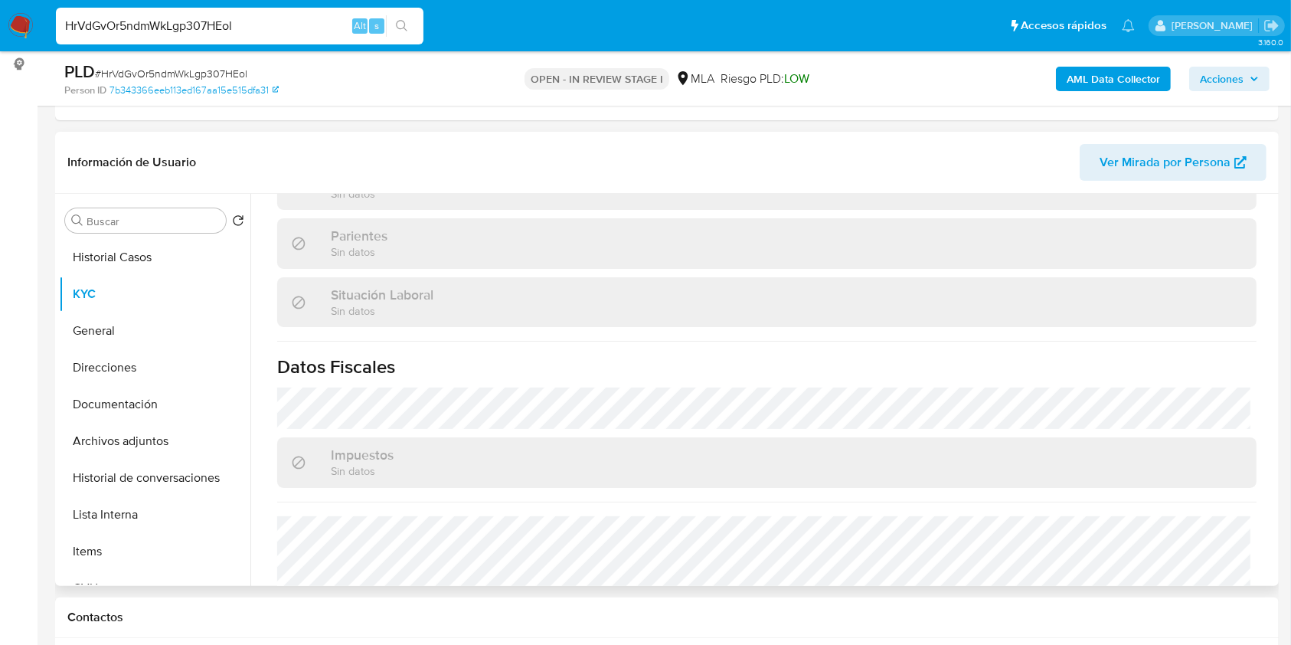
scroll to position [791, 0]
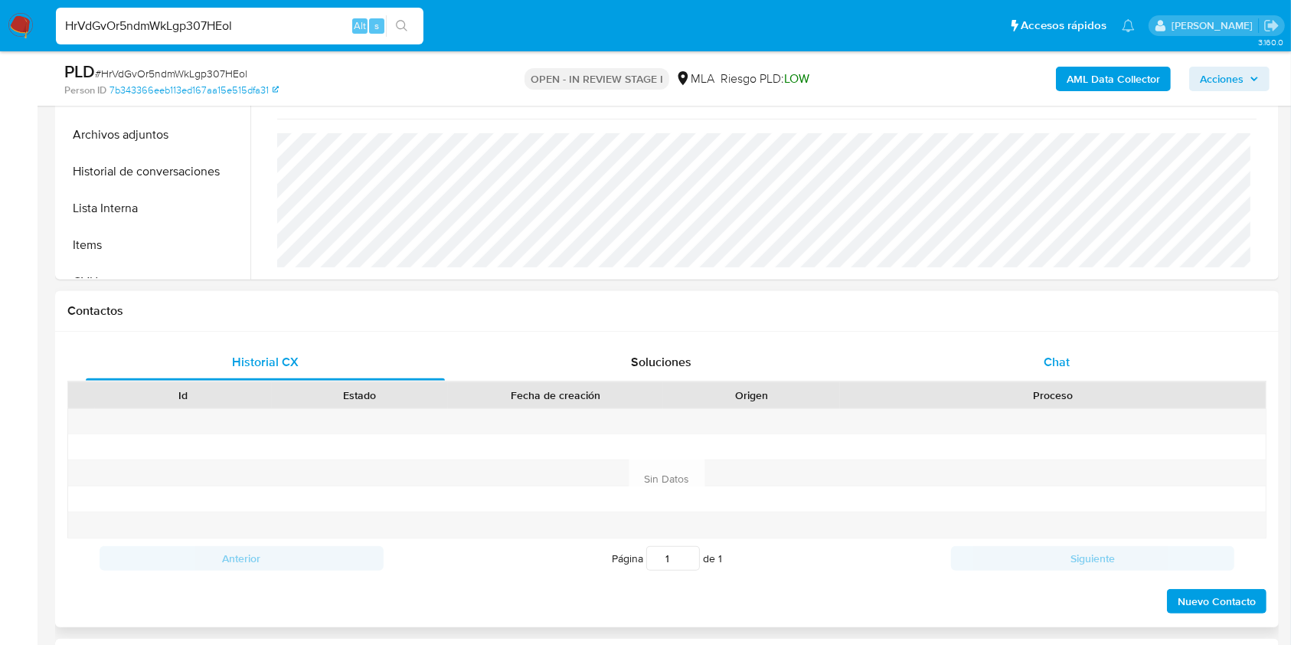
click at [1050, 358] on span "Chat" at bounding box center [1057, 362] width 26 height 18
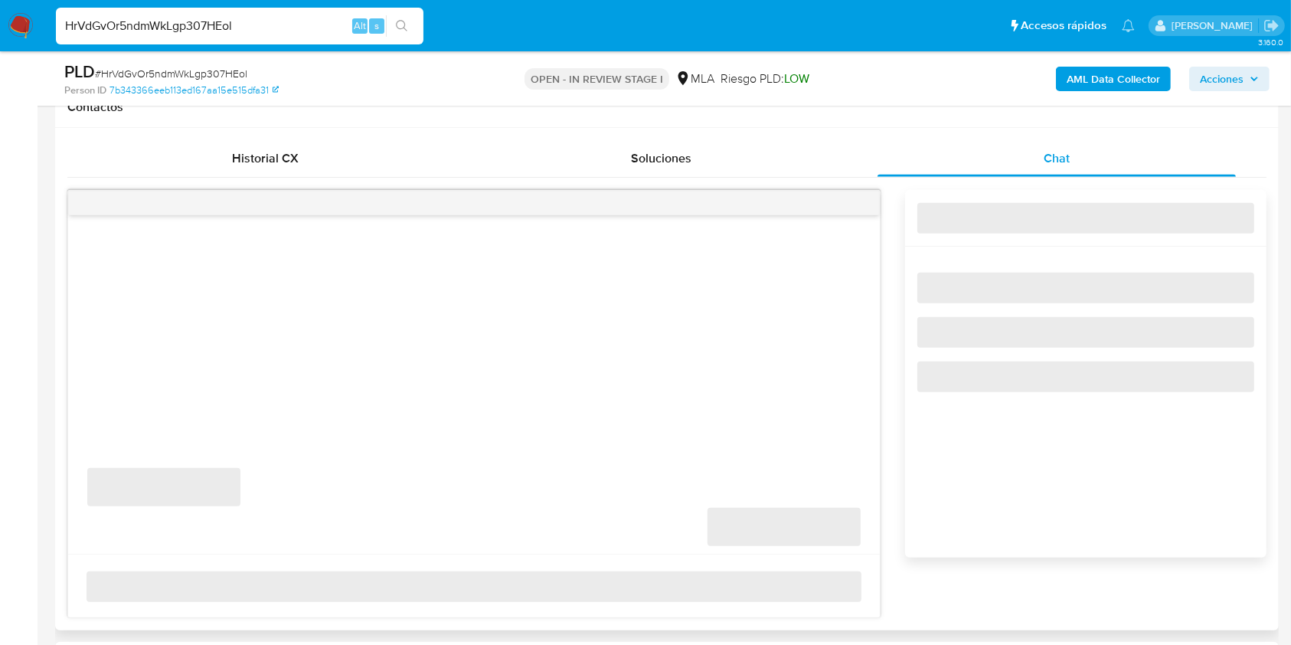
scroll to position [714, 0]
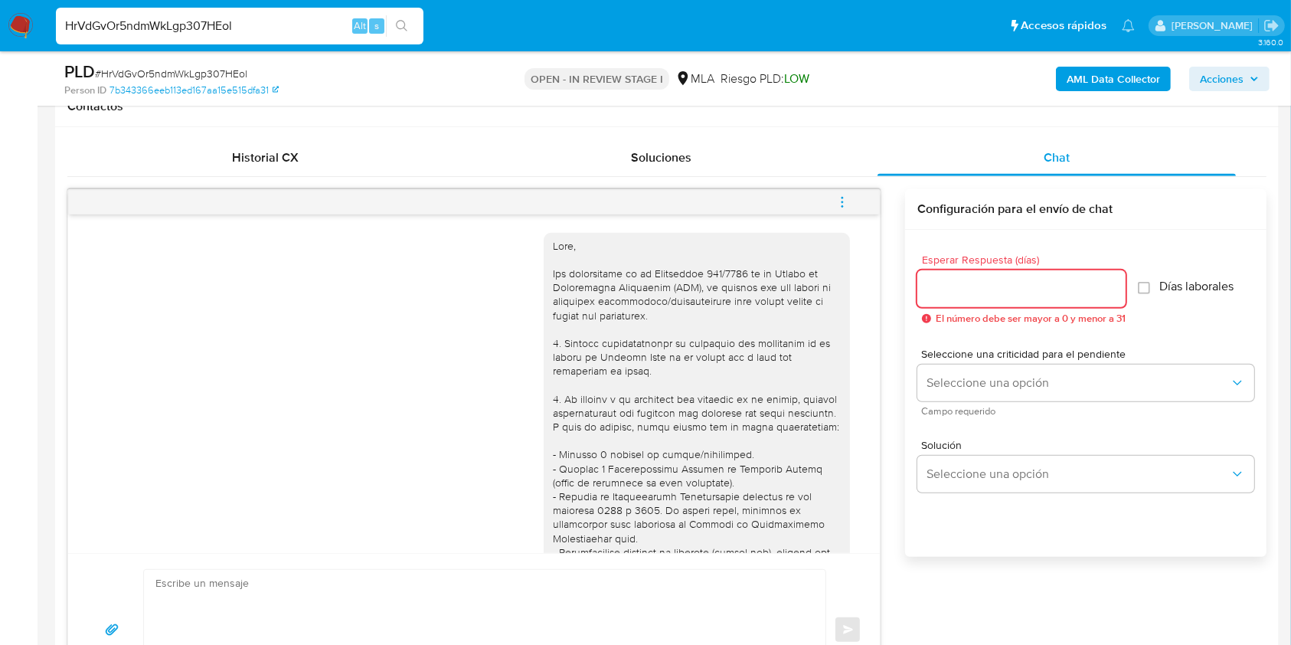
click at [972, 280] on input "Esperar Respuesta (días)" at bounding box center [1021, 289] width 208 height 20
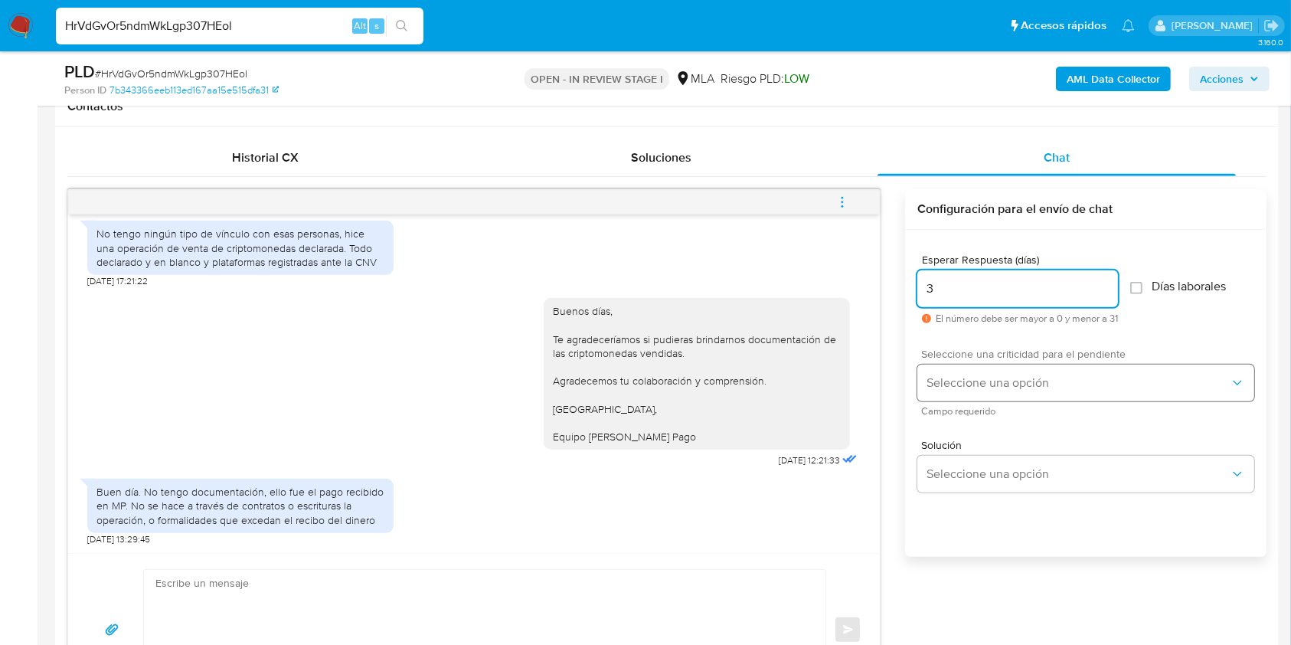
type input "3"
click at [969, 388] on span "Seleccione una opción" at bounding box center [1078, 382] width 303 height 15
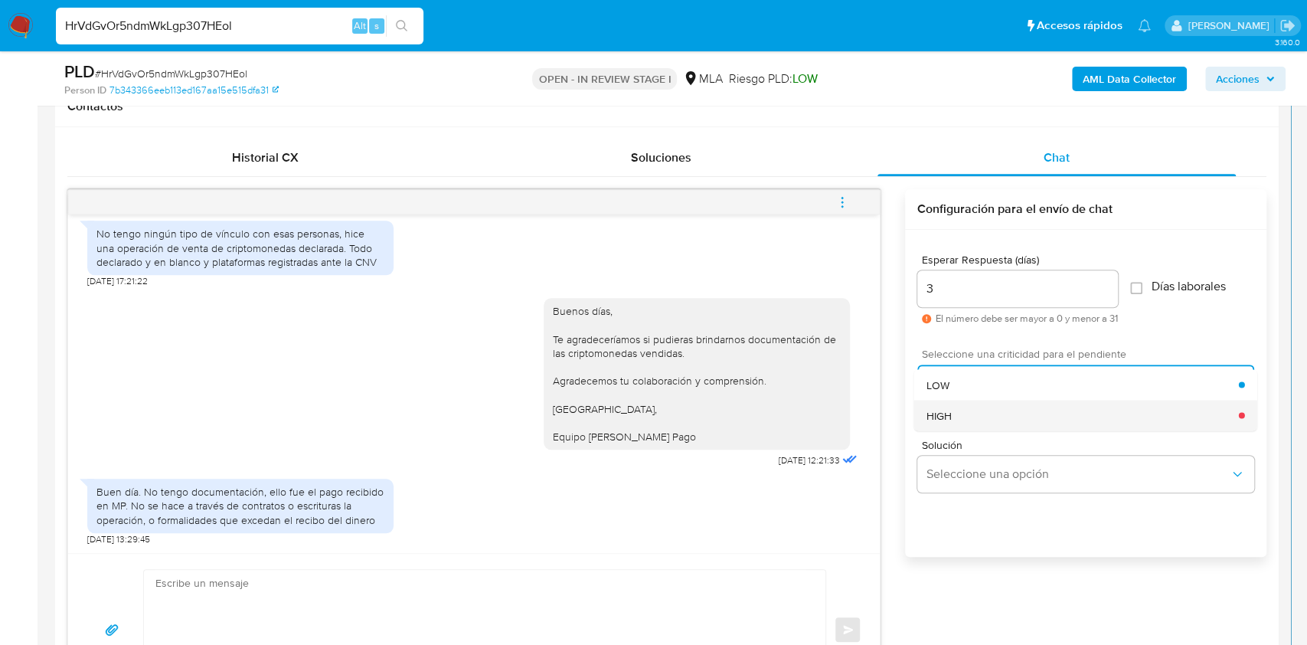
click at [956, 414] on div "HIGH" at bounding box center [1083, 415] width 312 height 31
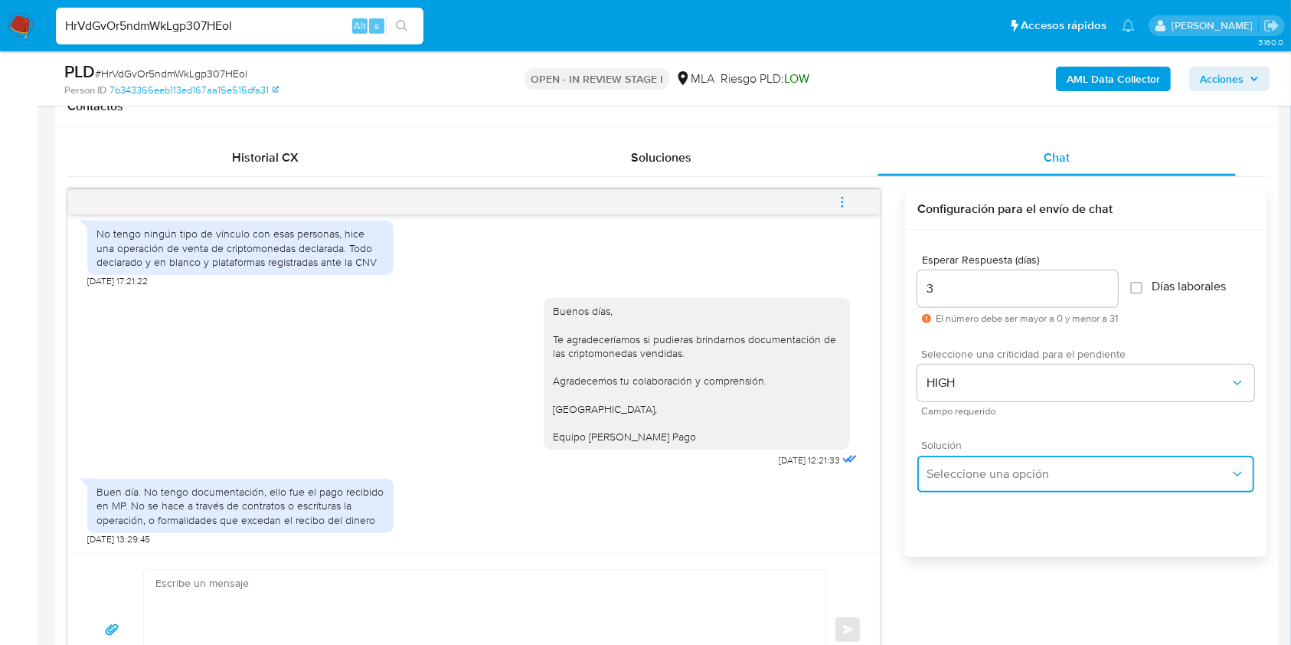
click at [995, 489] on button "Seleccione una opción" at bounding box center [1085, 474] width 337 height 37
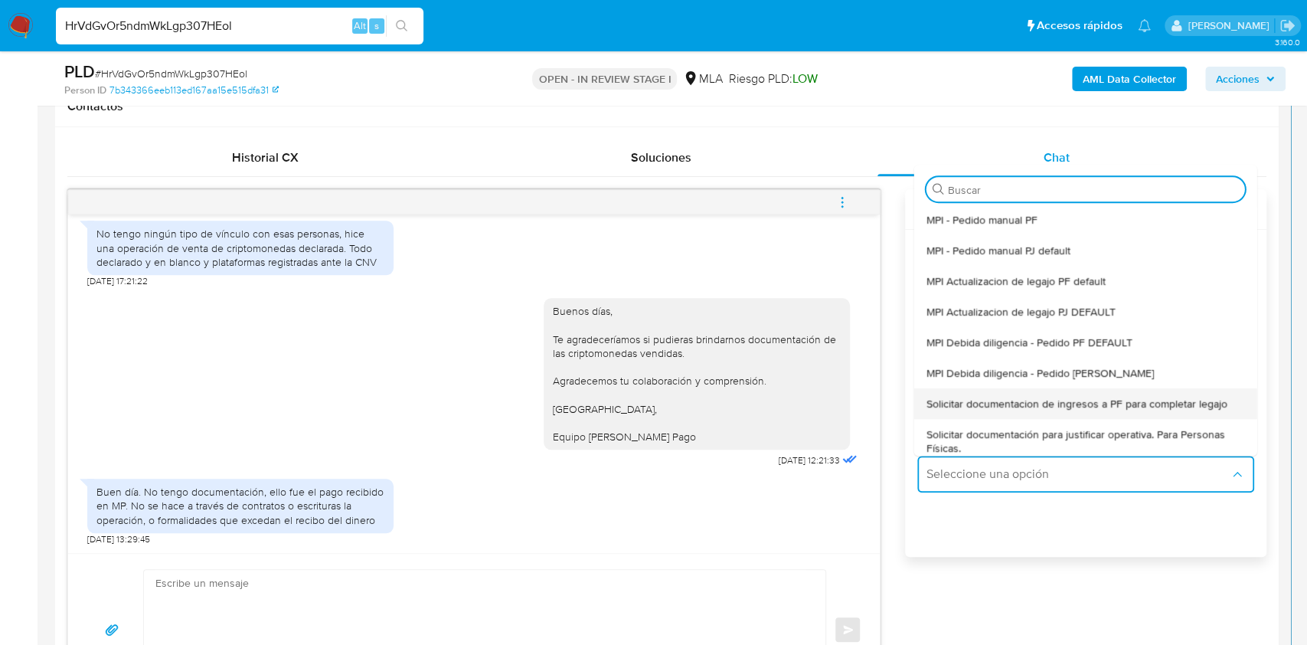
click at [1064, 414] on div "Solicitar documentacion de ingresos a PF para completar legajo" at bounding box center [1086, 403] width 319 height 31
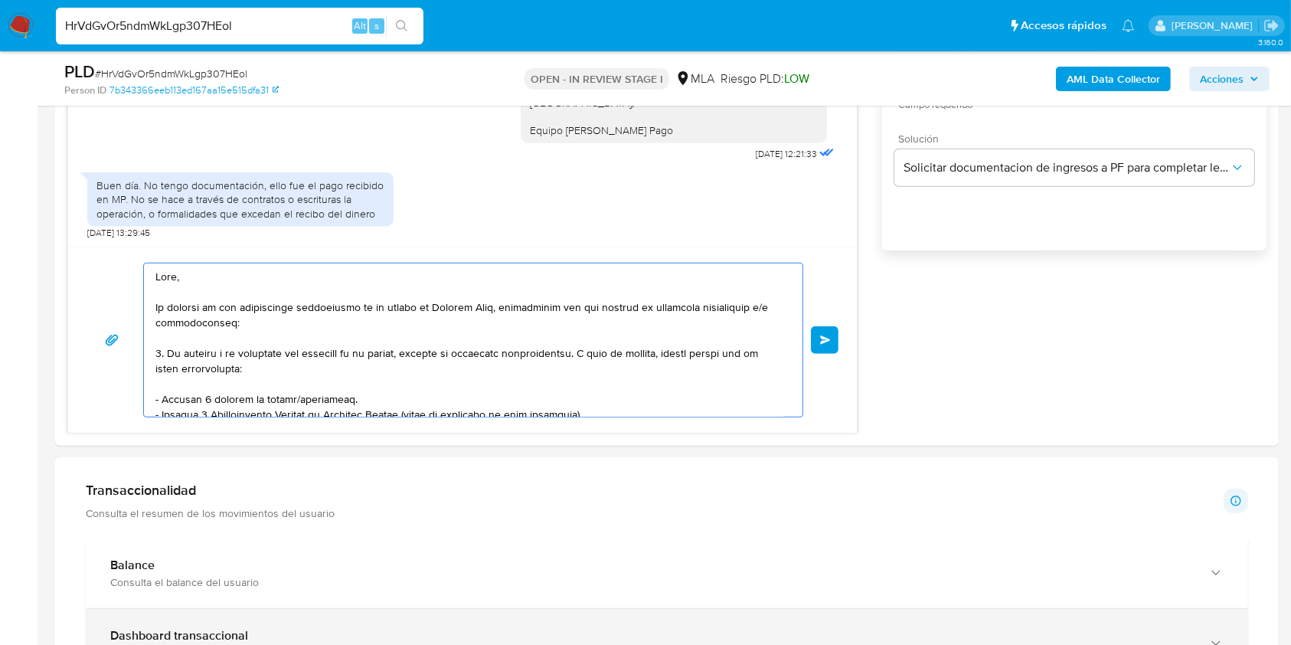
scroll to position [312, 0]
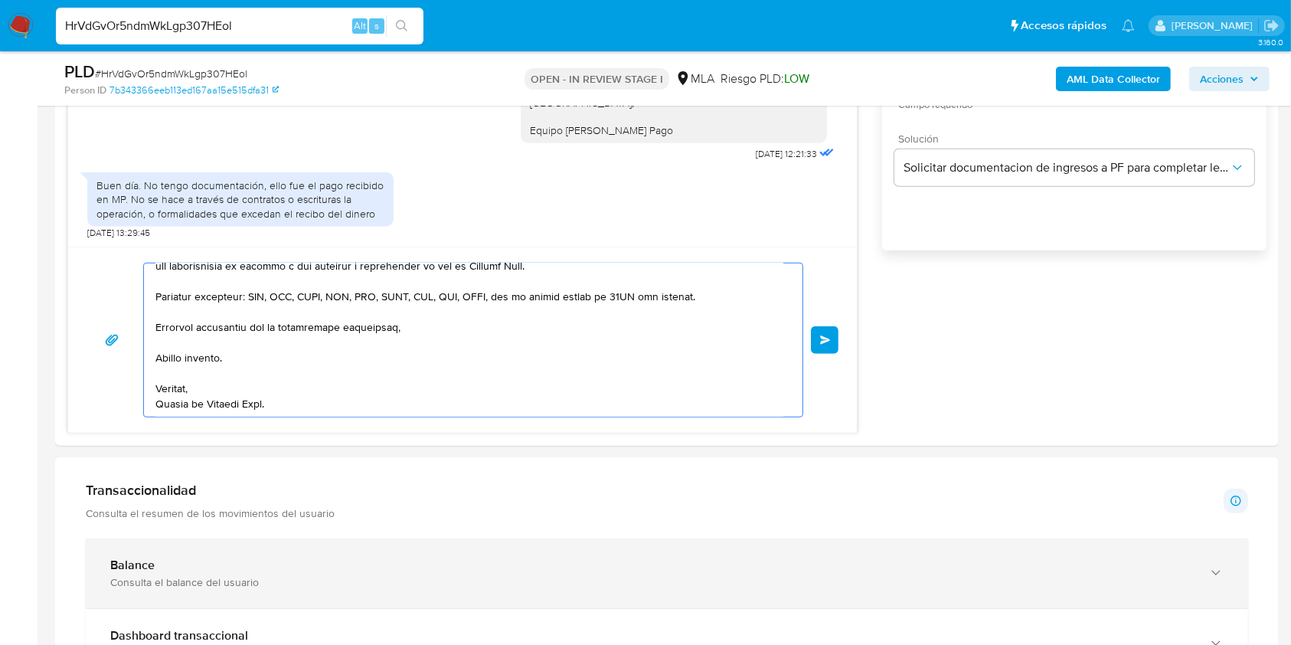
drag, startPoint x: 230, startPoint y: 309, endPoint x: 479, endPoint y: 603, distance: 385.2
click at [484, 611] on div "Información de Usuario Ver Mirada por Persona Buscar Volver al orden por defect…" at bounding box center [667, 621] width 1224 height 2612
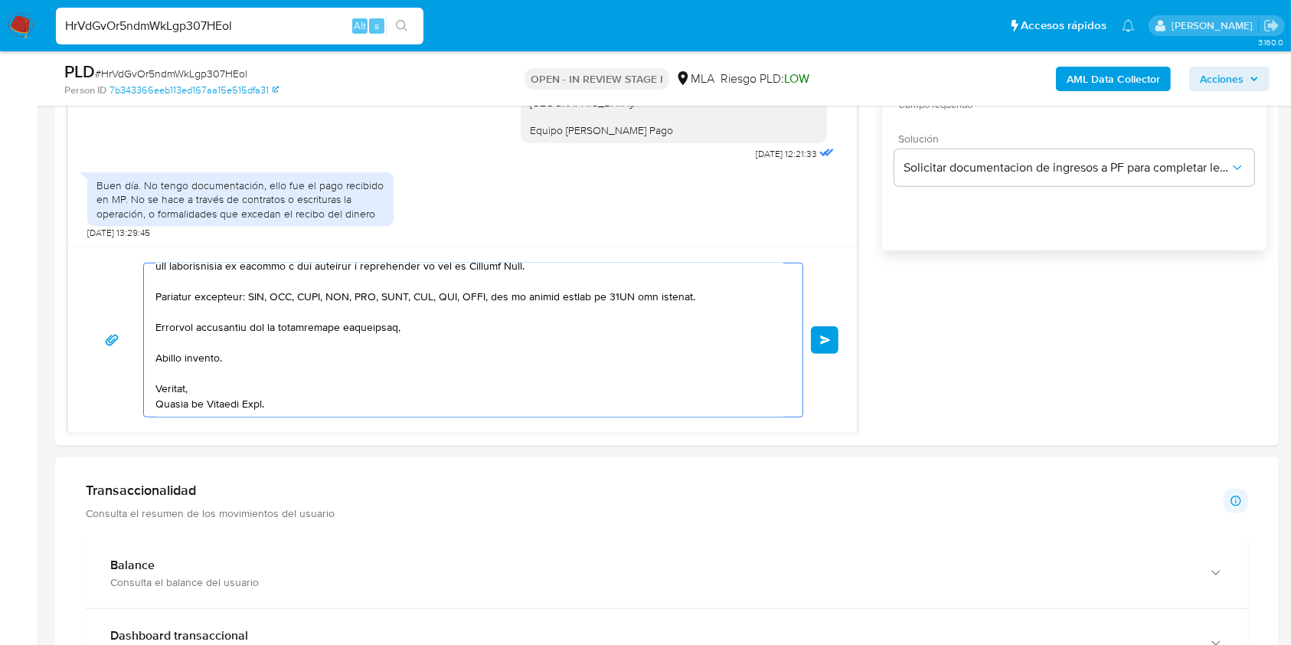
type textarea "Hola, En función de la"
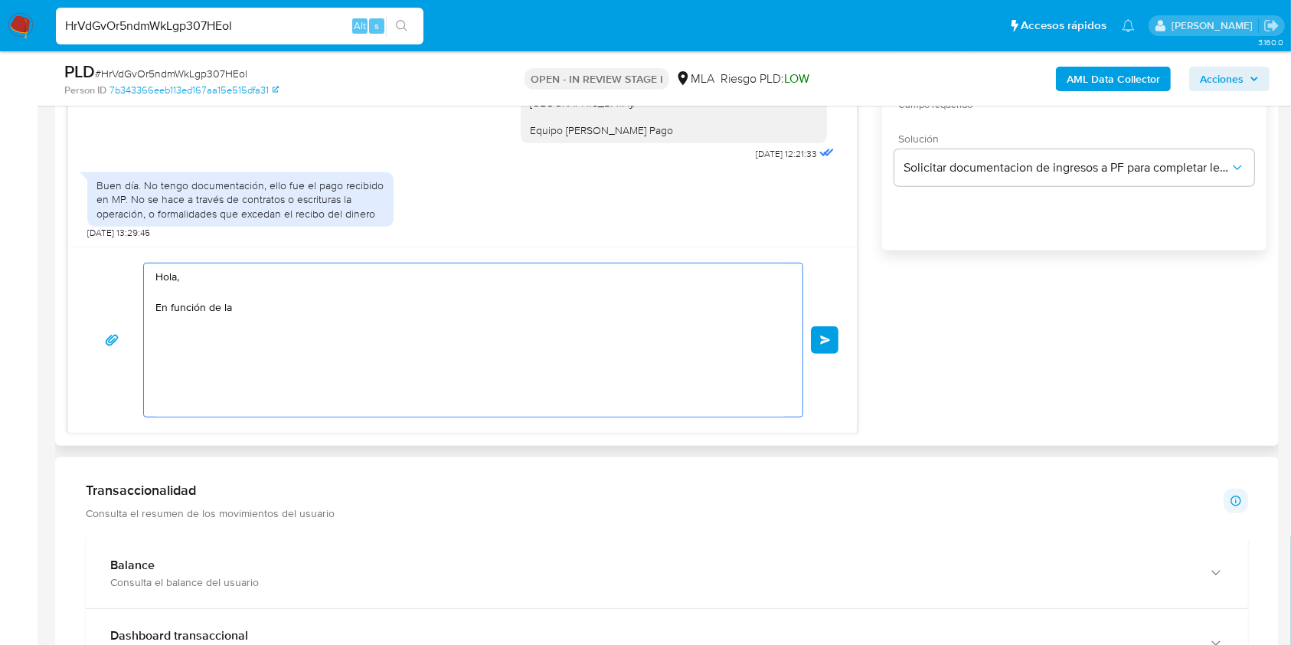
scroll to position [0, 0]
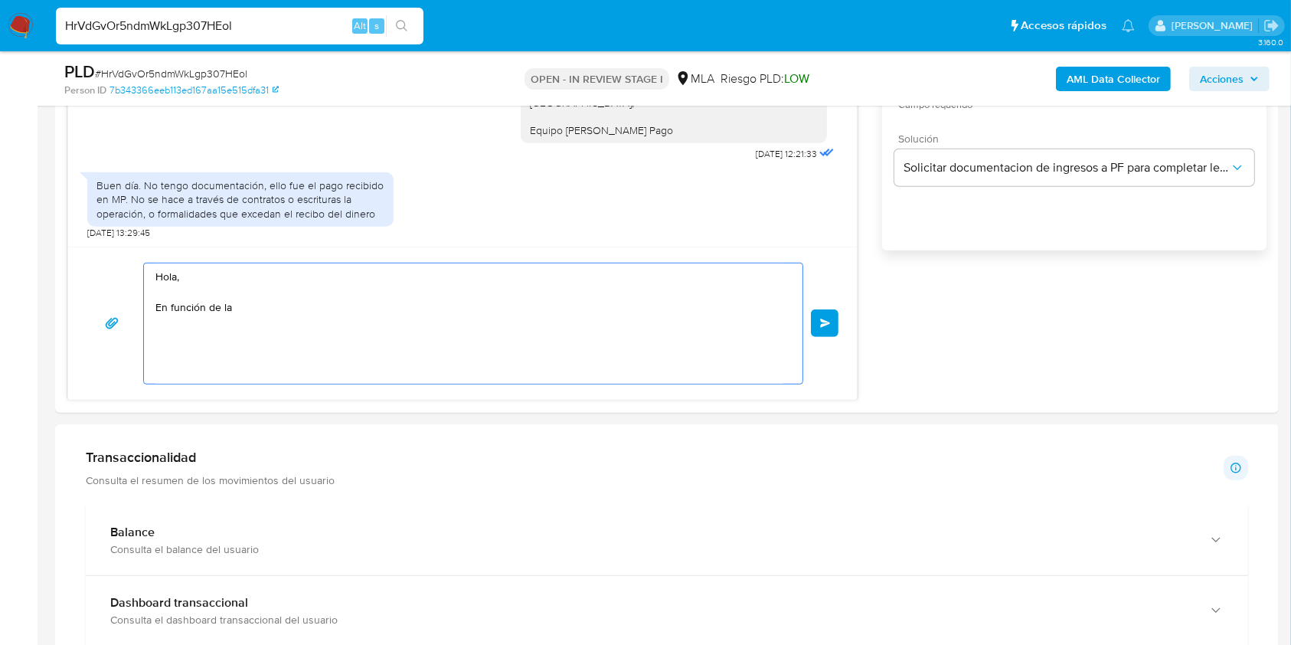
drag, startPoint x: 263, startPoint y: 324, endPoint x: 37, endPoint y: 211, distance: 253.1
click at [37, 211] on section "Bandeja Tablero Screening Búsqueda en Listas Watchlist Herramientas Operaciones…" at bounding box center [645, 474] width 1291 height 2990
paste textarea "Buenas tardes, Te agradeceríamos si pudieras brindarnos tu certificación de ing…"
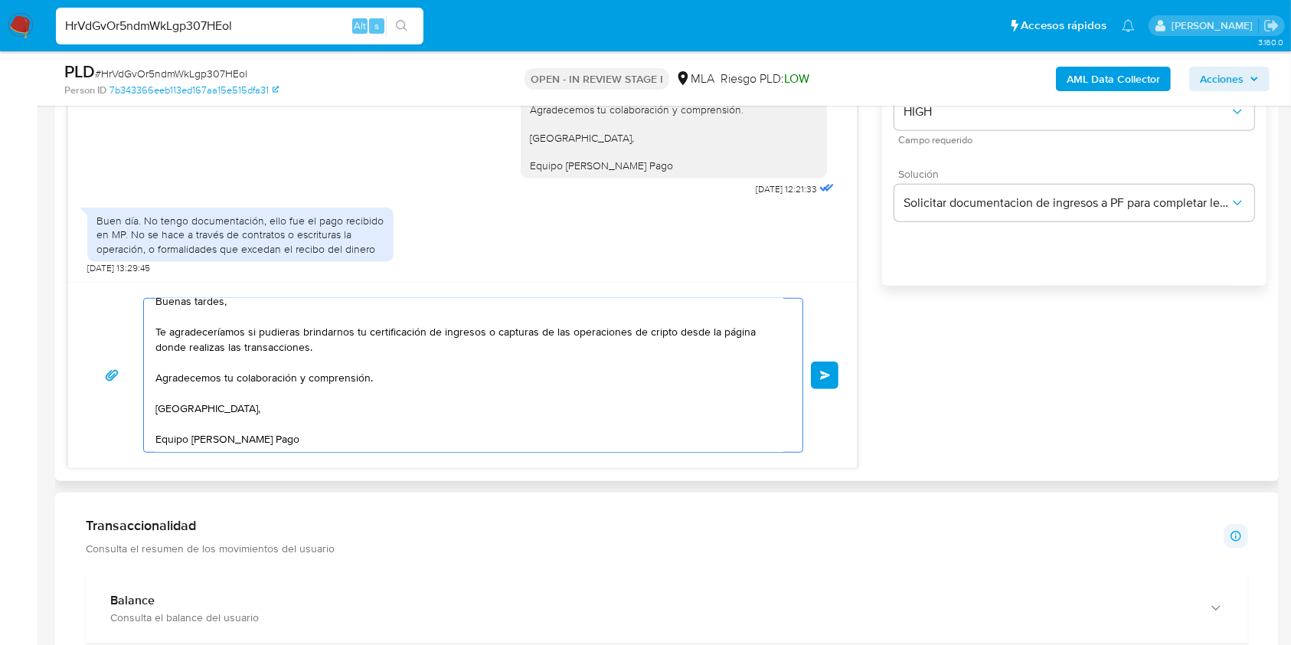
scroll to position [1123, 0]
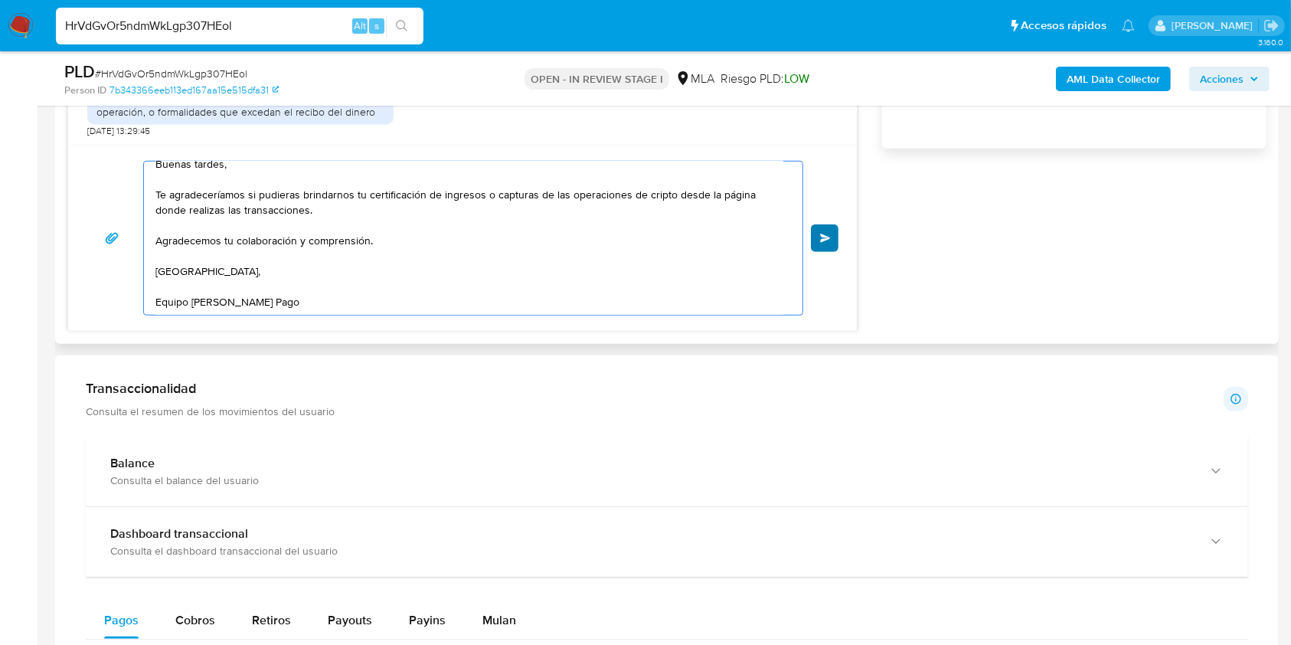
type textarea "Buenas tardes, Te agradeceríamos si pudieras brindarnos tu certificación de ing…"
click at [821, 234] on span "Enviar" at bounding box center [825, 238] width 11 height 9
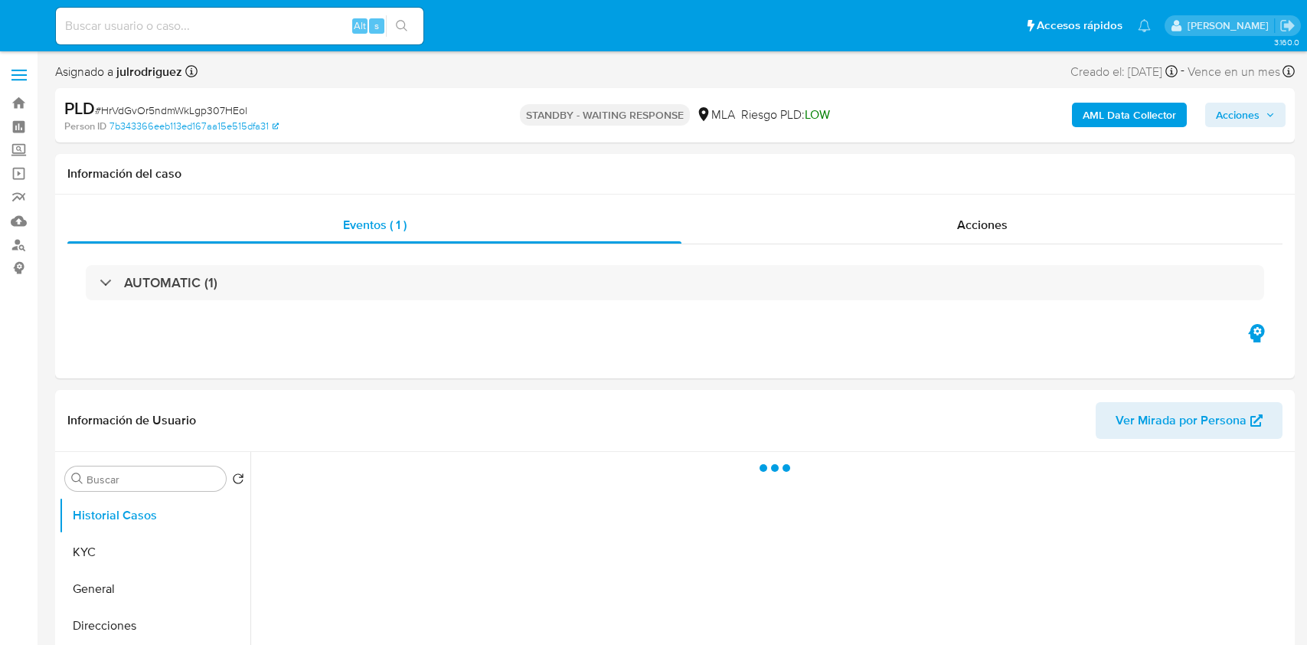
select select "10"
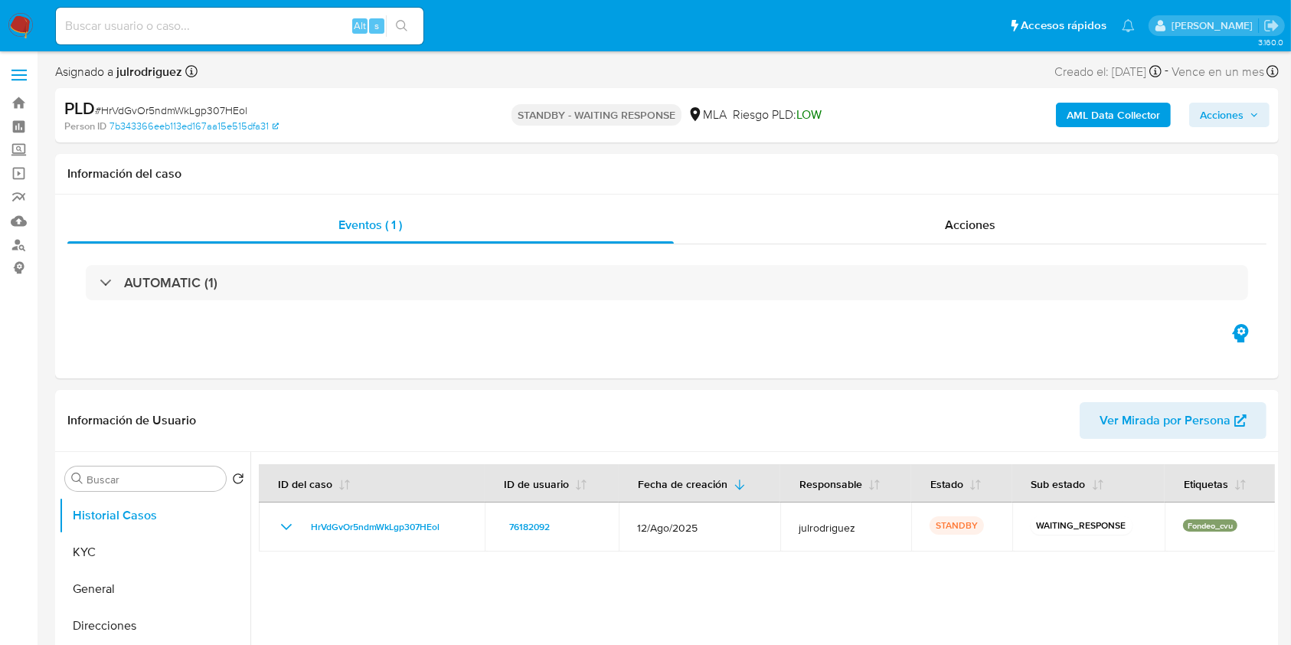
click at [172, 32] on input at bounding box center [240, 26] width 368 height 20
paste input "V9JMjpX9S2DqQ6pru5tLqXIR"
type input "V9JMjpX9S2DqQ6pru5tLqXIR"
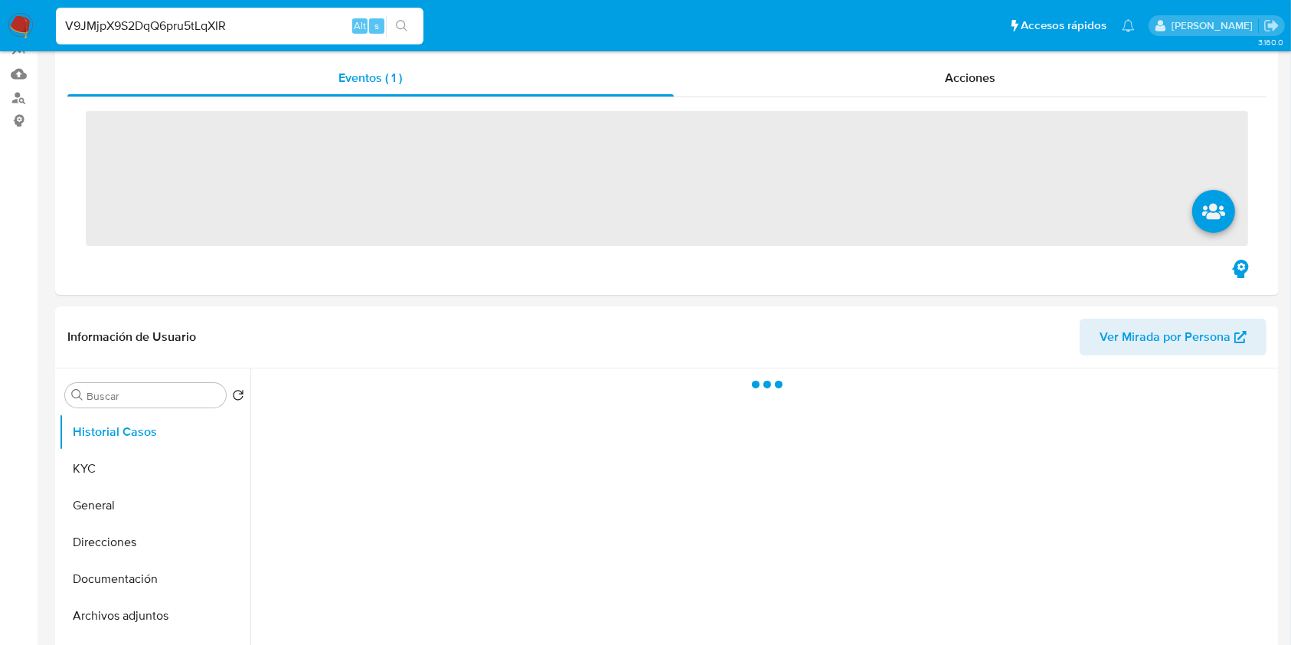
scroll to position [408, 0]
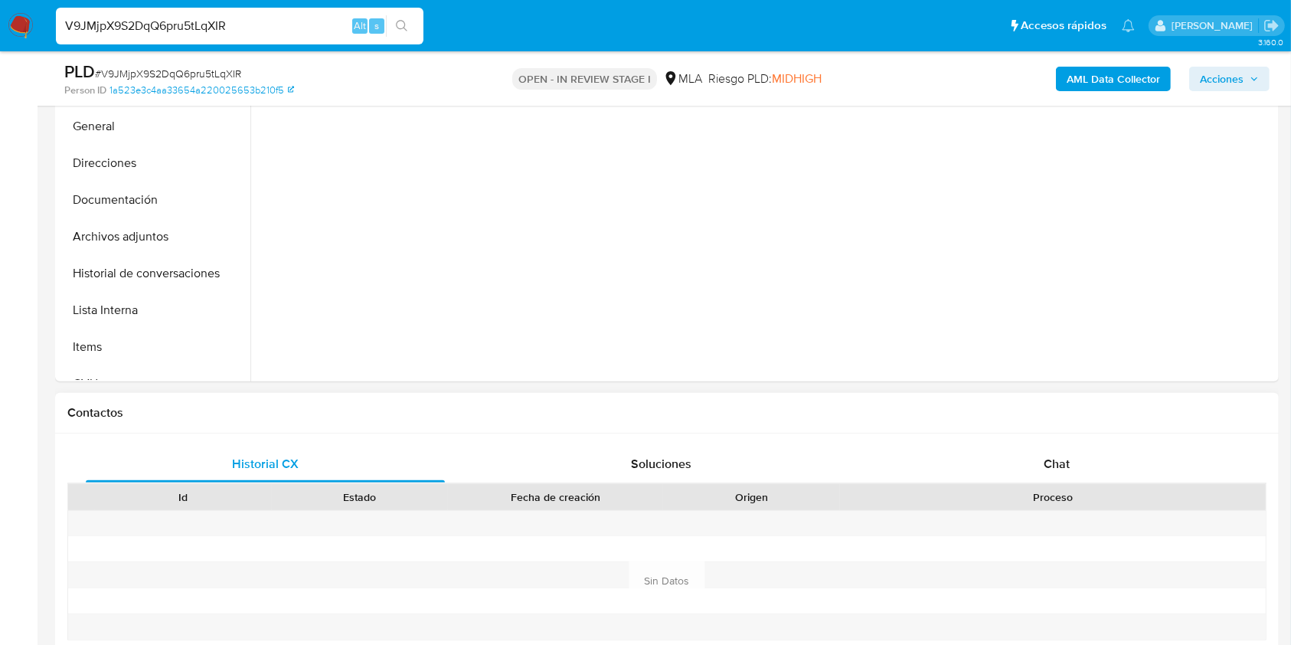
click at [1062, 435] on div "Historial CX Soluciones Chat Id Estado Fecha de creación Origen Proceso Anterio…" at bounding box center [667, 581] width 1224 height 296
select select "10"
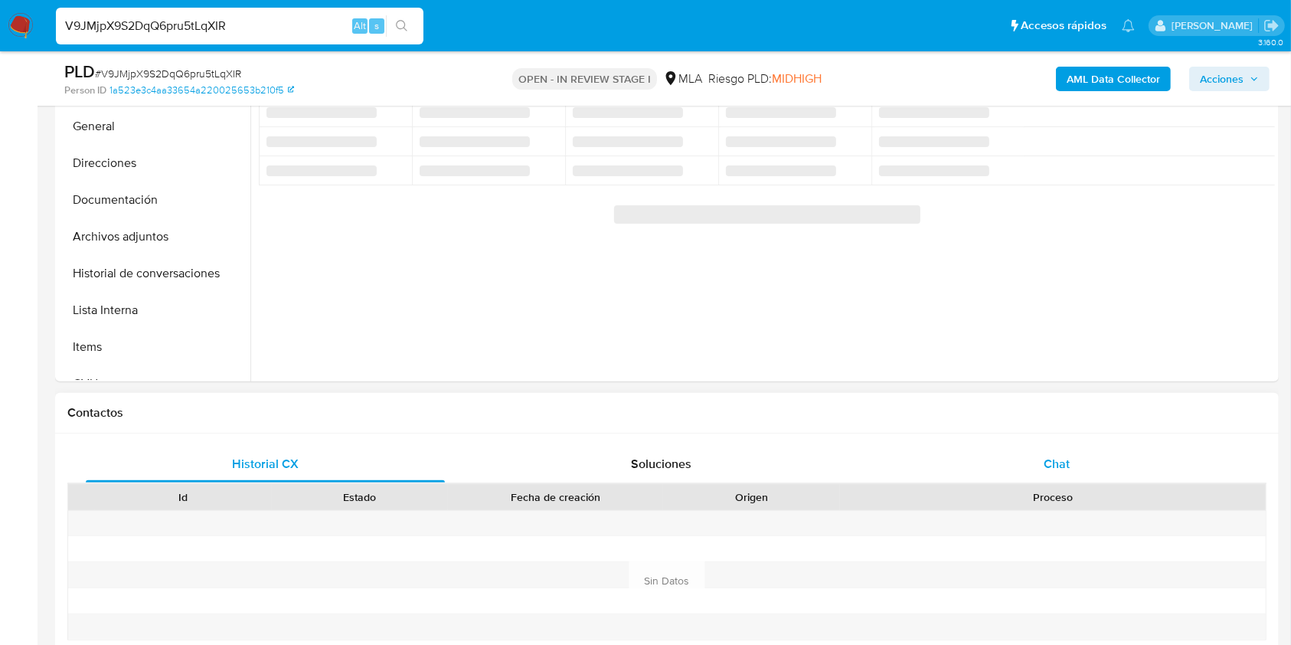
click at [1063, 456] on span "Chat" at bounding box center [1057, 464] width 26 height 18
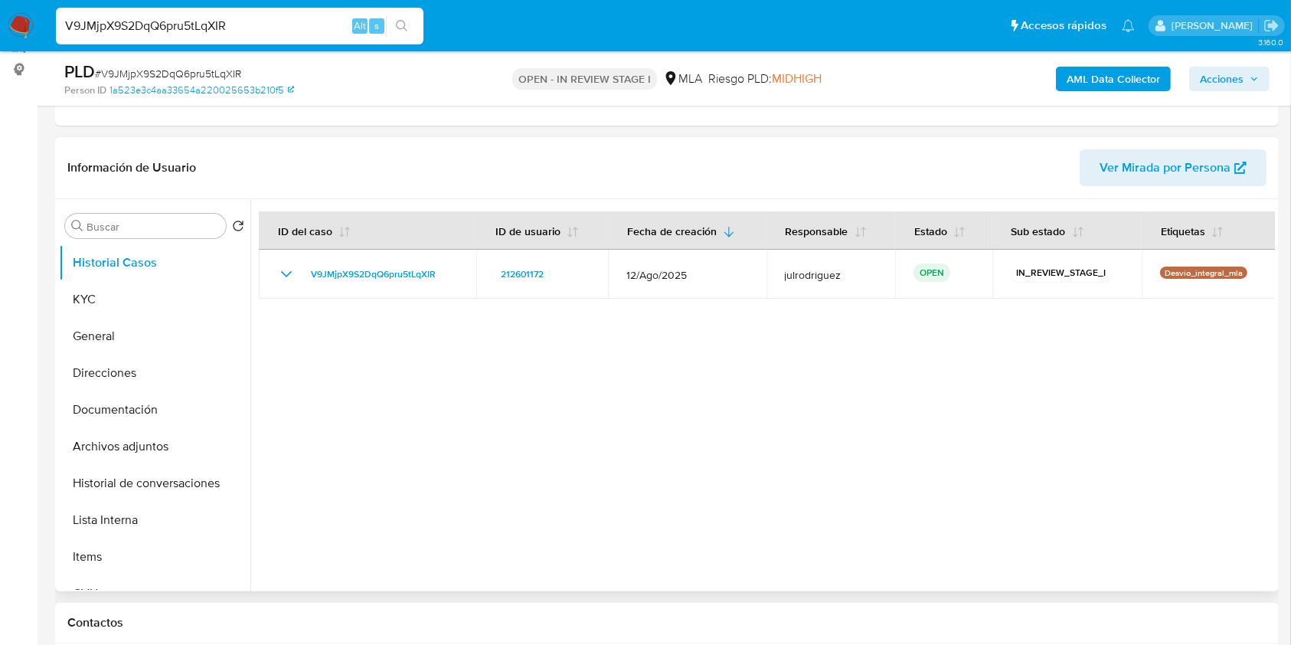
scroll to position [102, 0]
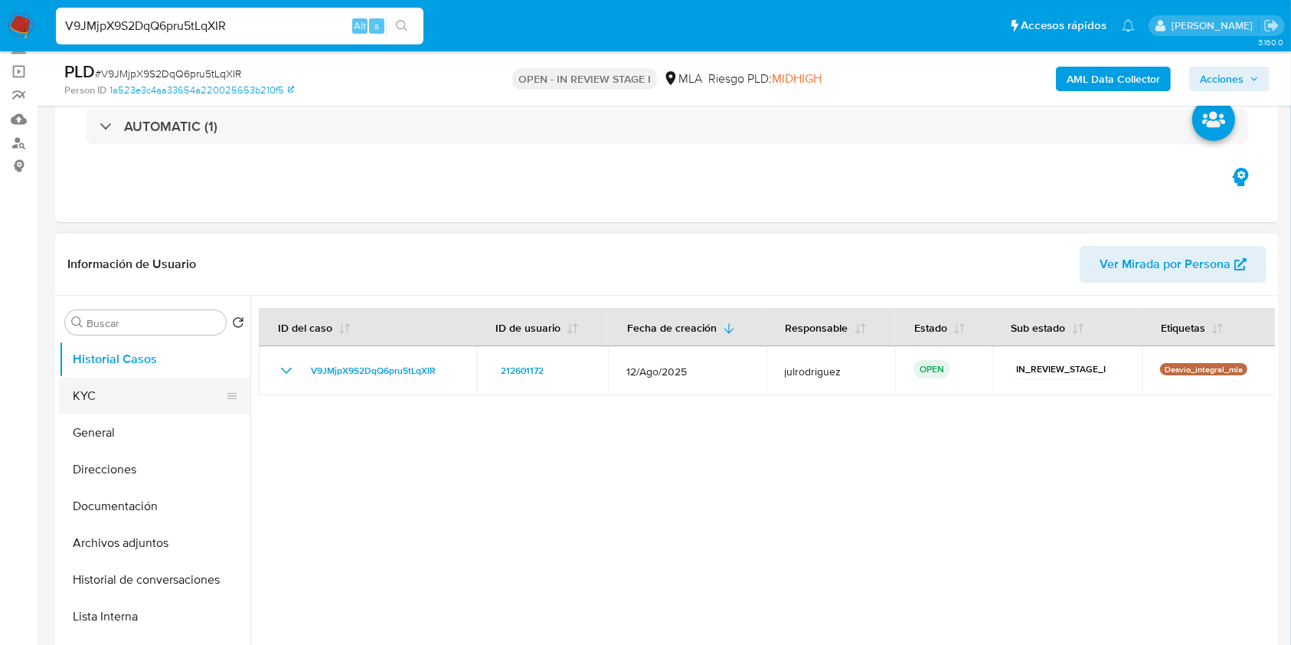
click at [80, 395] on button "KYC" at bounding box center [148, 396] width 179 height 37
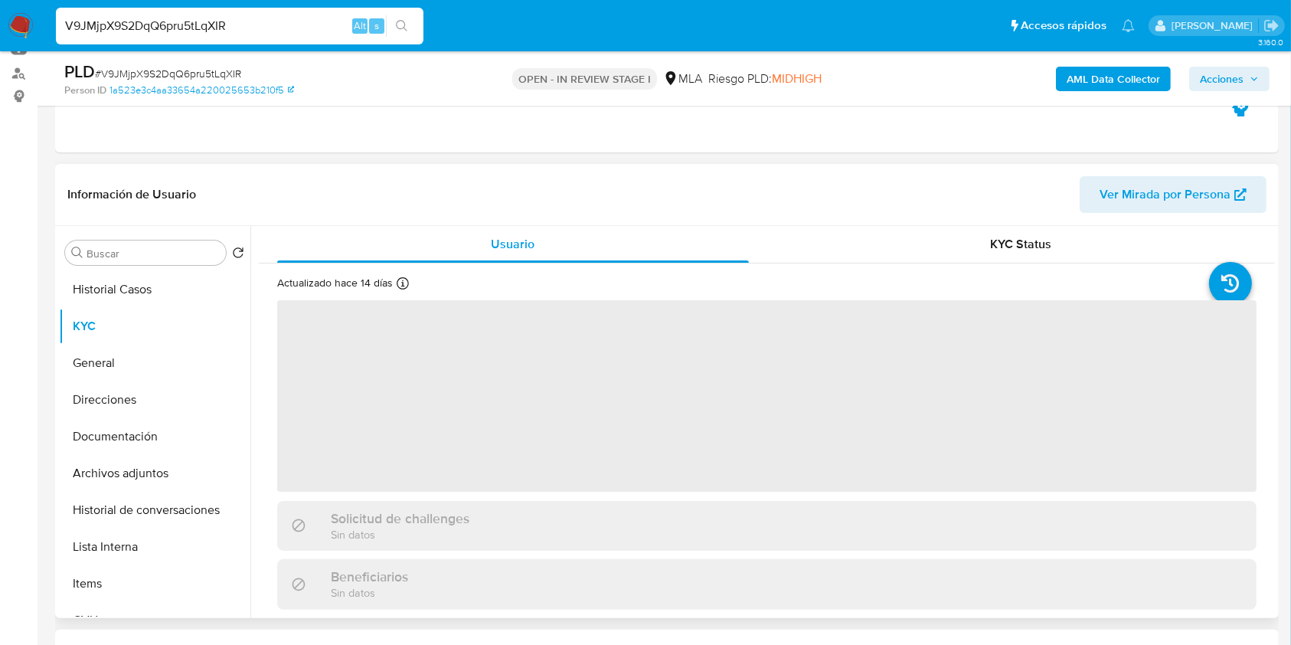
scroll to position [204, 0]
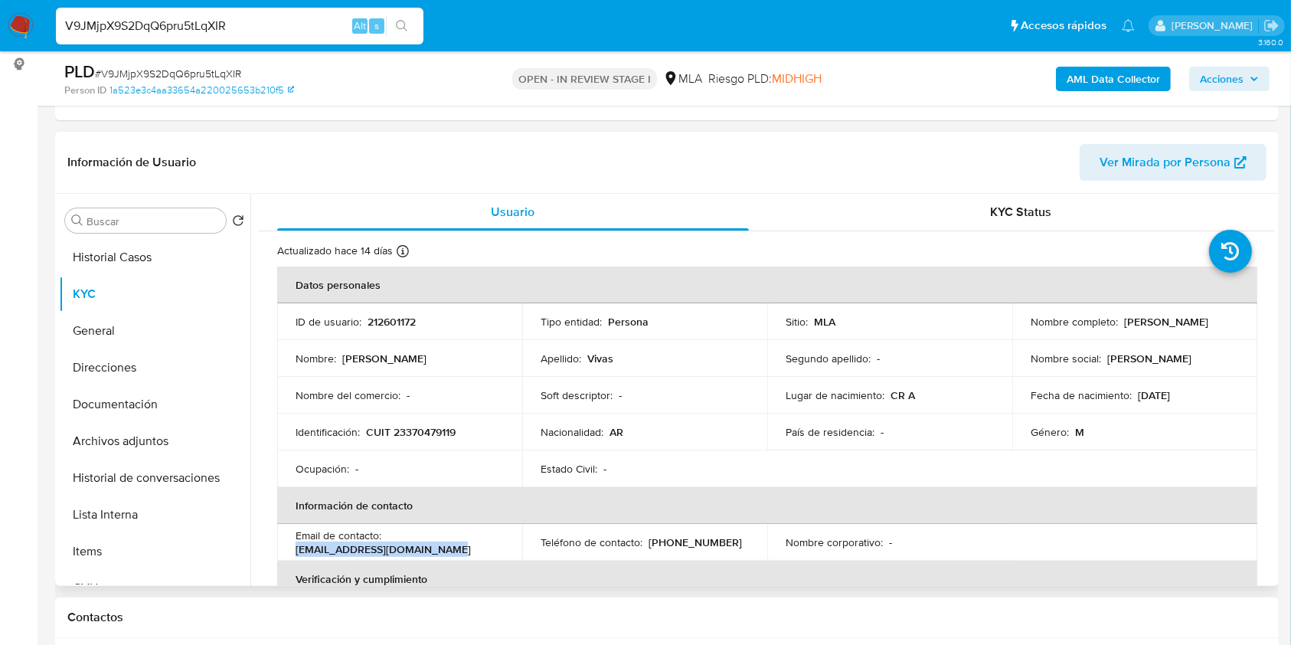
drag, startPoint x: 436, startPoint y: 547, endPoint x: 277, endPoint y: 548, distance: 159.3
click at [277, 548] on td "Email de contacto : [EMAIL_ADDRESS][DOMAIN_NAME]" at bounding box center [399, 542] width 245 height 37
copy p "[EMAIL_ADDRESS][DOMAIN_NAME]"
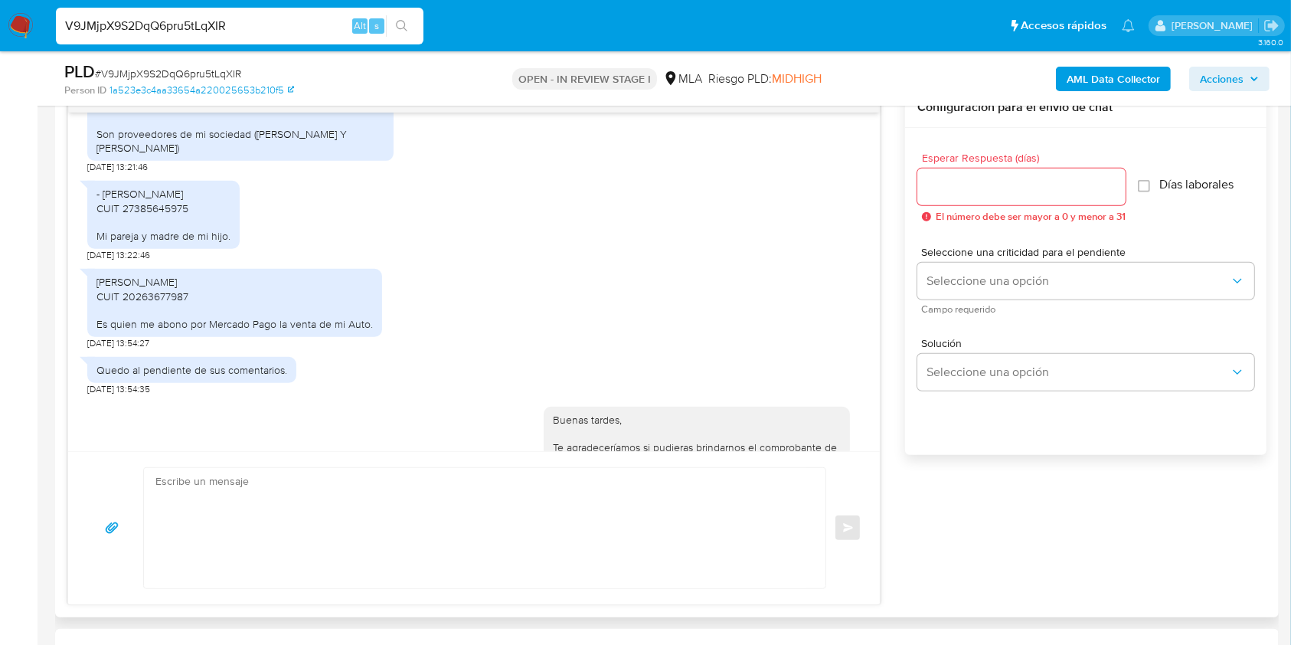
scroll to position [962, 0]
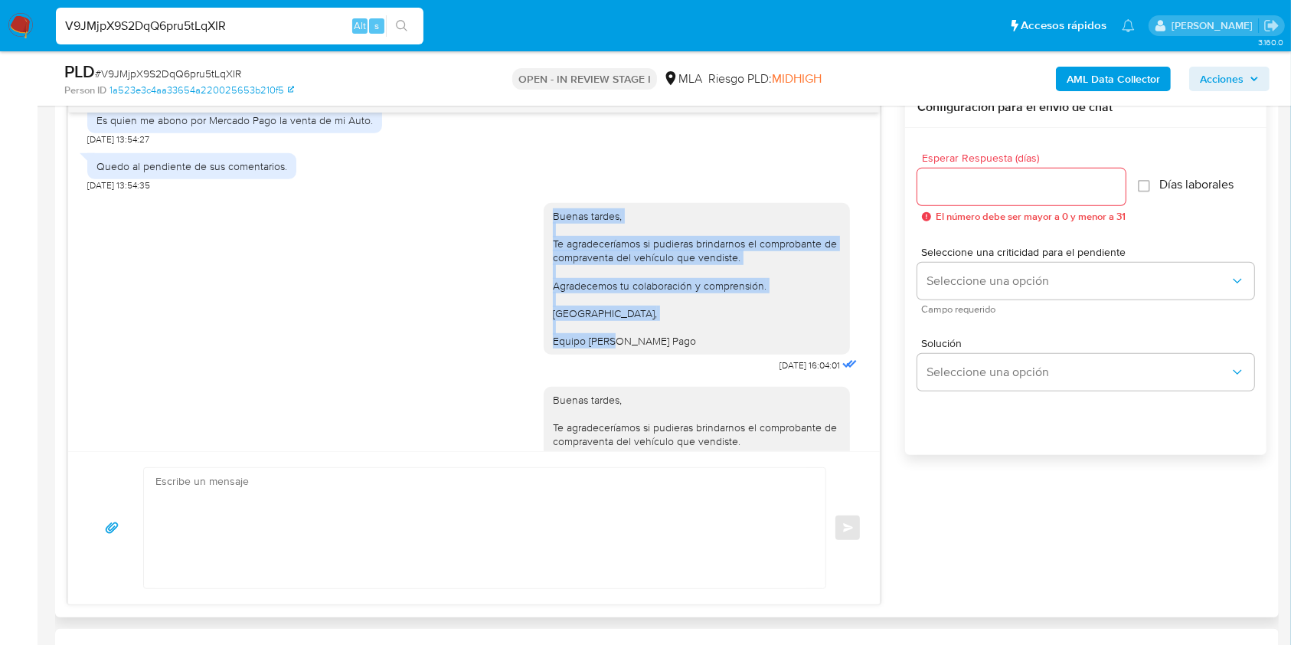
drag, startPoint x: 536, startPoint y: 196, endPoint x: 698, endPoint y: 323, distance: 206.2
click at [698, 323] on div "Buenas tardes, Te agradeceríamos si pudieras brindarnos el comprobante de compr…" at bounding box center [697, 279] width 306 height 152
copy div "Buenas tardes, Te agradeceríamos si pudieras brindarnos el comprobante de compr…"
